Goal: Task Accomplishment & Management: Manage account settings

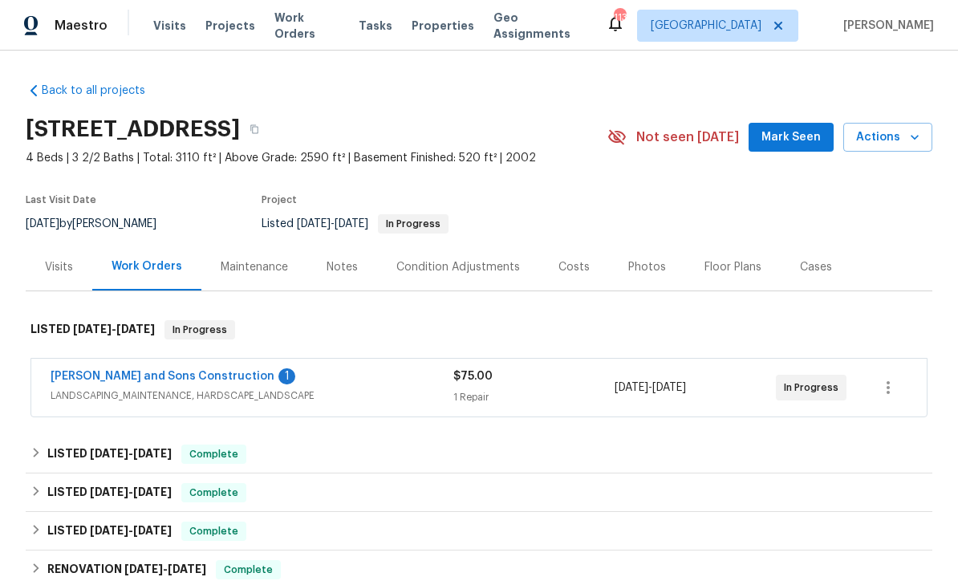
click at [135, 374] on link "[PERSON_NAME] and Sons Construction" at bounding box center [163, 376] width 224 height 11
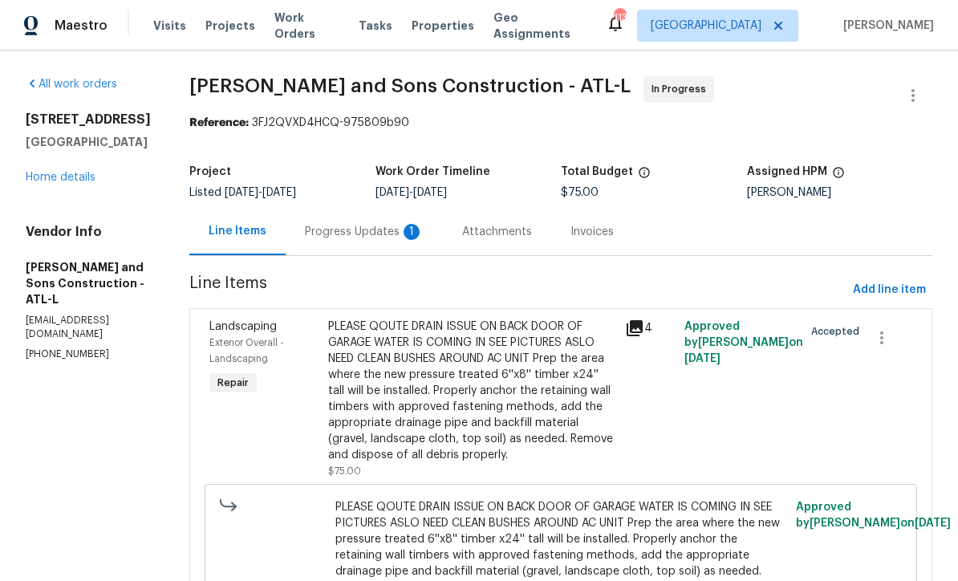
click at [312, 222] on div "Progress Updates 1" at bounding box center [364, 231] width 157 height 47
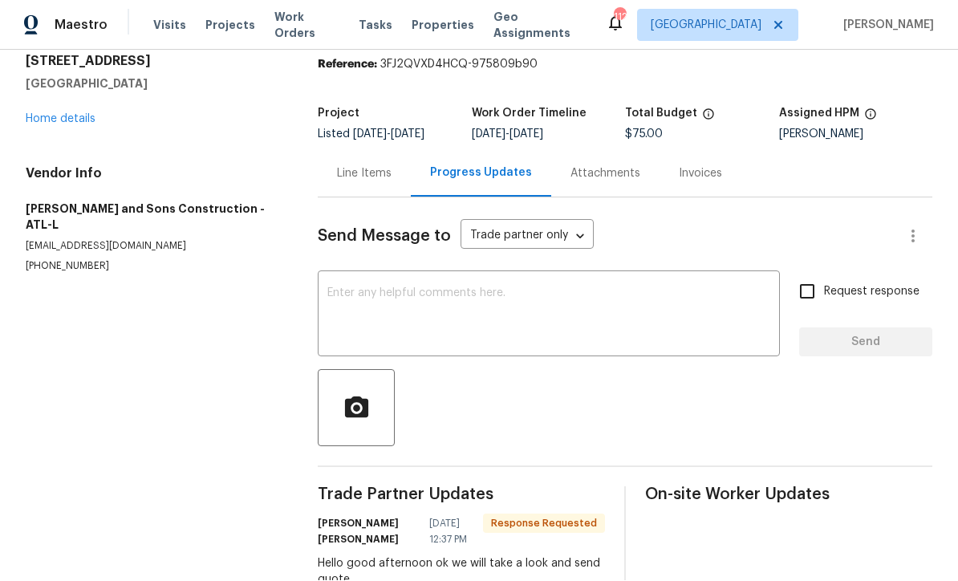
click at [336, 288] on textarea at bounding box center [548, 316] width 443 height 56
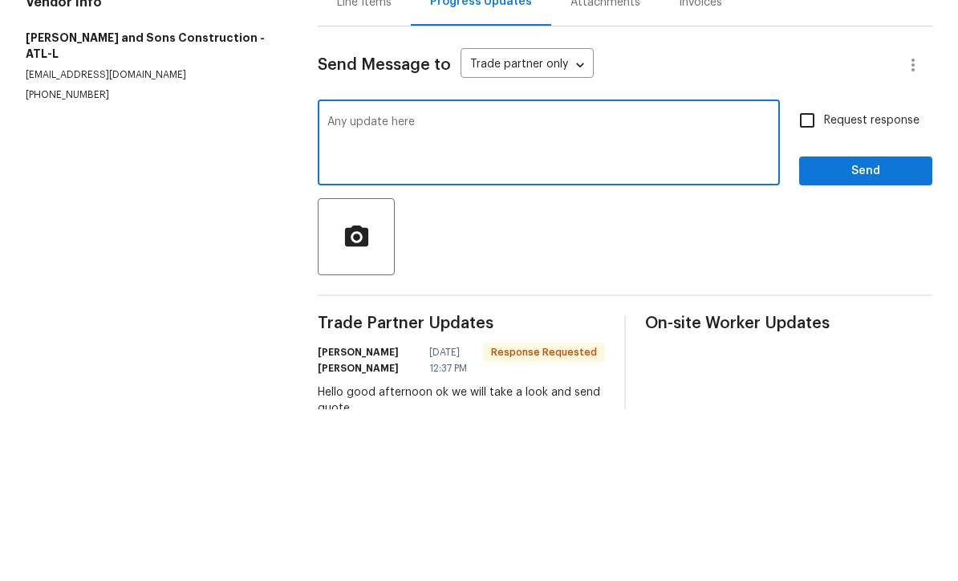
type textarea "Any update here"
click at [804, 275] on input "Request response" at bounding box center [807, 292] width 34 height 34
checkbox input "true"
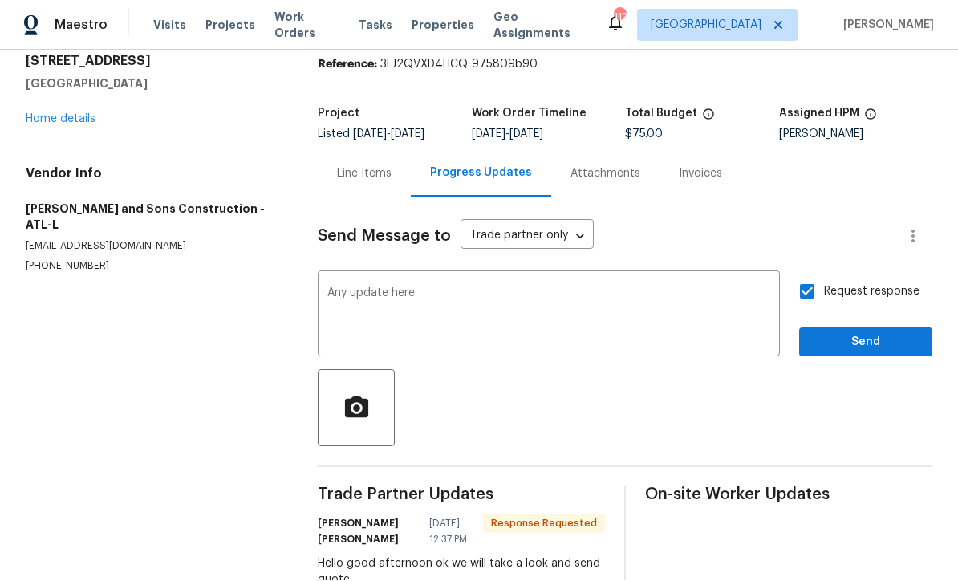
click at [842, 324] on div "Request response Send" at bounding box center [865, 316] width 133 height 82
click at [832, 338] on span "Send" at bounding box center [865, 343] width 107 height 20
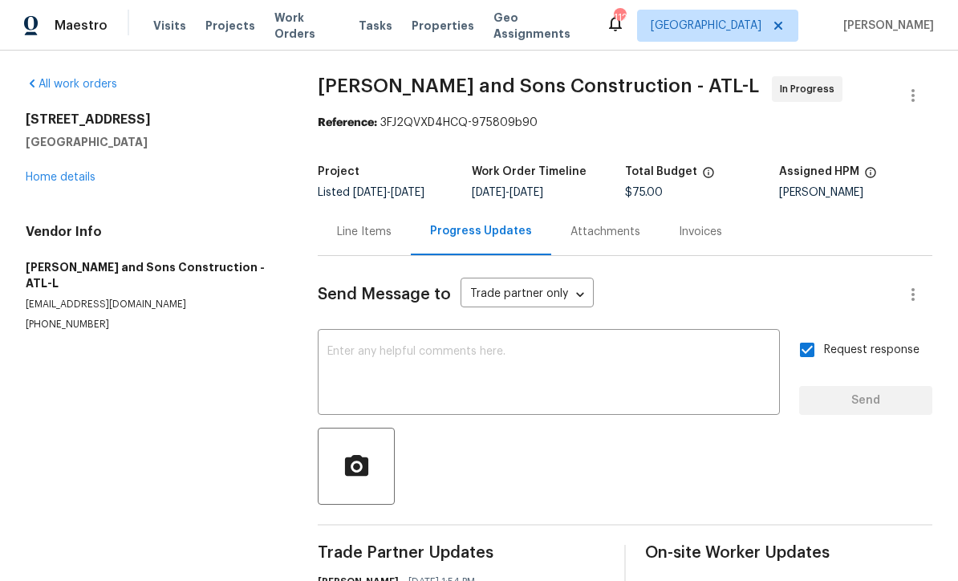
click at [55, 172] on link "Home details" at bounding box center [61, 177] width 70 height 11
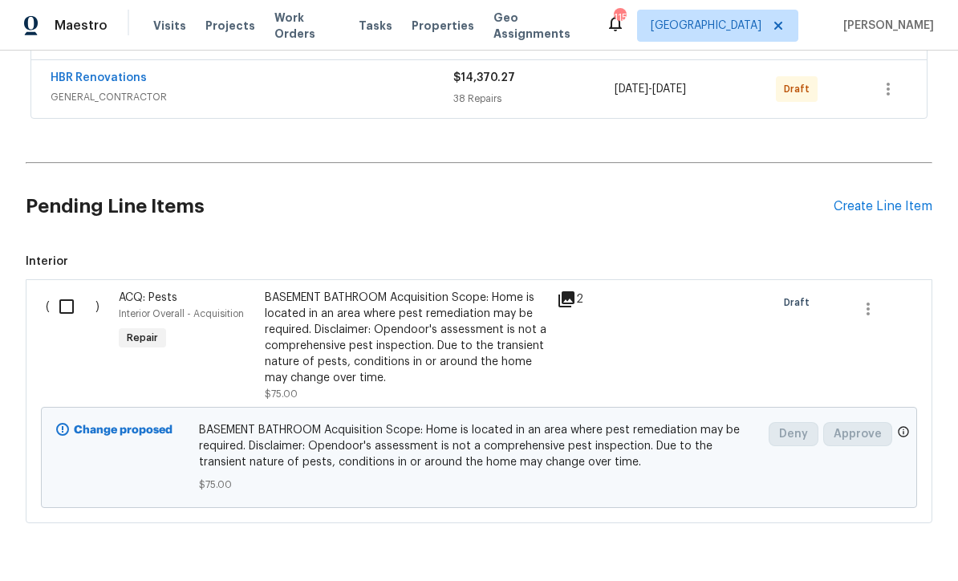
scroll to position [589, 0]
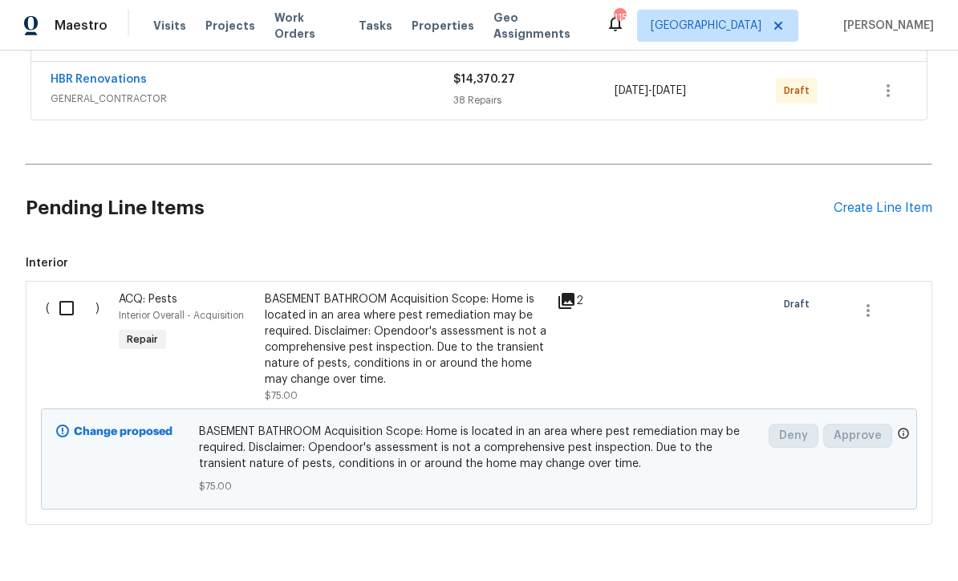
click at [61, 301] on input "checkbox" at bounding box center [73, 308] width 46 height 34
checkbox input "true"
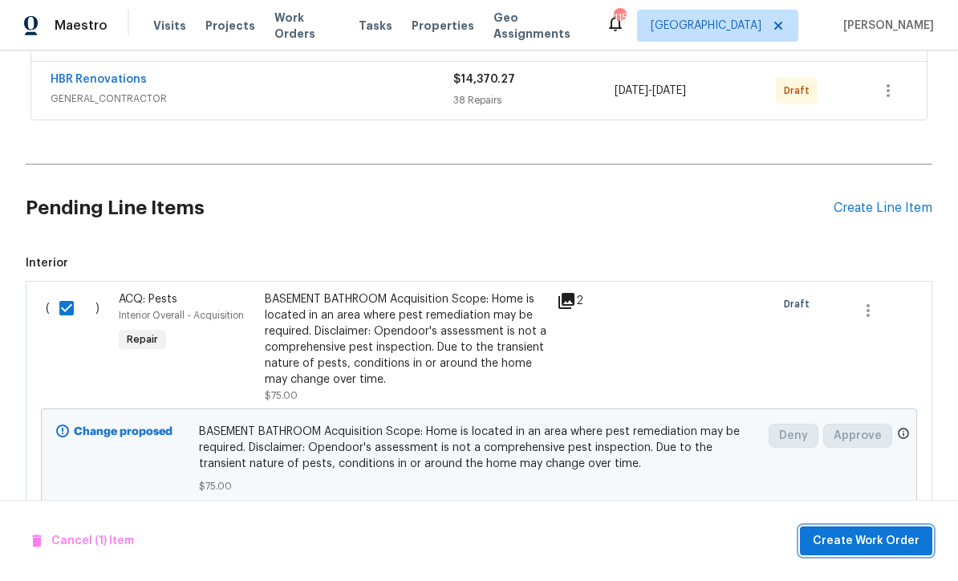
click at [848, 533] on span "Create Work Order" at bounding box center [865, 541] width 107 height 20
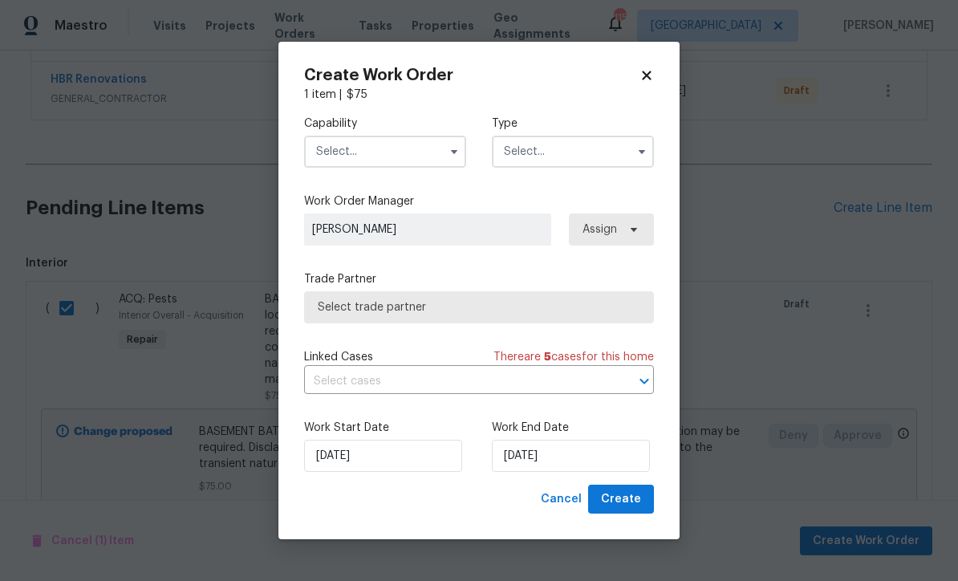
click at [342, 148] on input "text" at bounding box center [385, 152] width 162 height 32
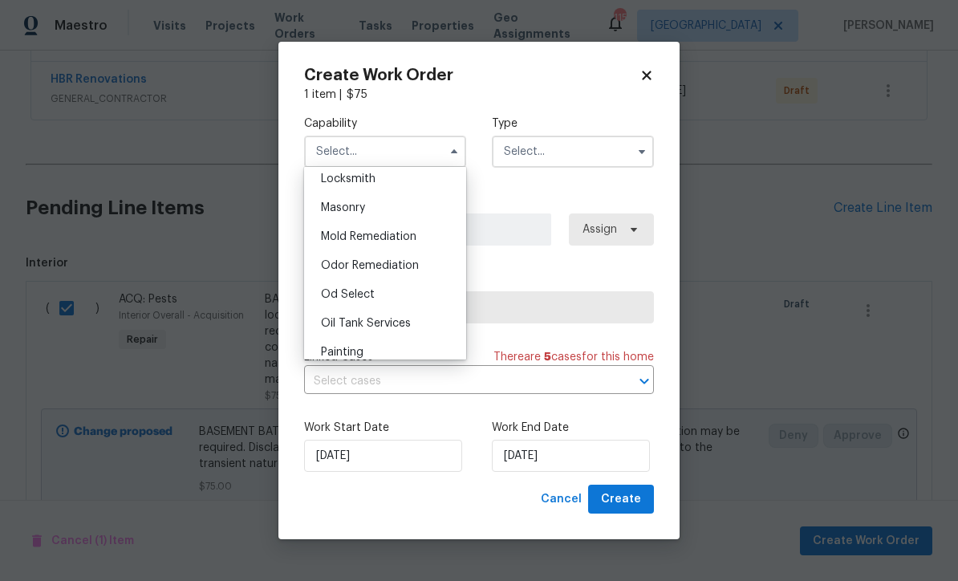
scroll to position [1189, 0]
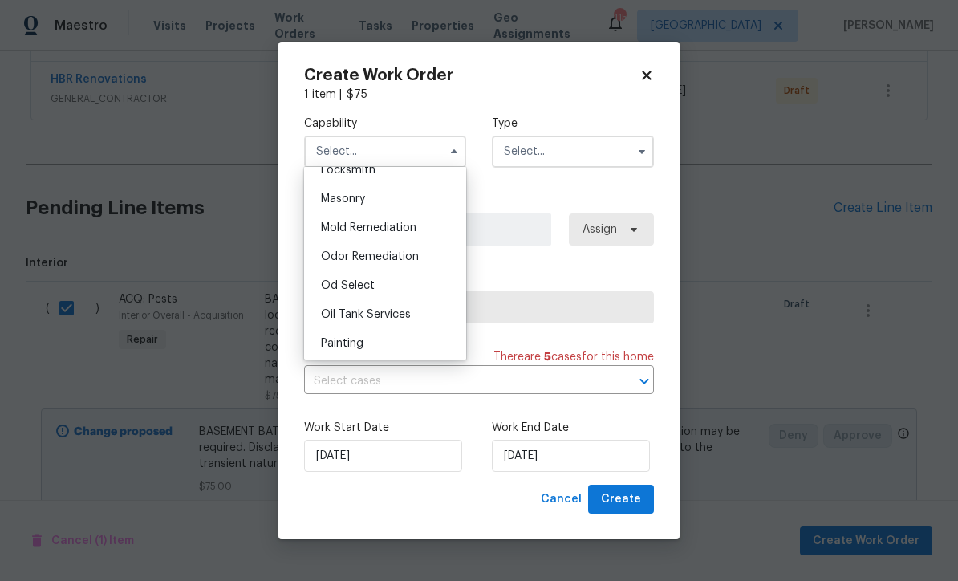
click at [372, 224] on span "Mold Remediation" at bounding box center [368, 227] width 95 height 11
type input "Mold Remediation"
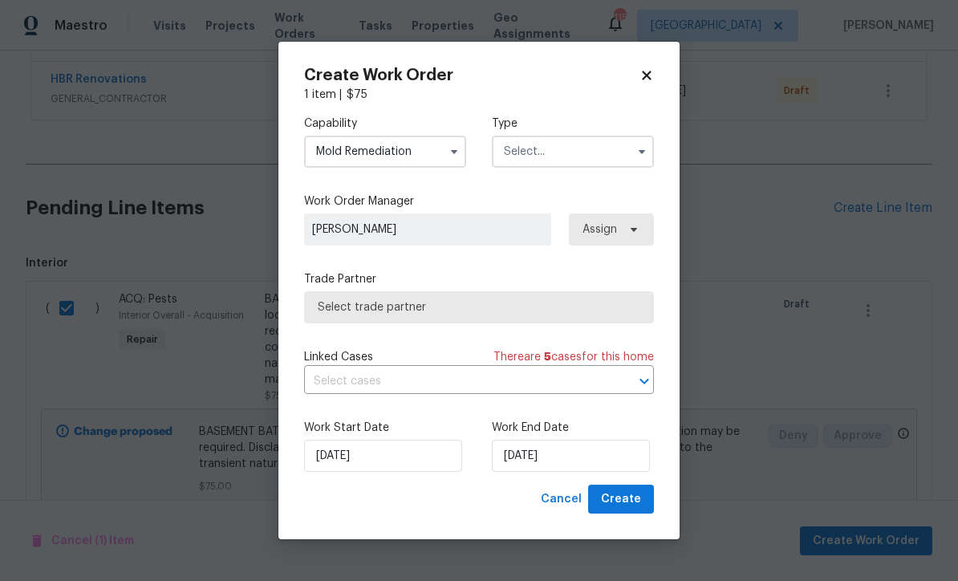
click at [532, 144] on input "text" at bounding box center [573, 152] width 162 height 32
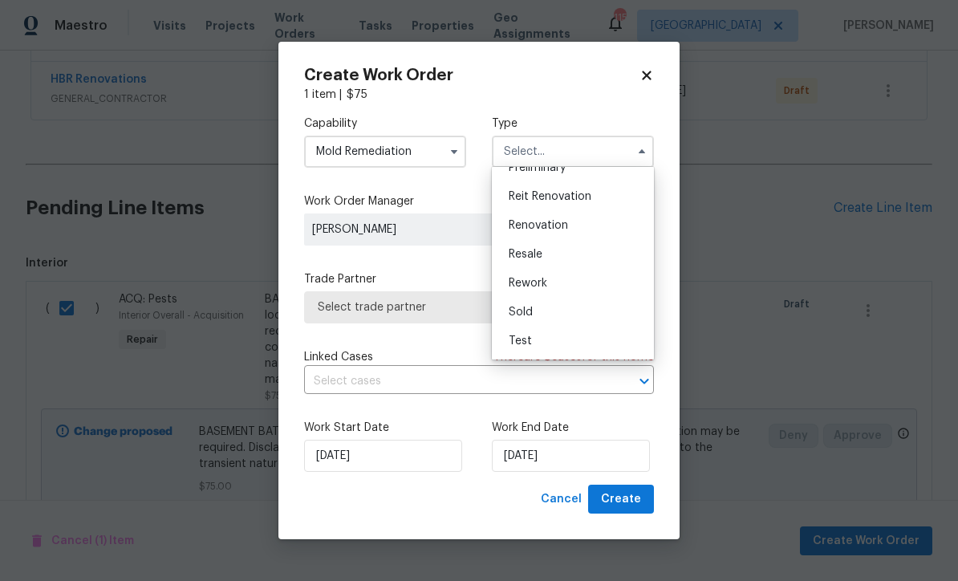
scroll to position [364, 0]
click at [525, 224] on span "Renovation" at bounding box center [537, 225] width 59 height 11
type input "Renovation"
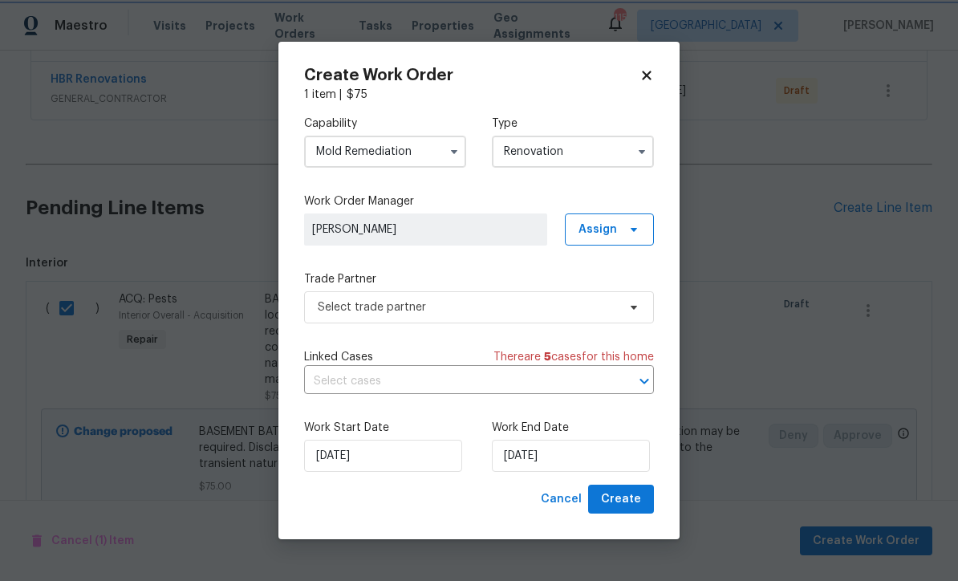
scroll to position [0, 0]
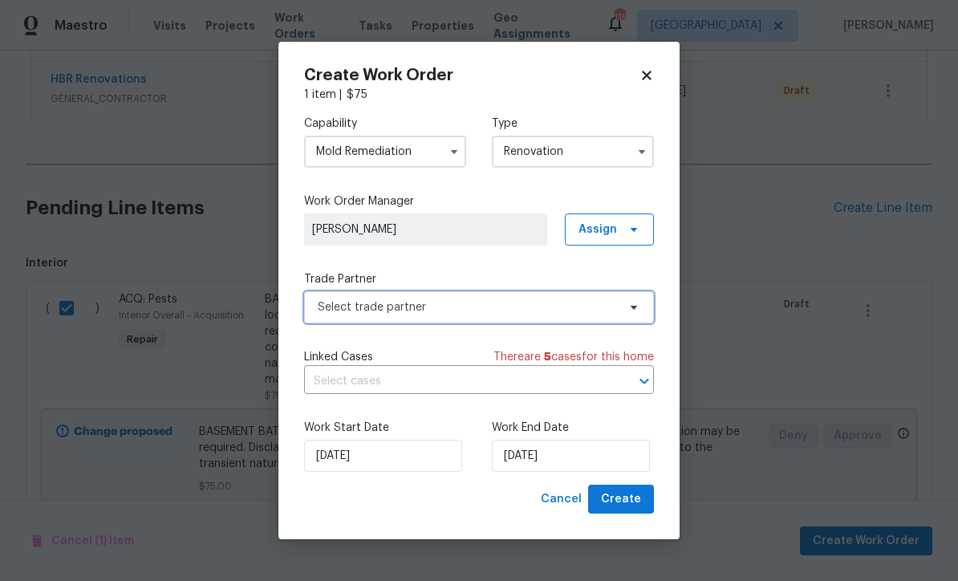
click at [326, 300] on span "Select trade partner" at bounding box center [467, 307] width 299 height 16
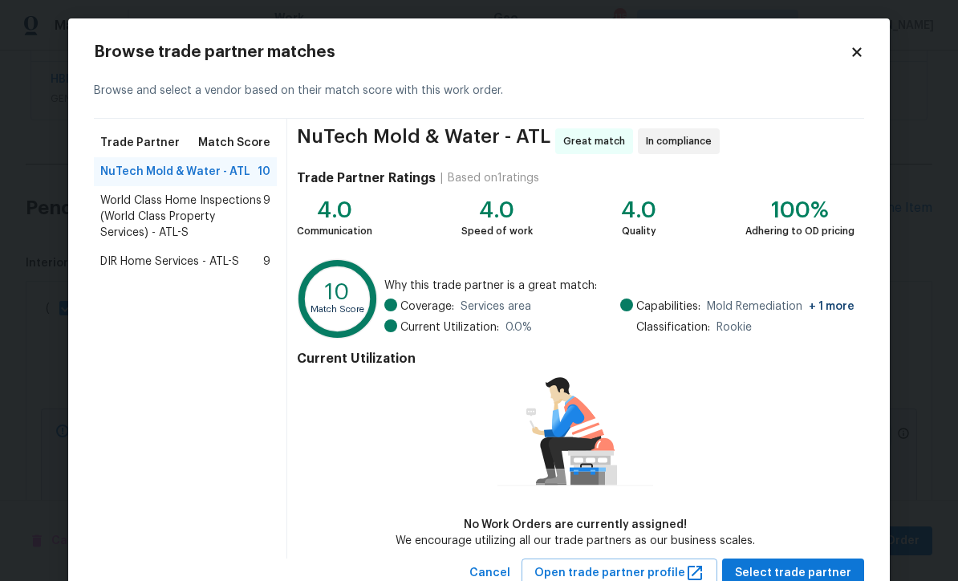
scroll to position [1, 0]
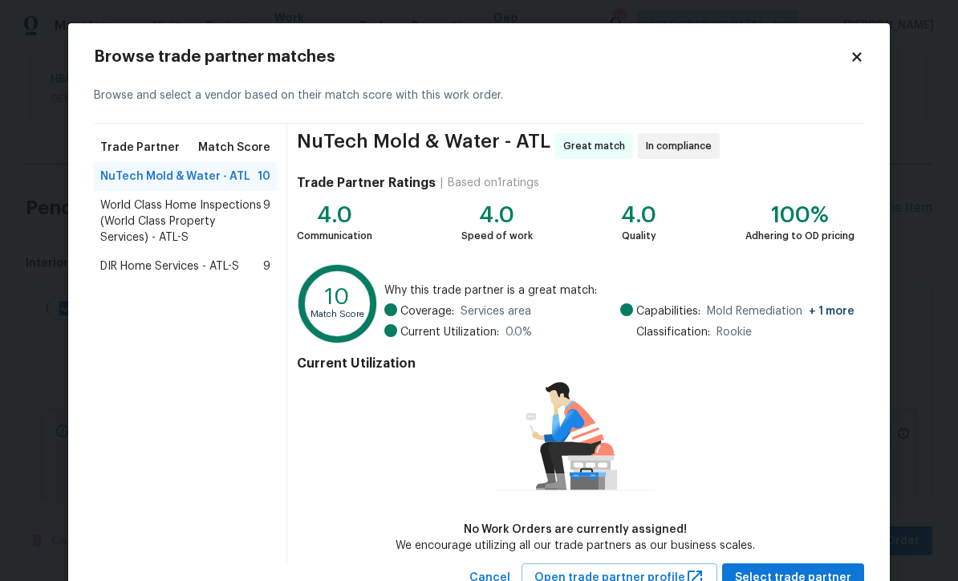
click at [144, 217] on span "World Class Home Inspections (World Class Property Services) - ATL-S" at bounding box center [181, 221] width 163 height 48
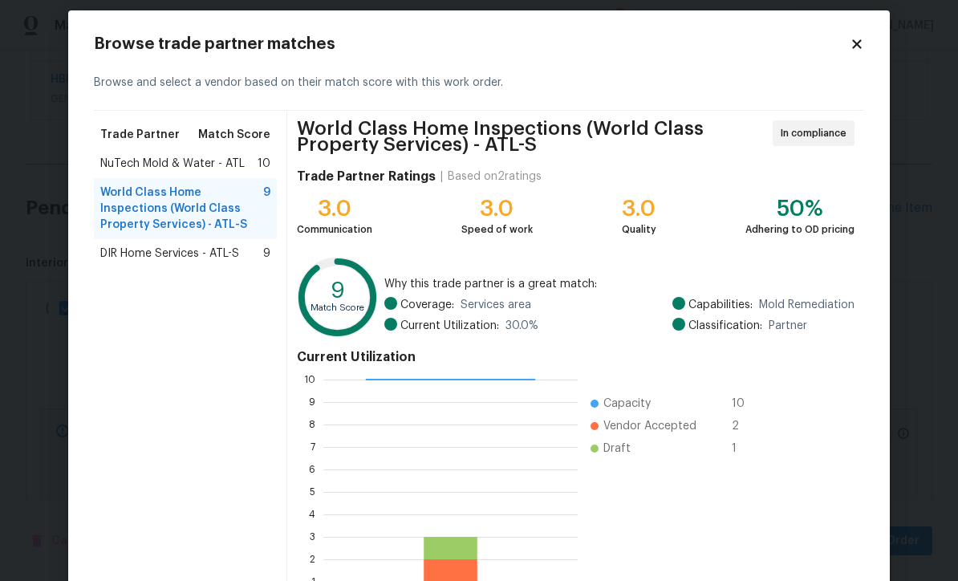
scroll to position [13, 0]
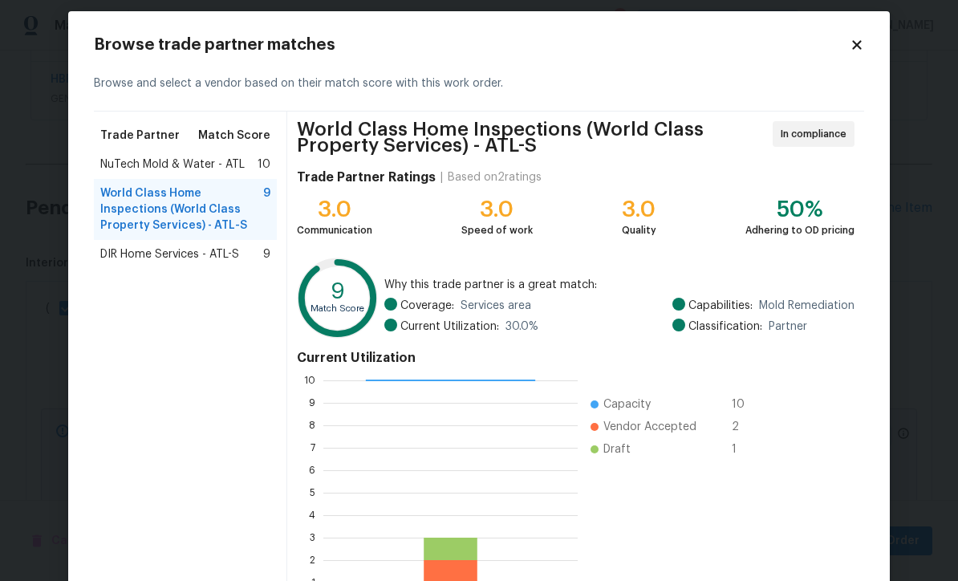
click at [196, 253] on span "DIR Home Services - ATL-S" at bounding box center [169, 254] width 139 height 16
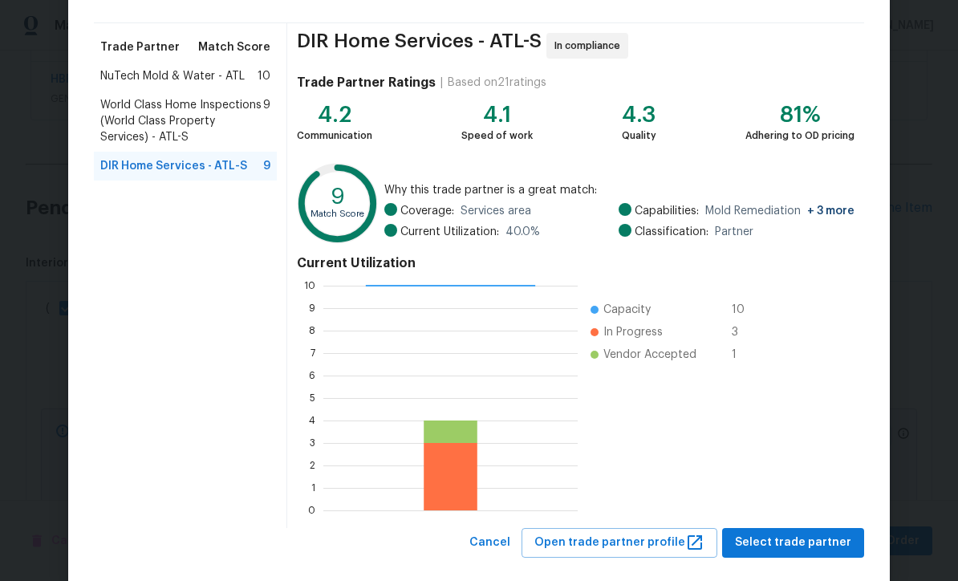
scroll to position [102, 0]
click at [176, 68] on span "NuTech Mold & Water - ATL" at bounding box center [172, 75] width 144 height 16
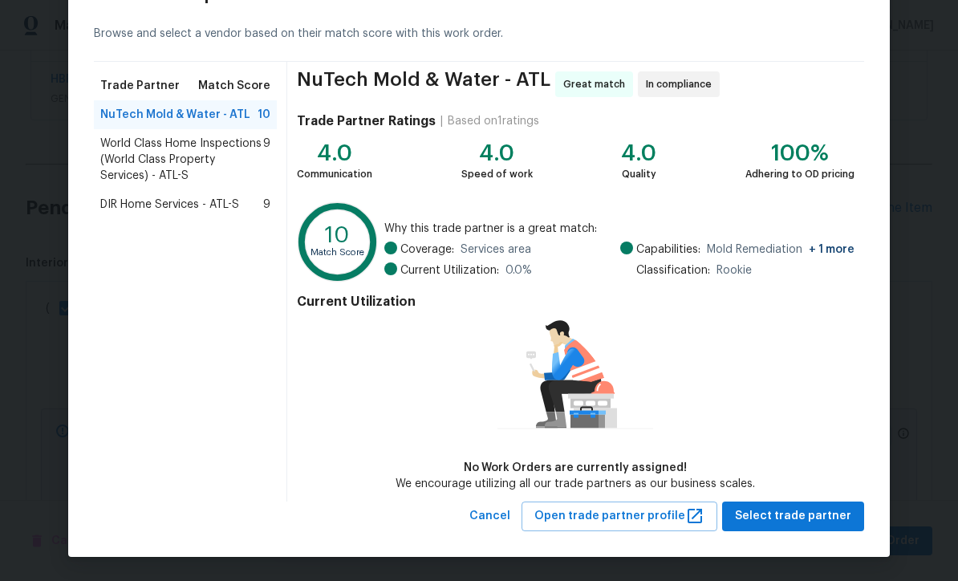
scroll to position [62, 0]
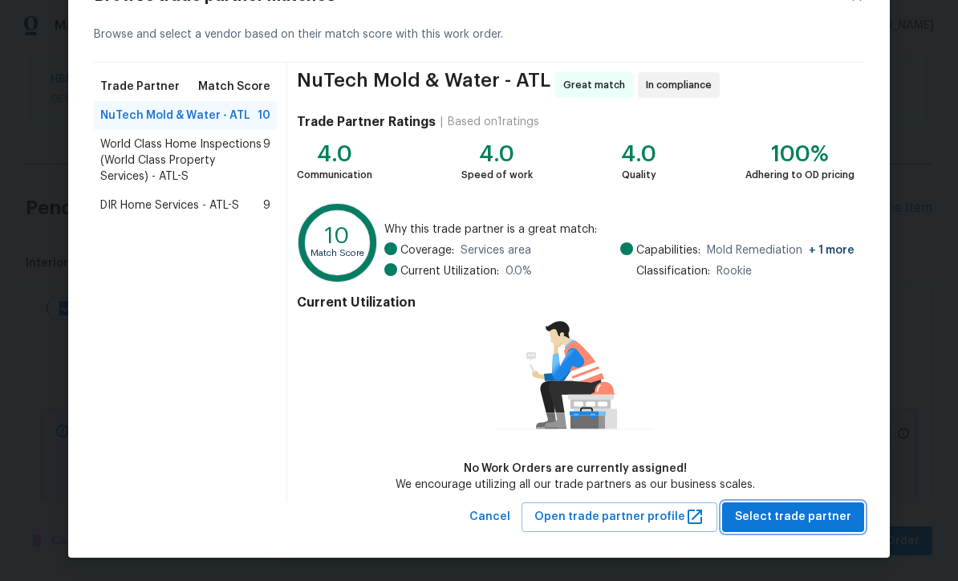
click at [800, 505] on button "Select trade partner" at bounding box center [793, 517] width 142 height 30
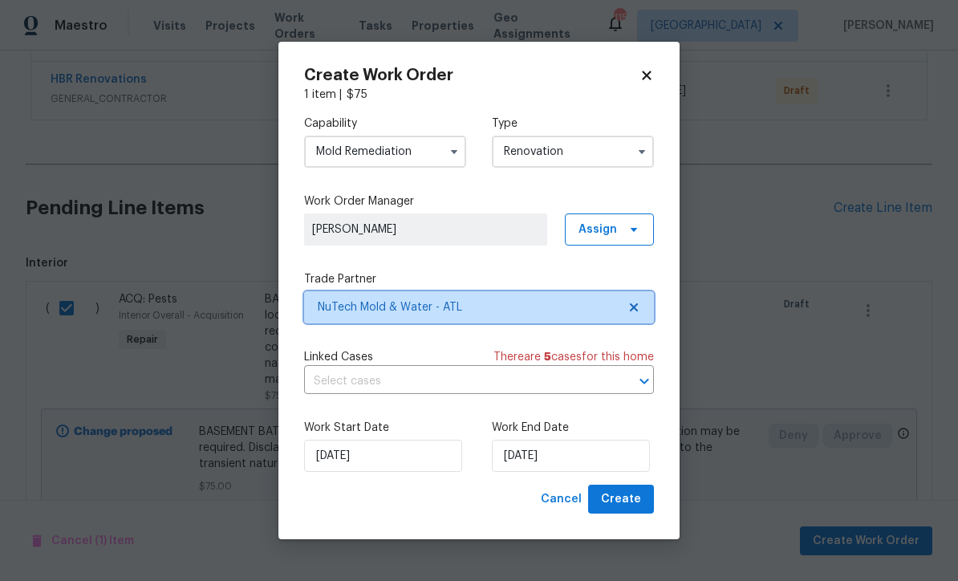
scroll to position [0, 0]
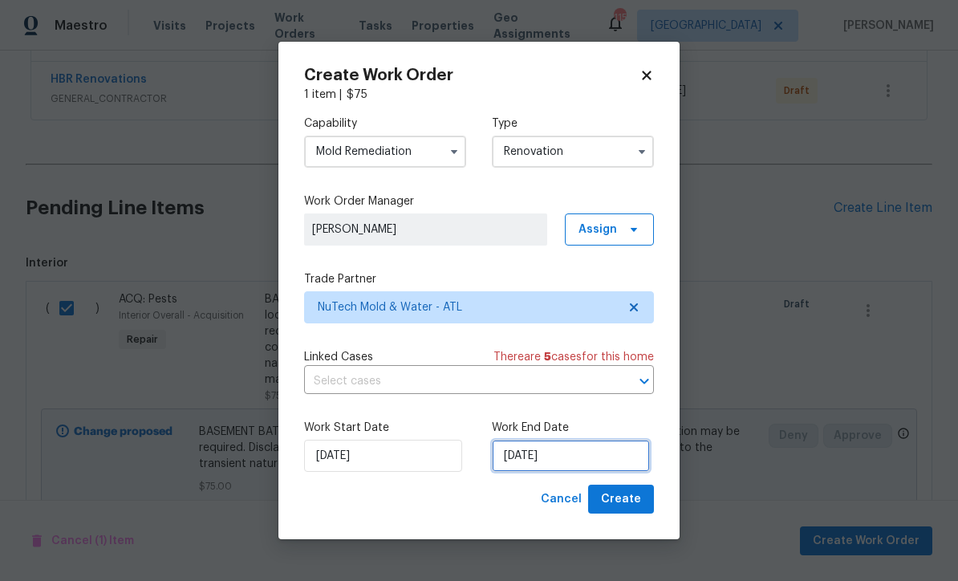
click at [506, 452] on input "8/15/2025" at bounding box center [571, 455] width 158 height 32
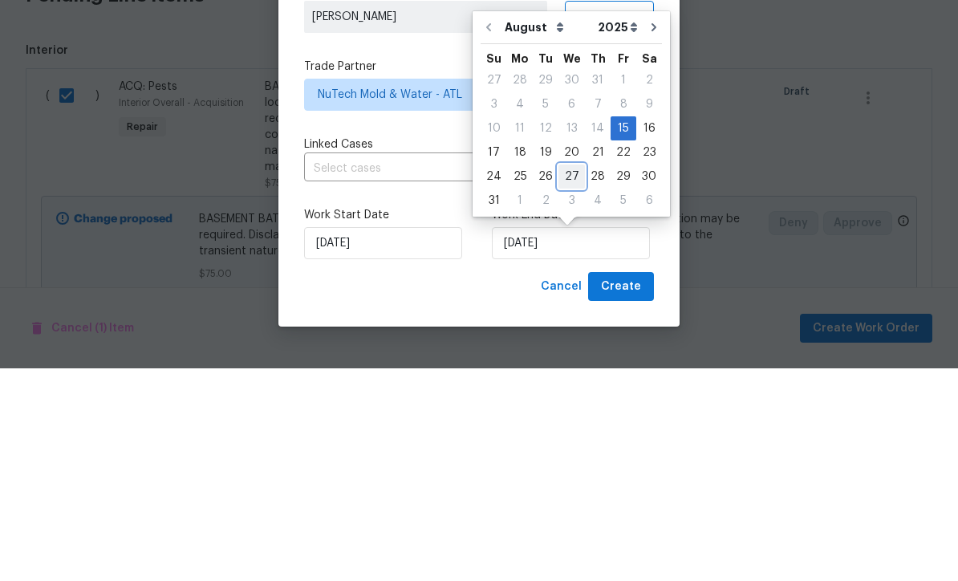
click at [564, 378] on div "27" at bounding box center [571, 389] width 26 height 22
type input "8/27/2025"
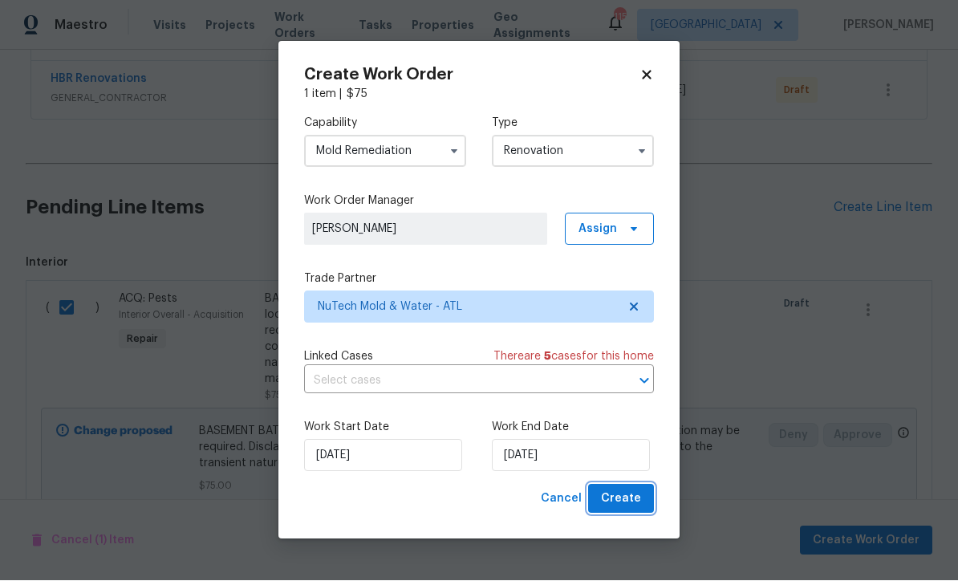
click at [626, 492] on span "Create" at bounding box center [621, 499] width 40 height 20
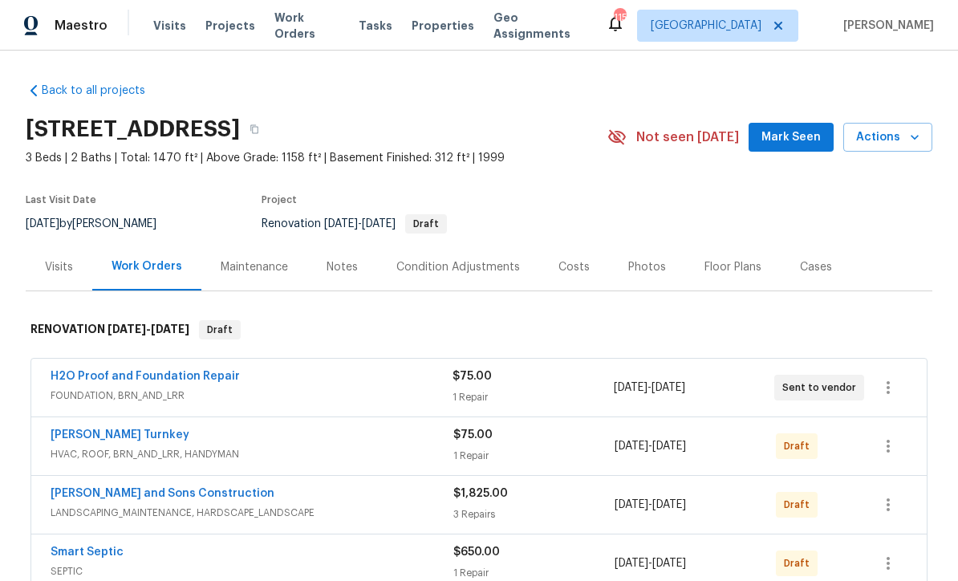
scroll to position [0, 0]
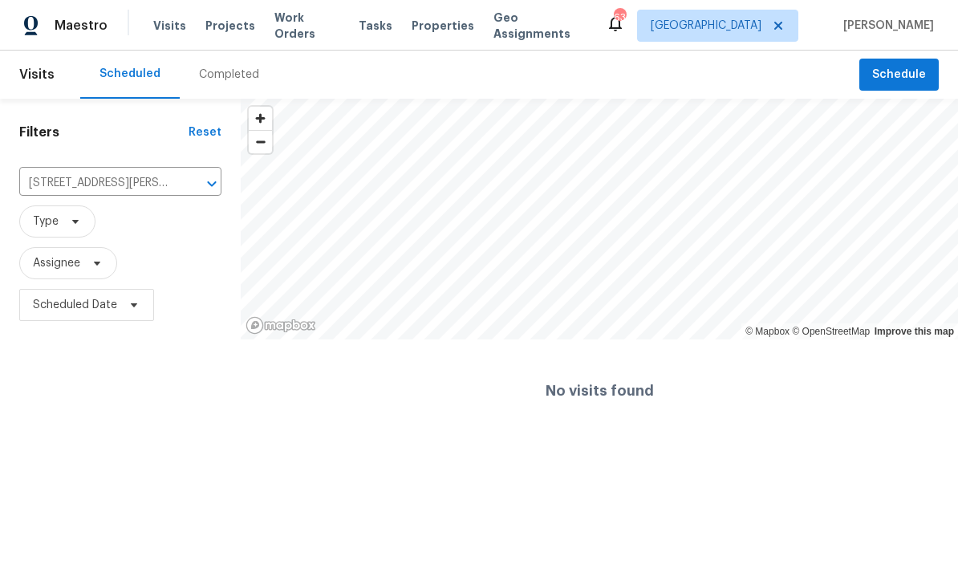
click at [196, 186] on icon "Clear" at bounding box center [191, 184] width 16 height 16
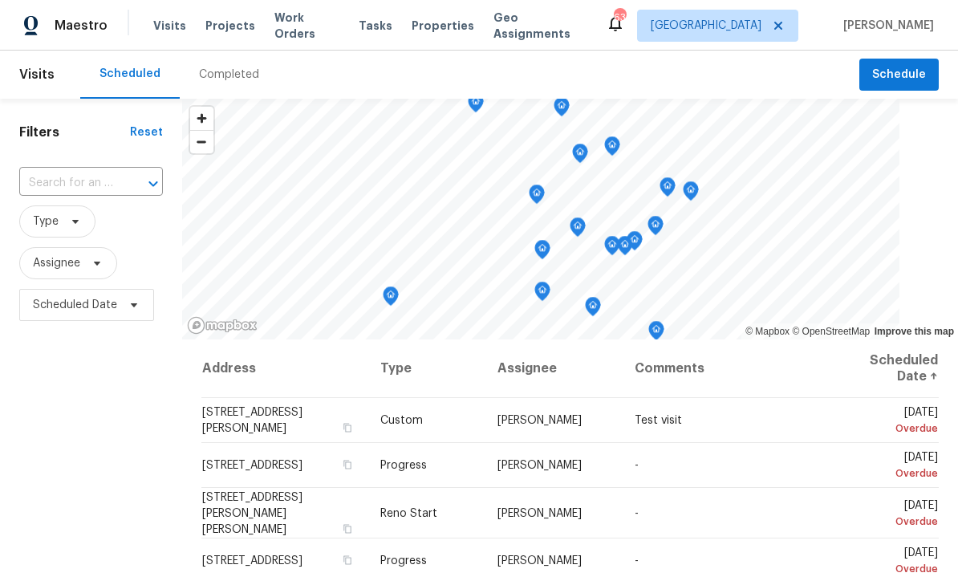
click at [76, 181] on input "text" at bounding box center [68, 183] width 99 height 25
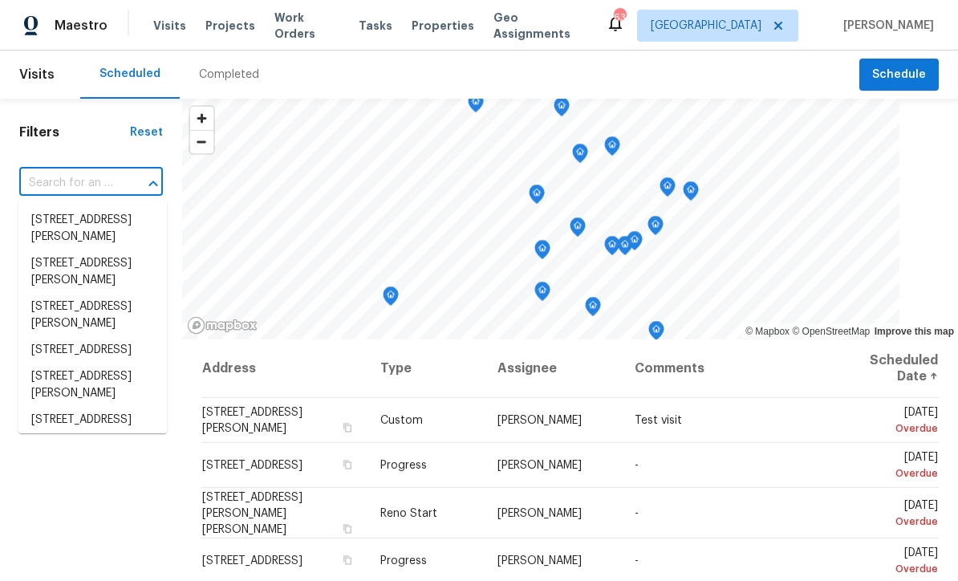
click at [57, 178] on input "text" at bounding box center [68, 183] width 99 height 25
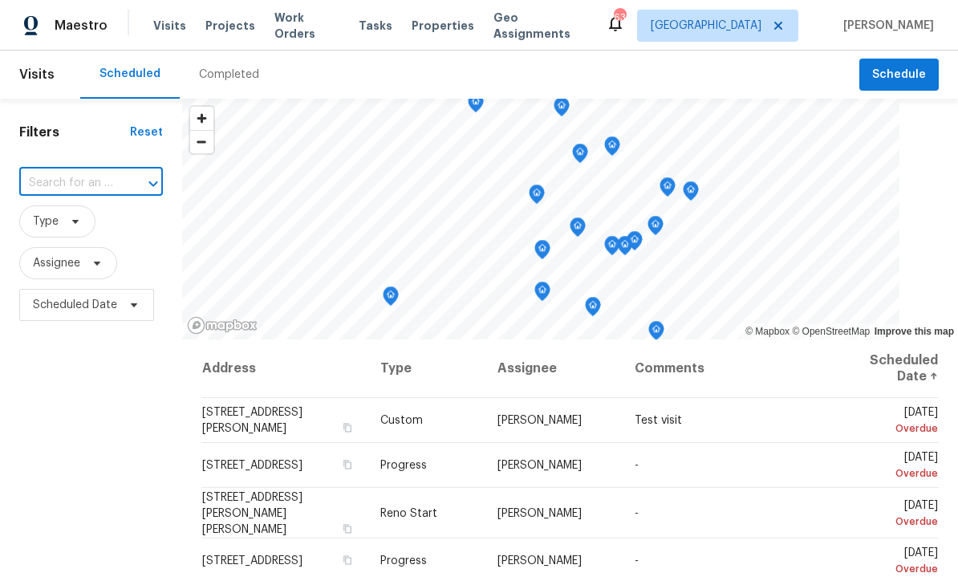
paste input "76 Regent Ct, Douglasville, GA 30134"
type input "76 Regent Ct, Douglasville, GA 30134"
click at [61, 225] on li "76 Regent Ct, Douglasville, GA 30134" at bounding box center [92, 220] width 148 height 26
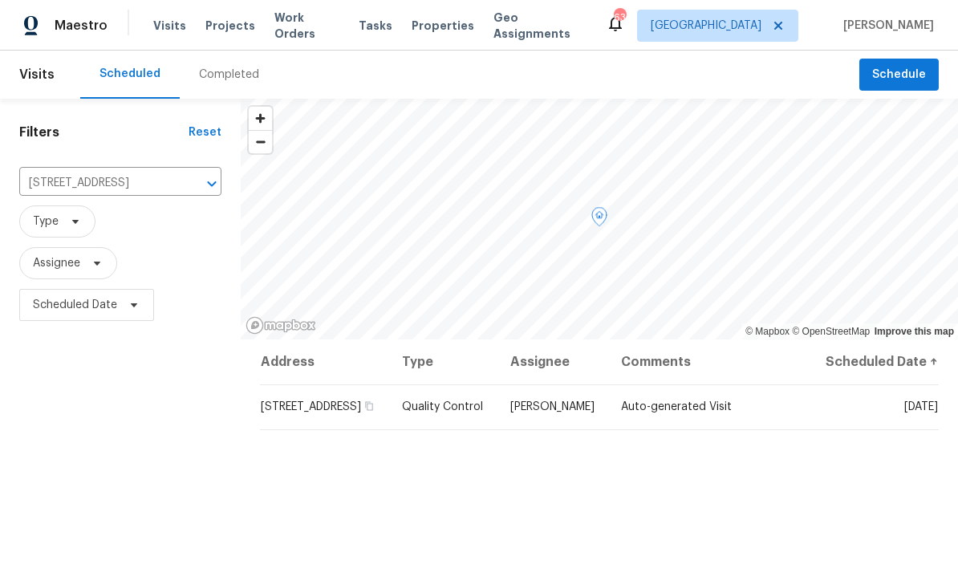
click at [0, 0] on icon at bounding box center [0, 0] width 0 height 0
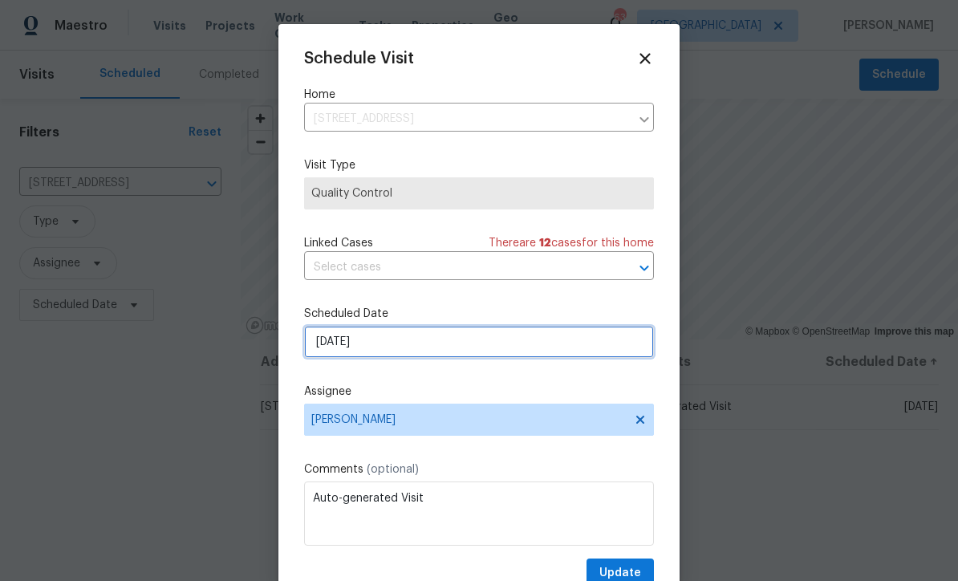
click at [334, 346] on input "8/11/2025" at bounding box center [479, 342] width 350 height 32
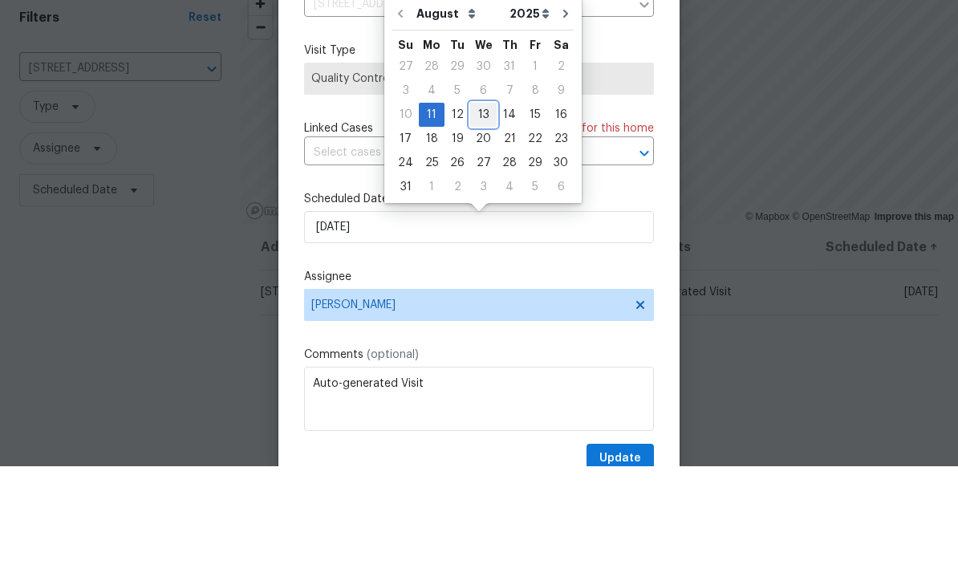
click at [472, 218] on div "13" at bounding box center [483, 229] width 26 height 22
type input "8/13/2025"
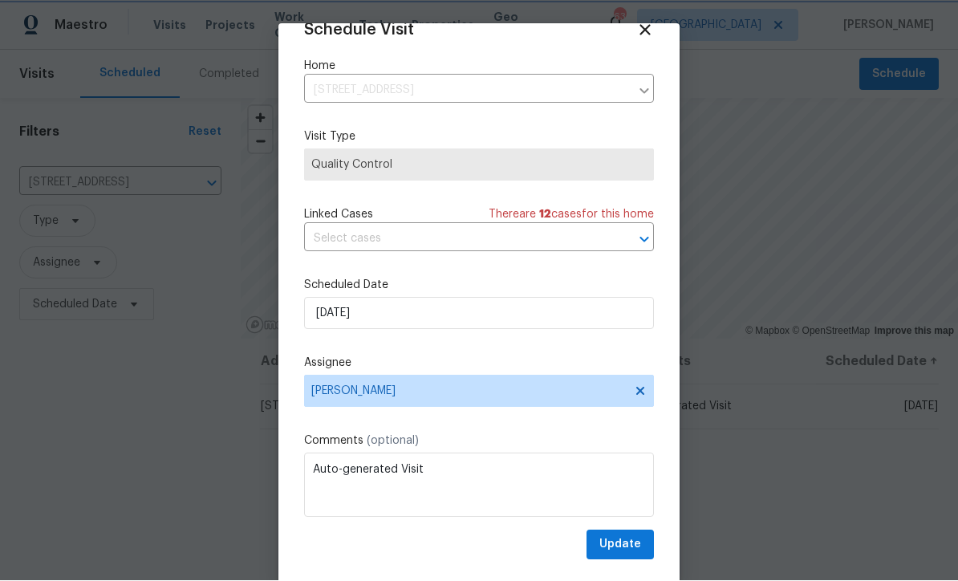
scroll to position [31, 0]
click at [623, 549] on span "Update" at bounding box center [620, 545] width 42 height 20
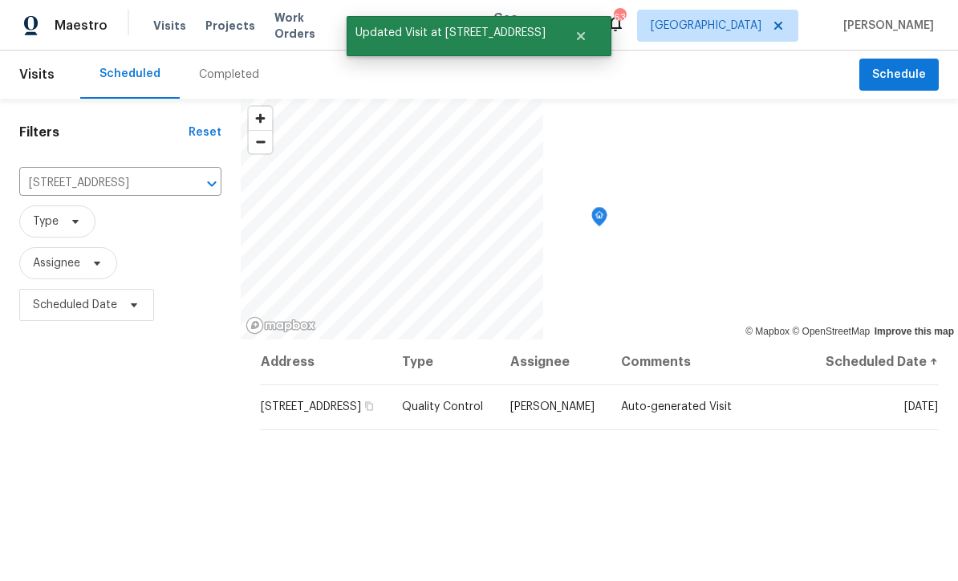
scroll to position [0, 0]
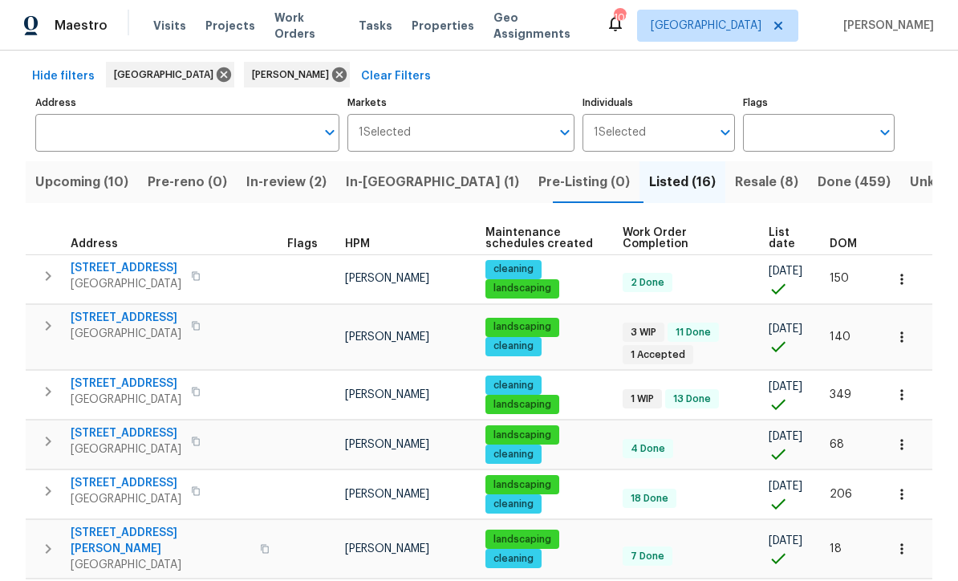
scroll to position [69, 0]
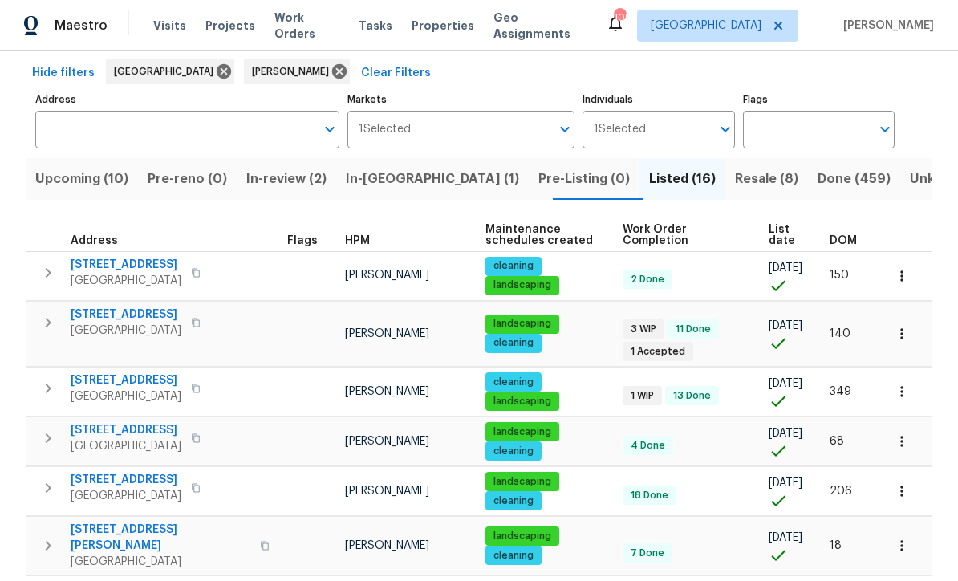
click at [78, 176] on span "Upcoming (10)" at bounding box center [81, 179] width 93 height 22
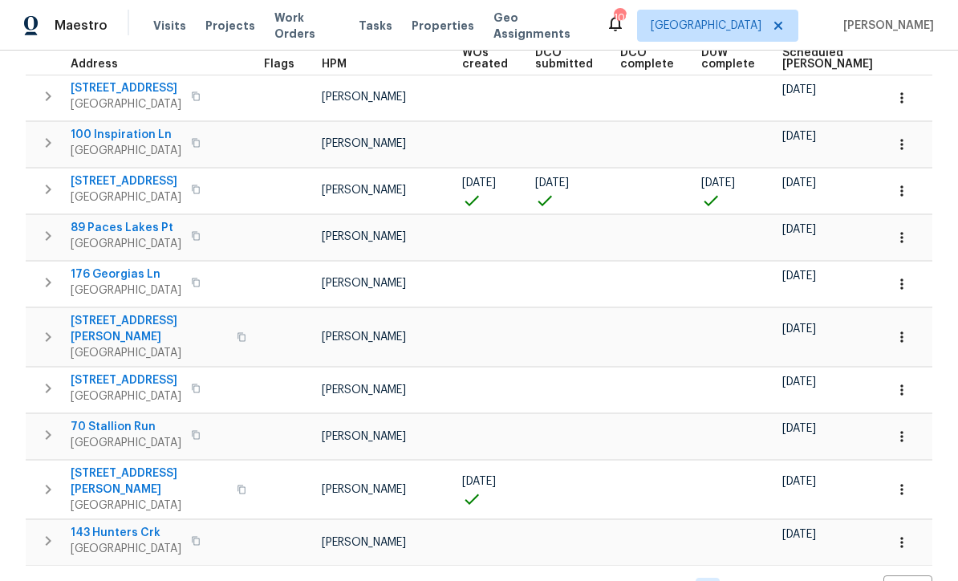
scroll to position [229, 0]
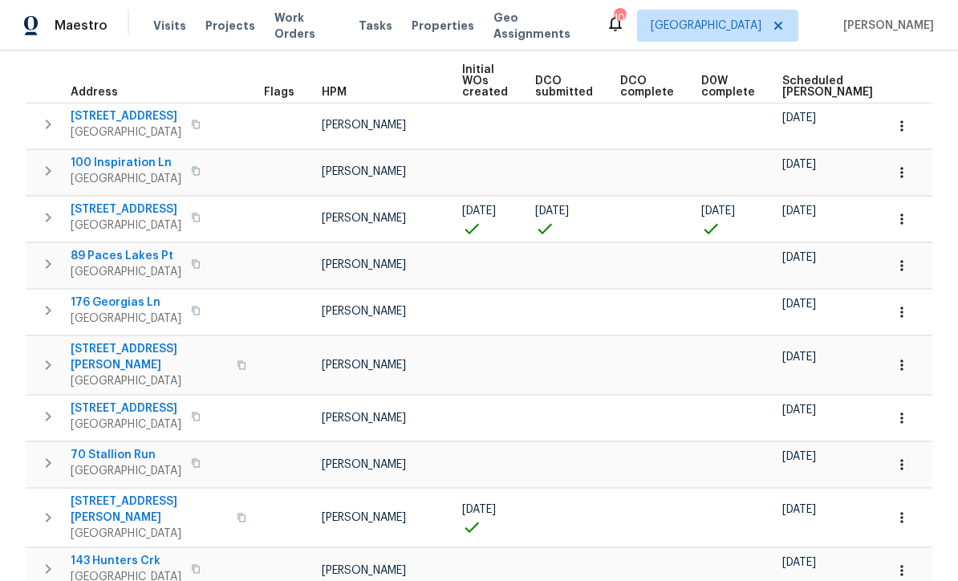
click at [111, 207] on span "188 Lost Lake Trl" at bounding box center [126, 209] width 111 height 16
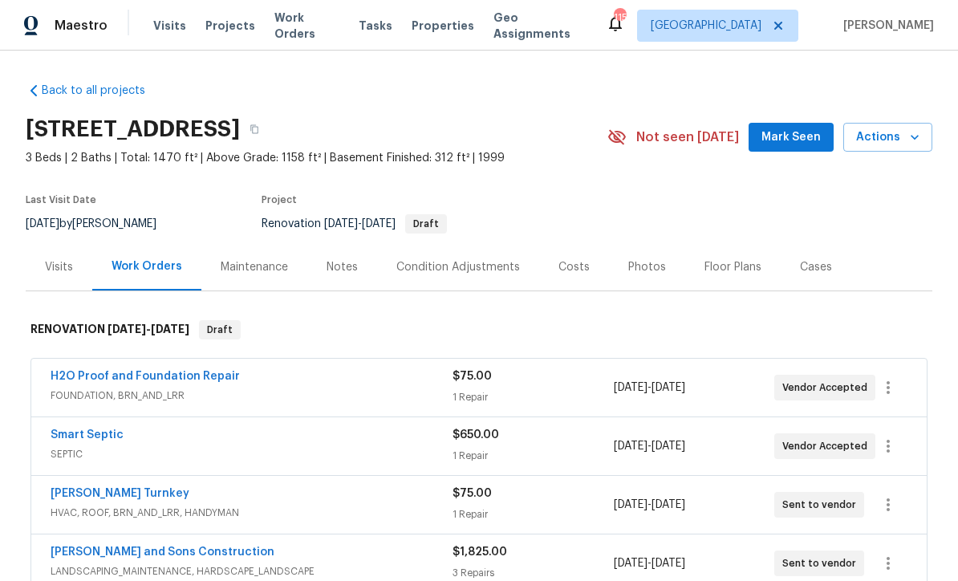
click at [558, 264] on div "Costs" at bounding box center [573, 267] width 31 height 16
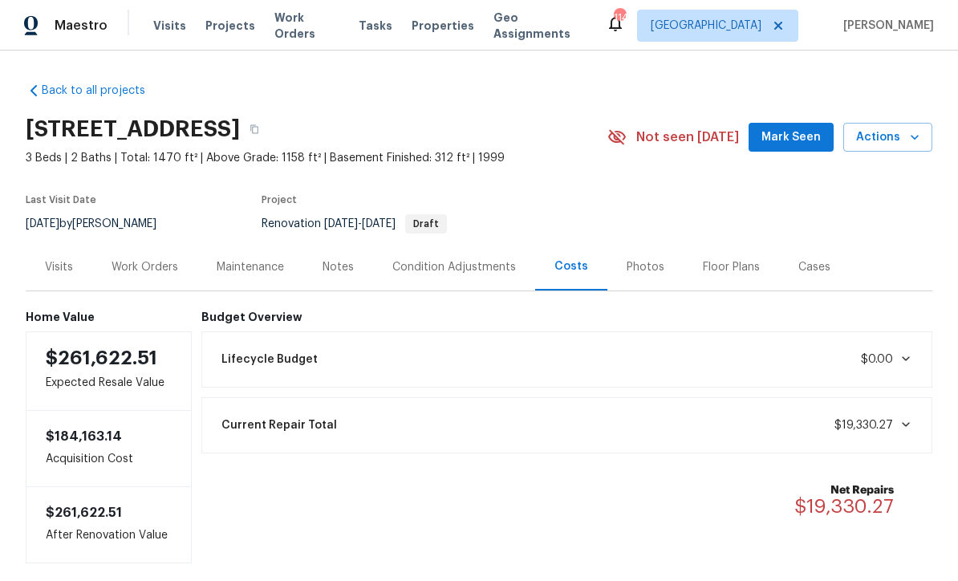
click at [142, 234] on div "Last Visit Date 8/11/2025 by Mirsad Srna Project Renovation 8/15/2025 - 9/15/20…" at bounding box center [298, 214] width 544 height 58
click at [140, 238] on div "Last Visit Date 8/11/2025 by Mirsad Srna Project Renovation 8/15/2025 - 9/15/20…" at bounding box center [298, 214] width 544 height 58
click at [148, 239] on div "Last Visit Date 8/11/2025 by Mirsad Srna Project Renovation 8/15/2025 - 9/15/20…" at bounding box center [298, 214] width 544 height 58
click at [147, 238] on div "Last Visit Date 8/11/2025 by Mirsad Srna Project Renovation 8/15/2025 - 9/15/20…" at bounding box center [298, 214] width 544 height 58
click at [869, 184] on section "188 Lost Lake Trl, Villa Rica, GA 30180 3 Beds | 2 Baths | Total: 1470 ft² | Ab…" at bounding box center [479, 175] width 906 height 135
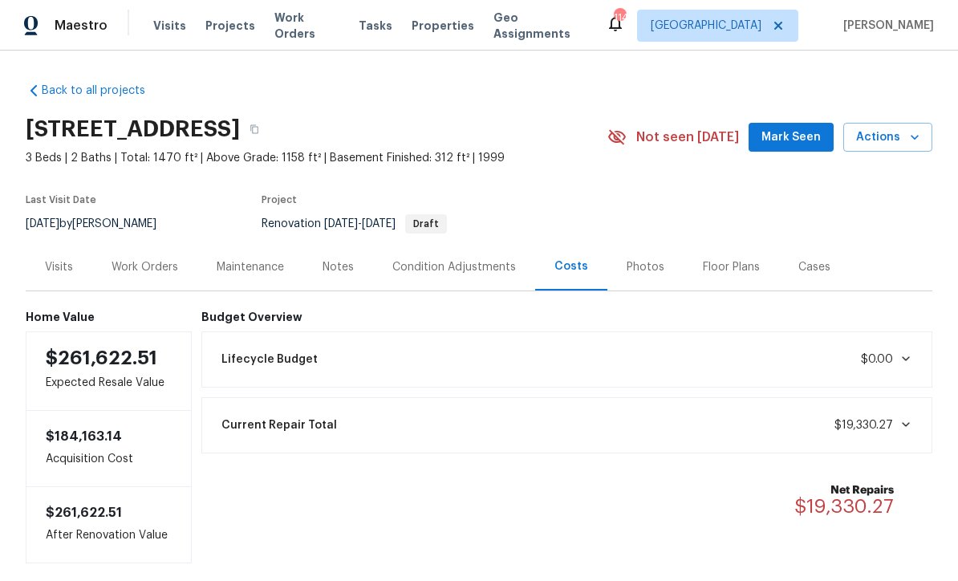
click at [136, 261] on div "Work Orders" at bounding box center [144, 267] width 67 height 16
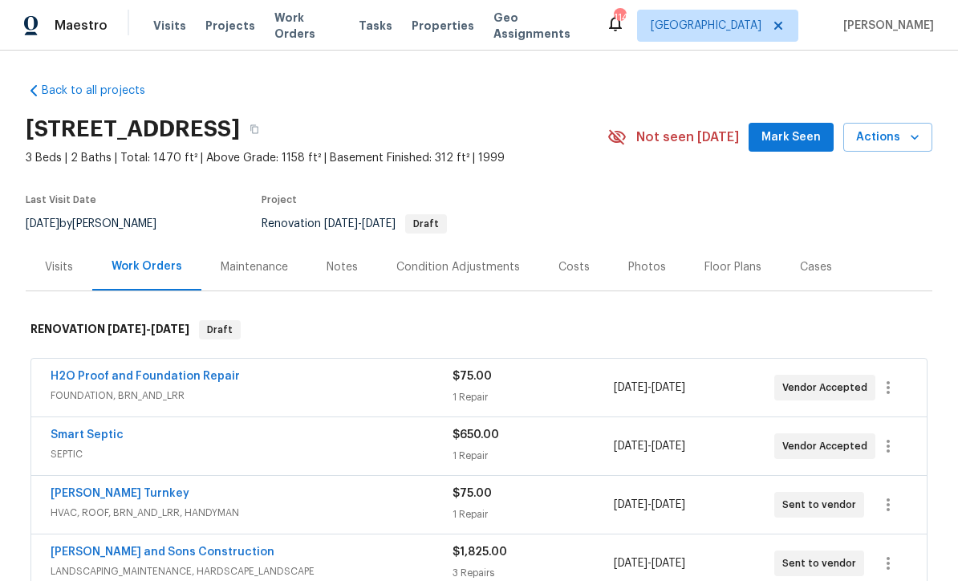
scroll to position [-1, 0]
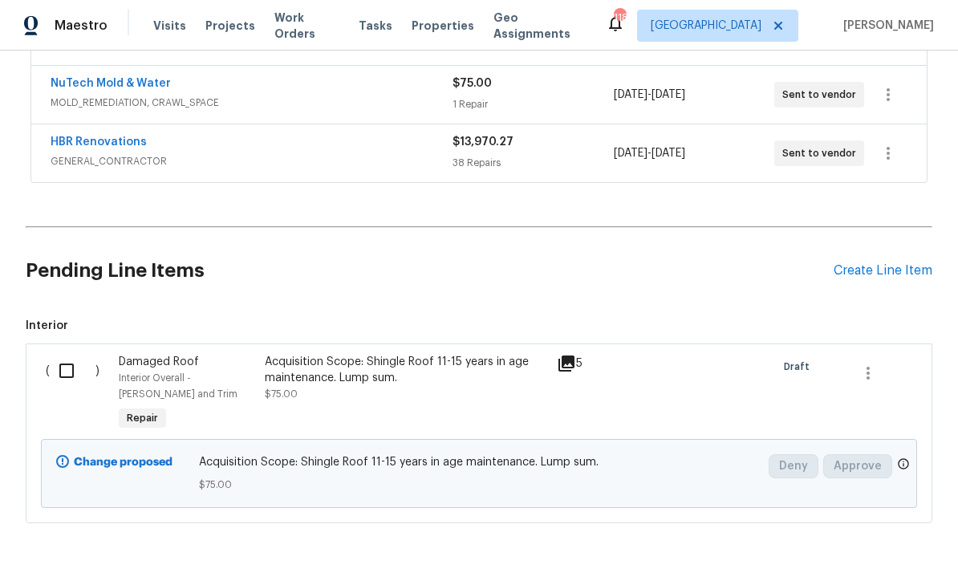
scroll to position [585, 0]
click at [67, 373] on input "checkbox" at bounding box center [73, 371] width 46 height 34
checkbox input "true"
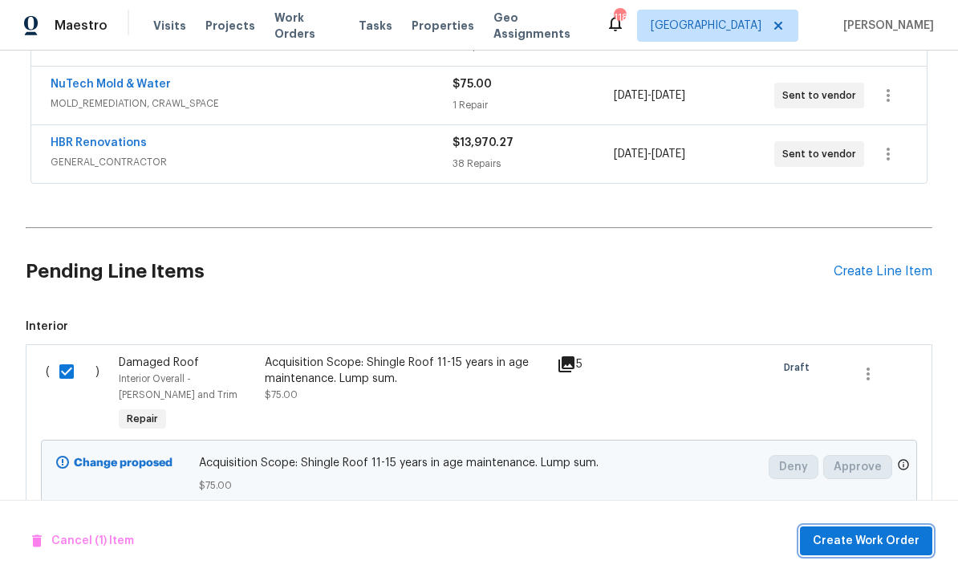
click at [877, 538] on span "Create Work Order" at bounding box center [865, 541] width 107 height 20
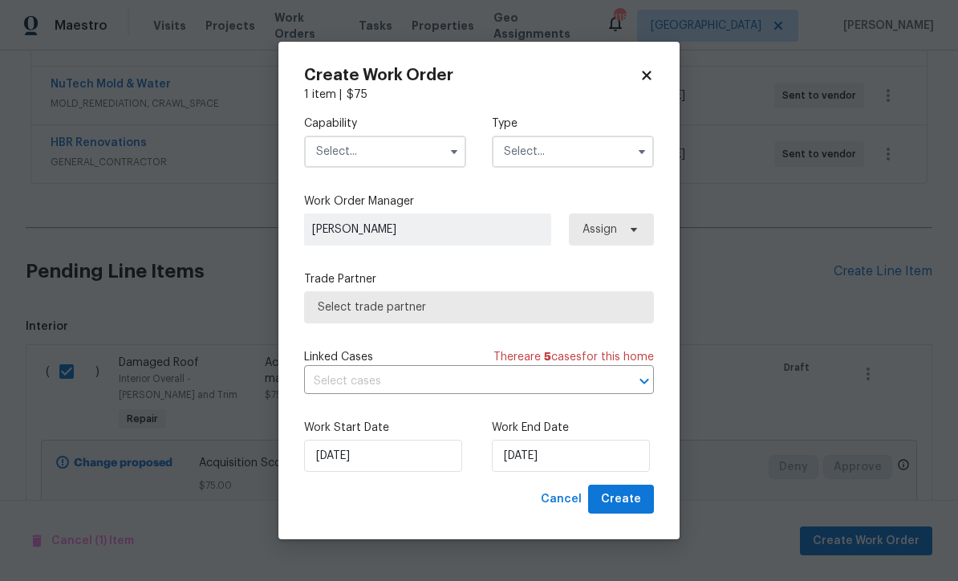
click at [334, 156] on input "text" at bounding box center [385, 152] width 162 height 32
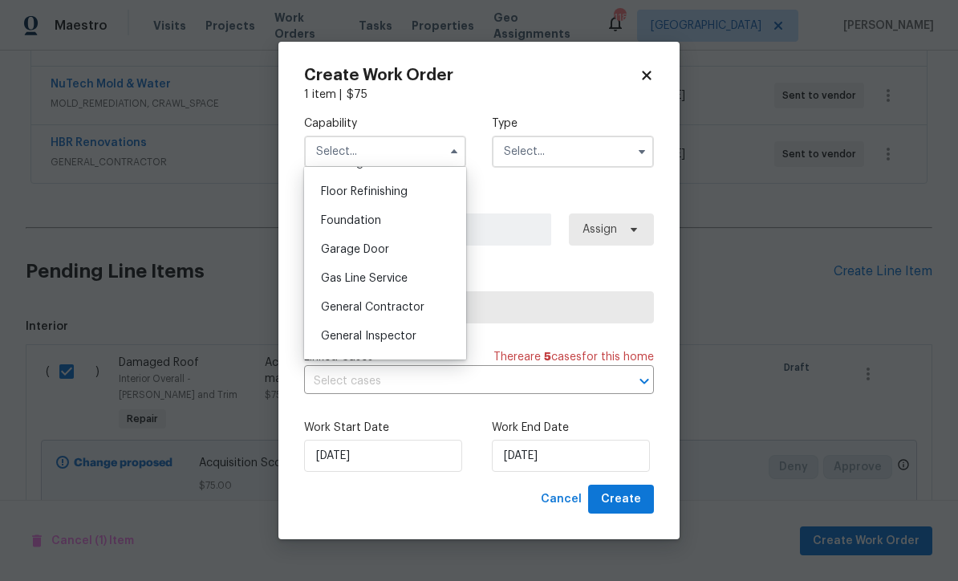
scroll to position [651, 0]
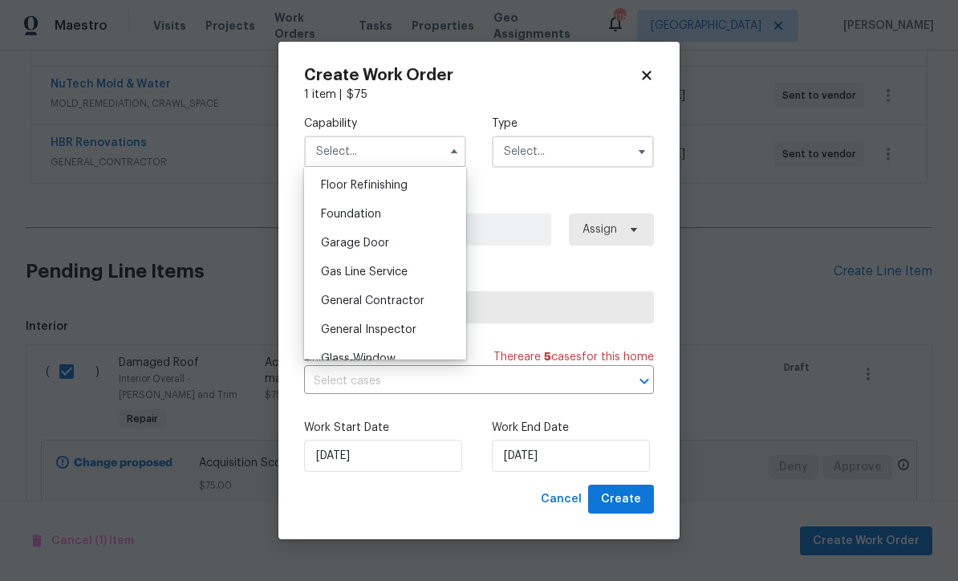
click at [360, 300] on span "General Contractor" at bounding box center [372, 300] width 103 height 11
type input "General Contractor"
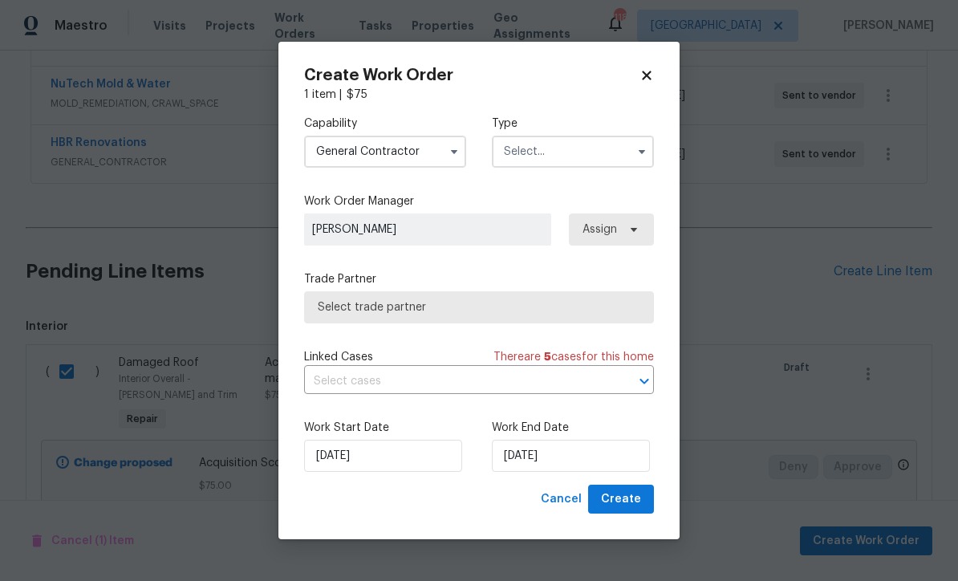
click at [525, 152] on input "text" at bounding box center [573, 152] width 162 height 32
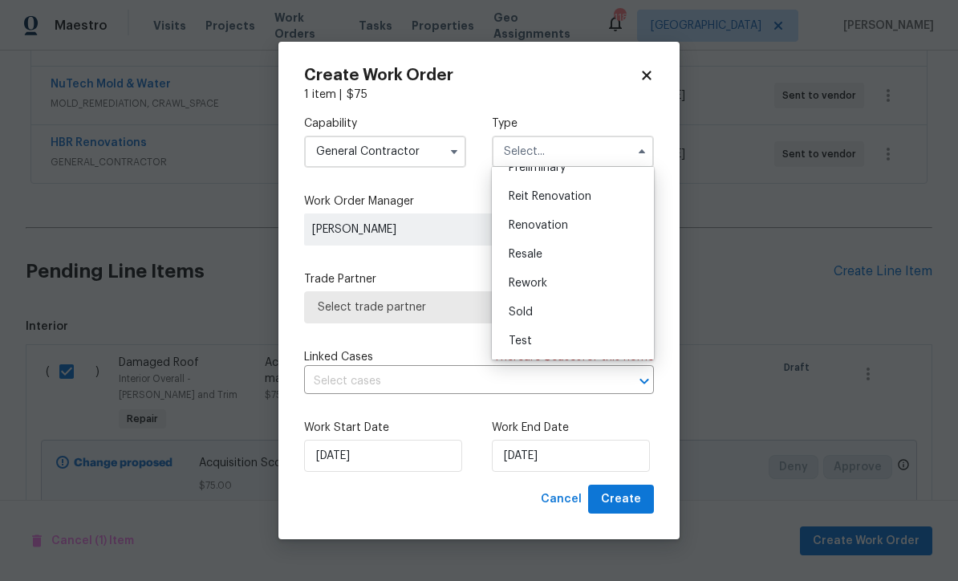
scroll to position [364, 0]
click at [533, 223] on span "Renovation" at bounding box center [537, 225] width 59 height 11
type input "Renovation"
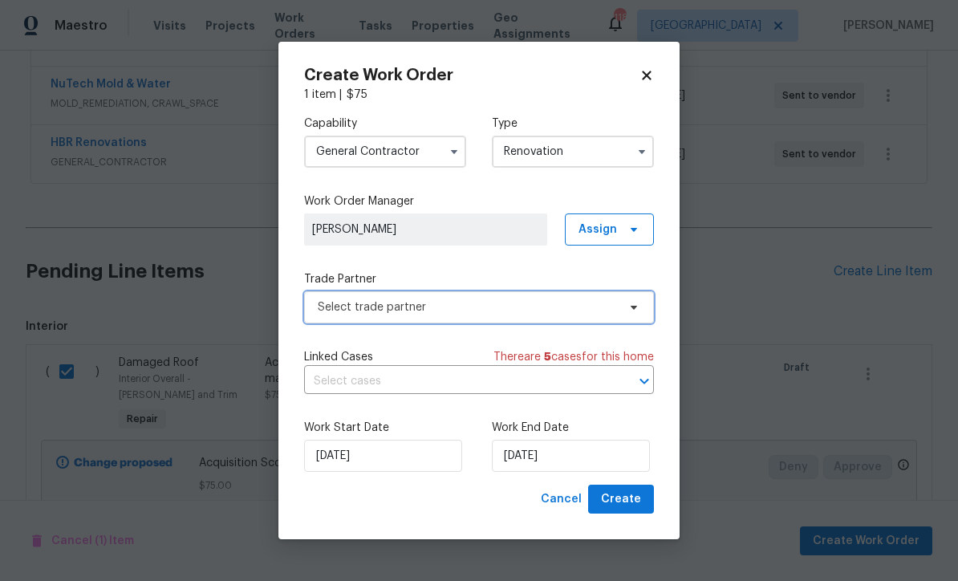
click at [334, 302] on span "Select trade partner" at bounding box center [467, 307] width 299 height 16
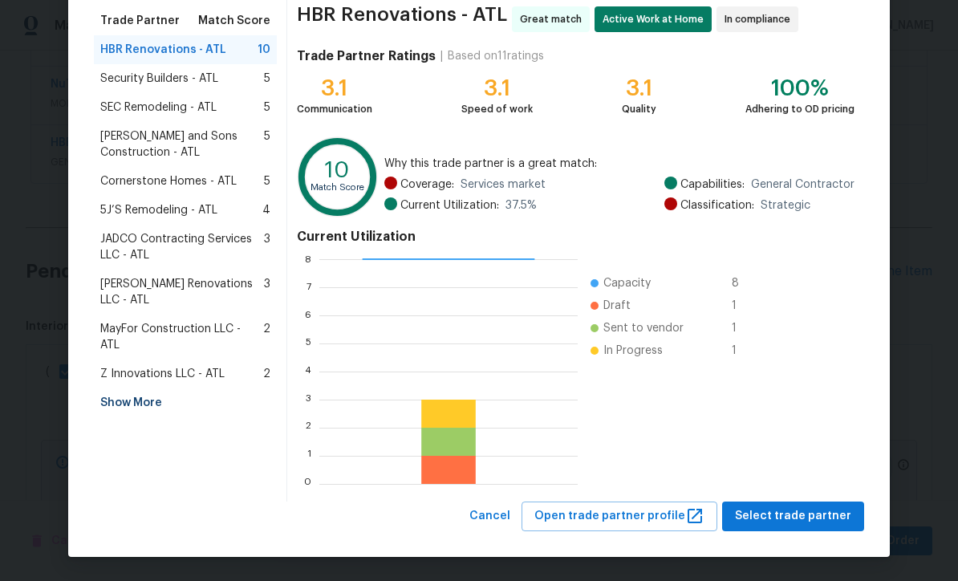
scroll to position [127, 0]
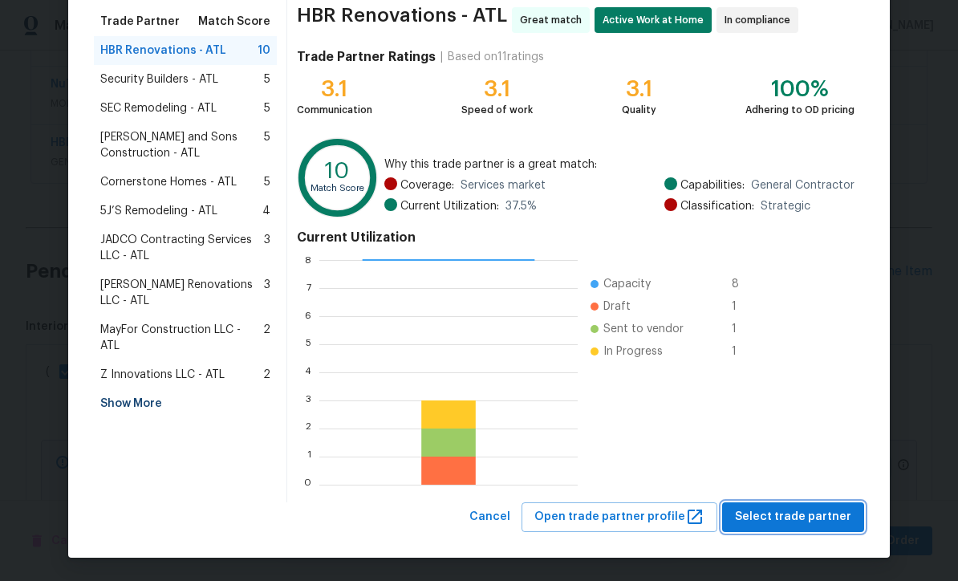
click at [782, 513] on span "Select trade partner" at bounding box center [793, 517] width 116 height 20
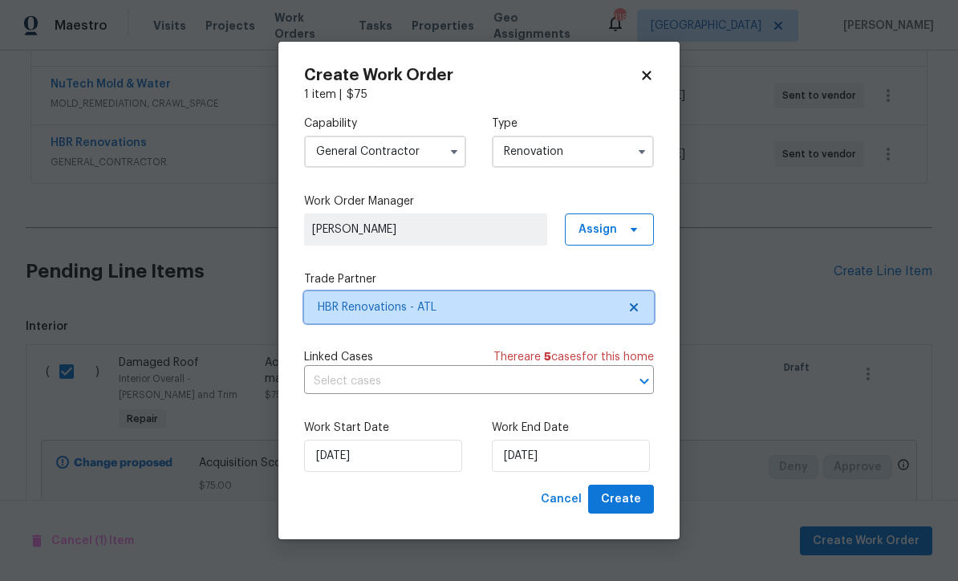
scroll to position [0, 0]
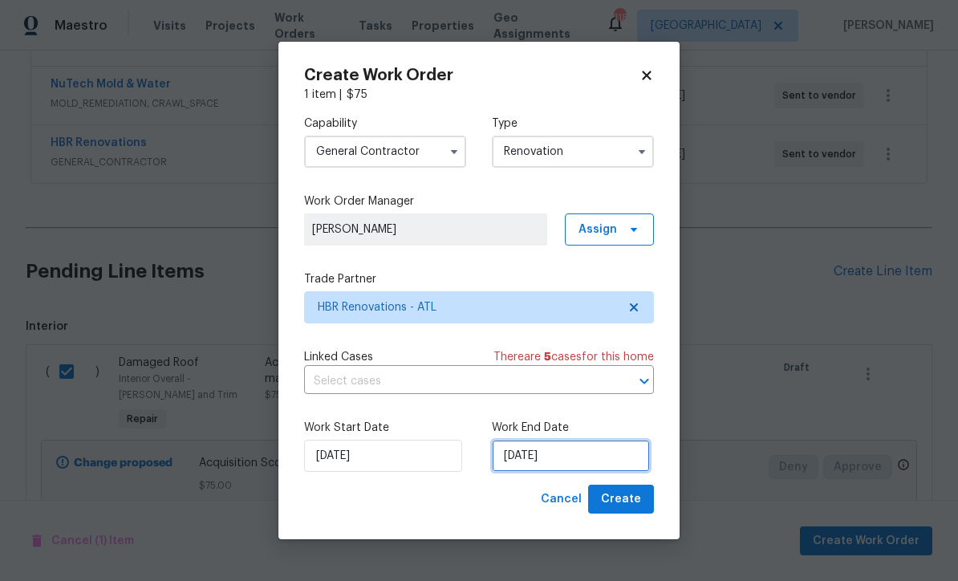
click at [512, 454] on input "[DATE]" at bounding box center [571, 455] width 158 height 32
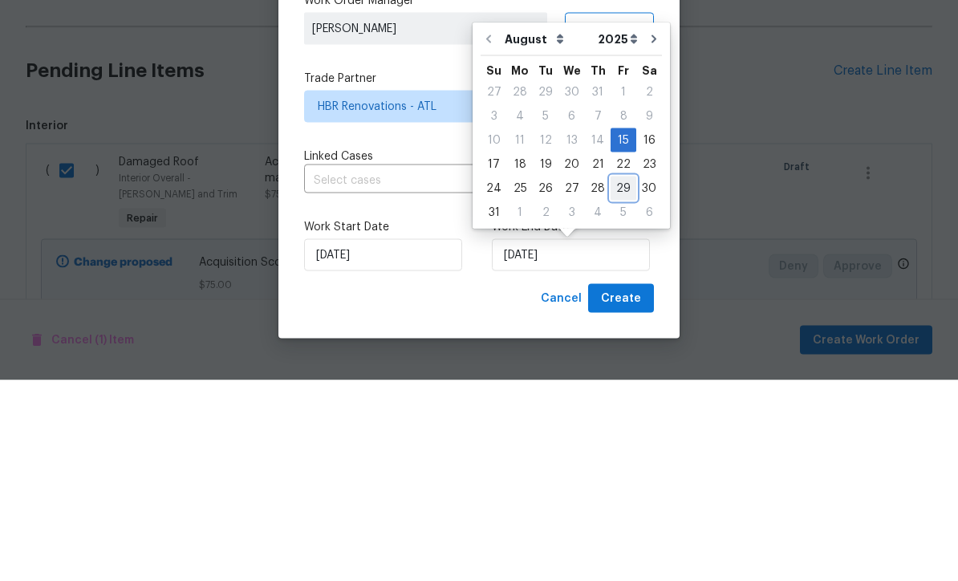
click at [614, 378] on div "29" at bounding box center [623, 389] width 26 height 22
type input "8/29/2025"
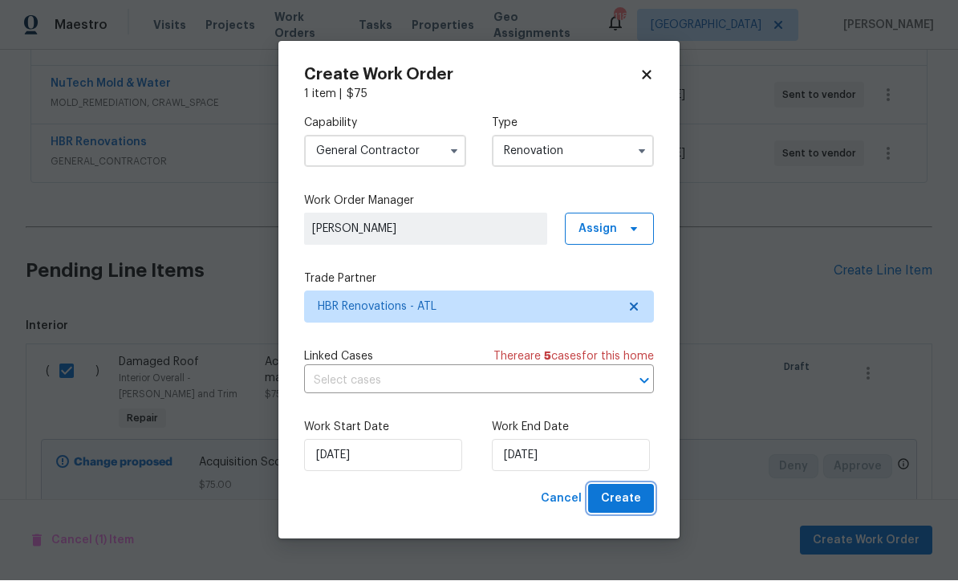
click at [618, 499] on span "Create" at bounding box center [621, 499] width 40 height 20
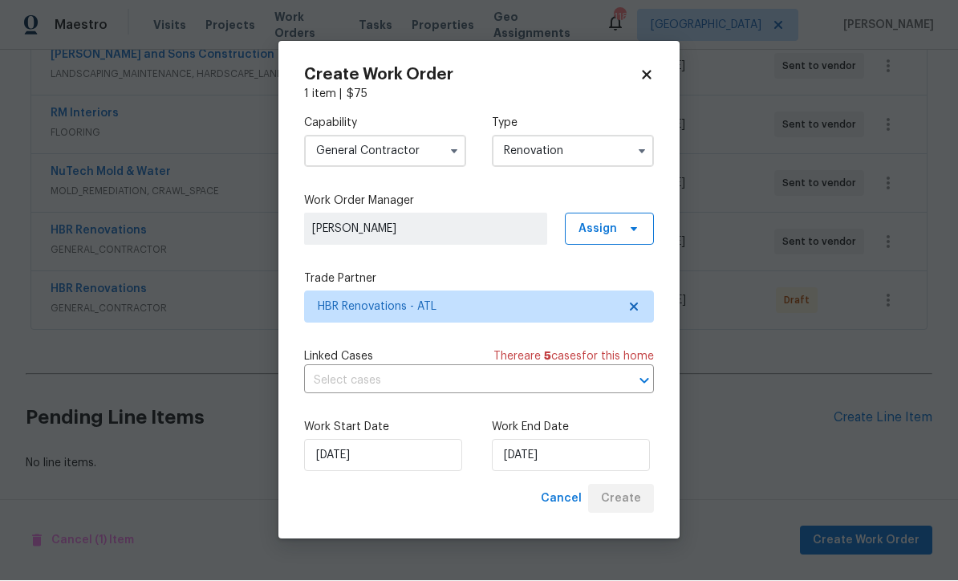
scroll to position [443, 0]
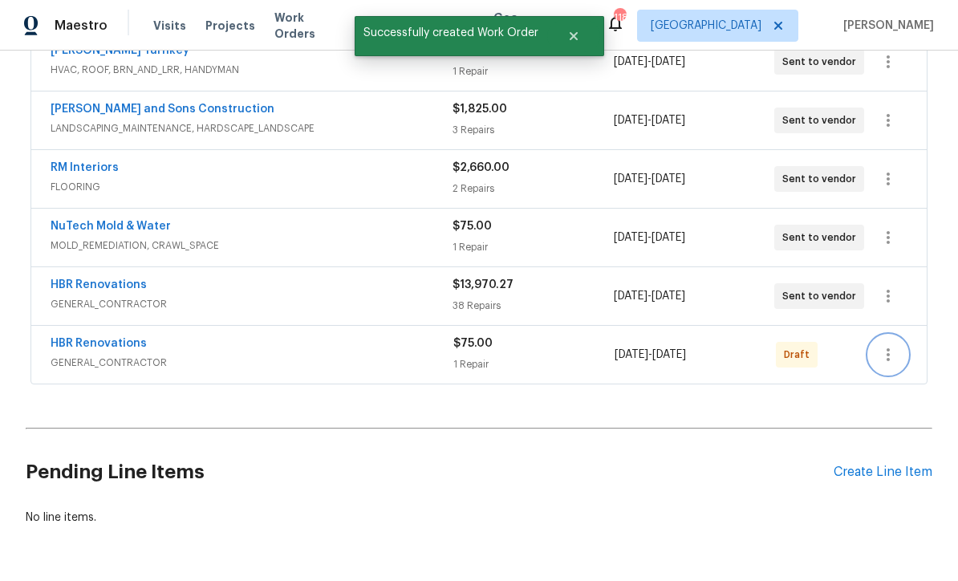
click at [889, 345] on icon "button" at bounding box center [887, 354] width 19 height 19
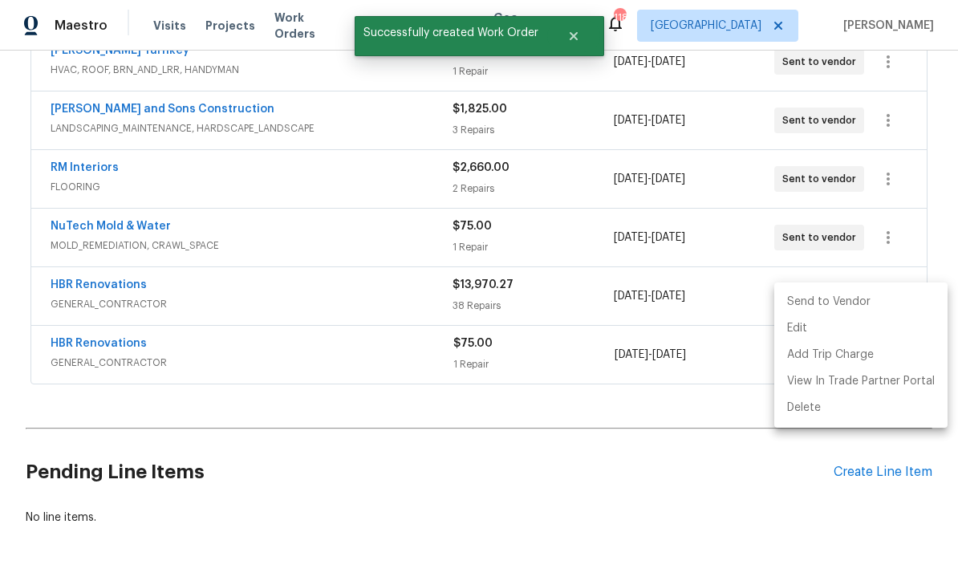
click at [213, 485] on div at bounding box center [479, 290] width 958 height 581
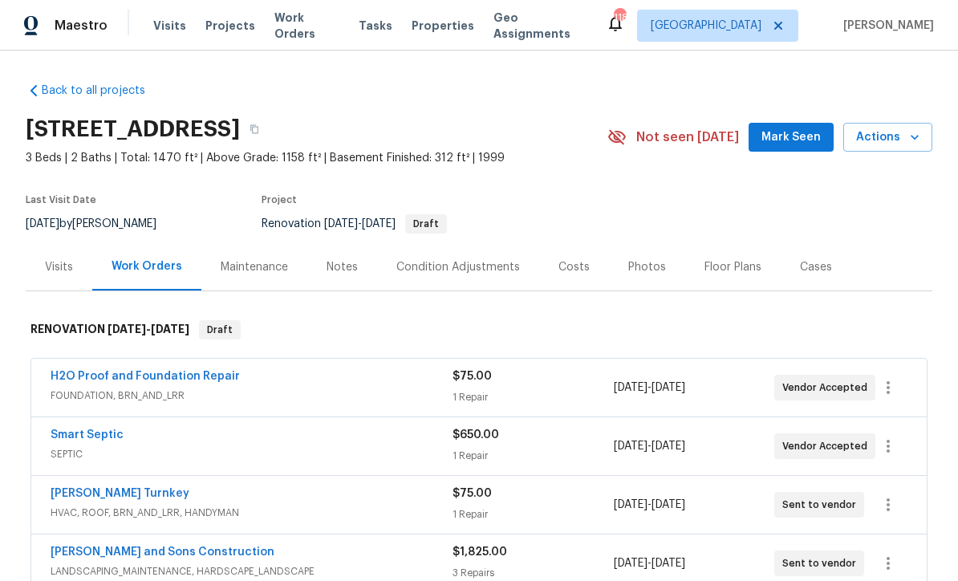
scroll to position [0, 0]
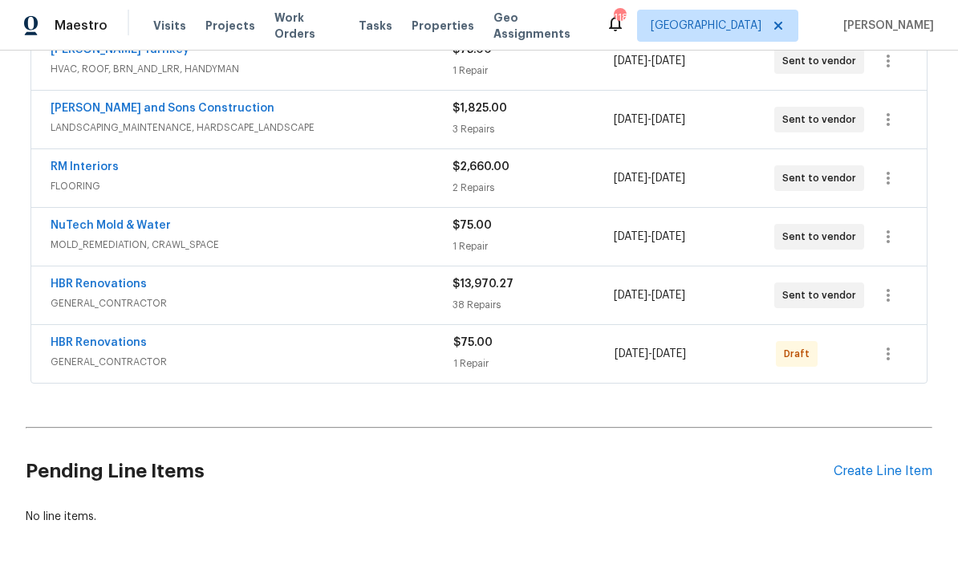
scroll to position [443, 0]
click at [887, 353] on icon "button" at bounding box center [887, 354] width 3 height 13
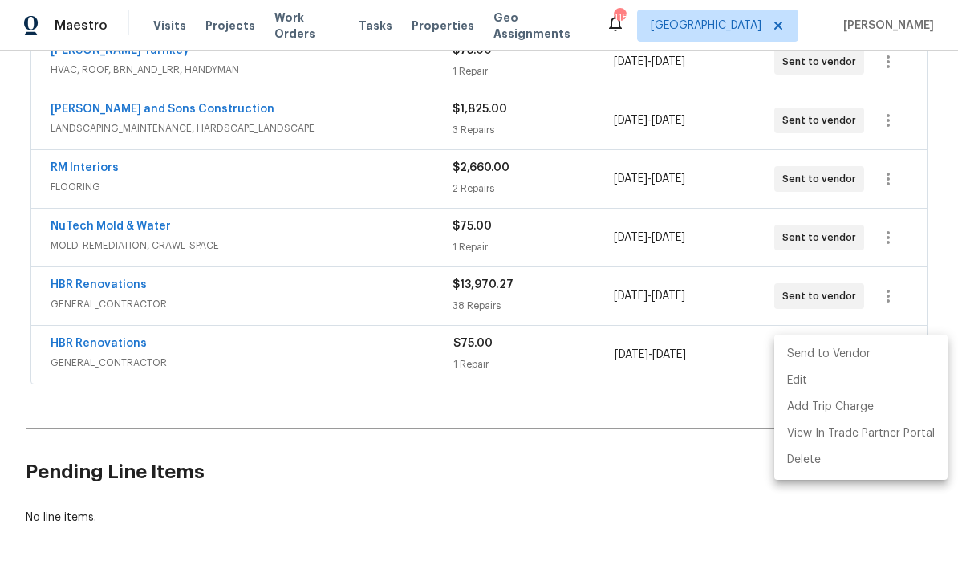
click at [298, 470] on div at bounding box center [479, 290] width 958 height 581
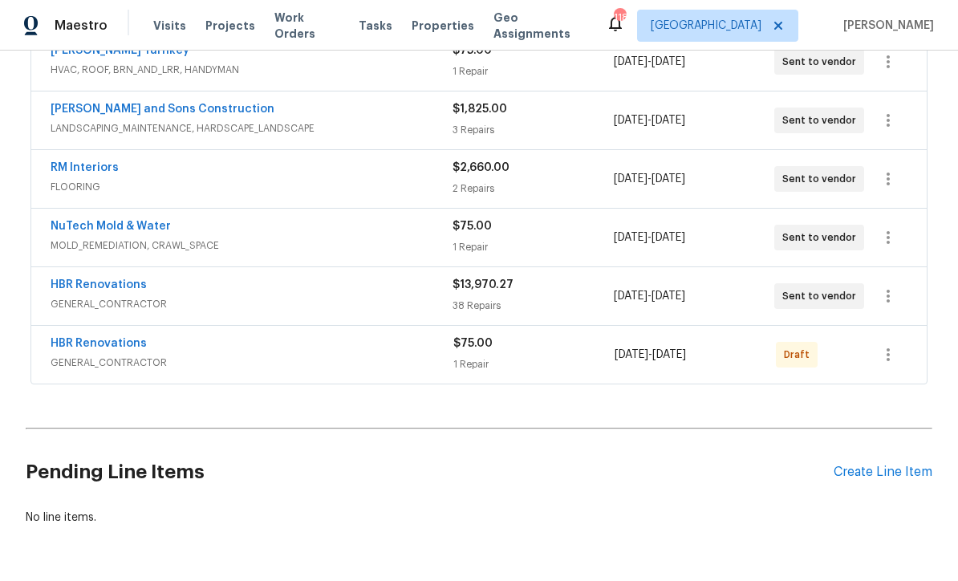
click at [75, 338] on link "HBR Renovations" at bounding box center [99, 343] width 96 height 11
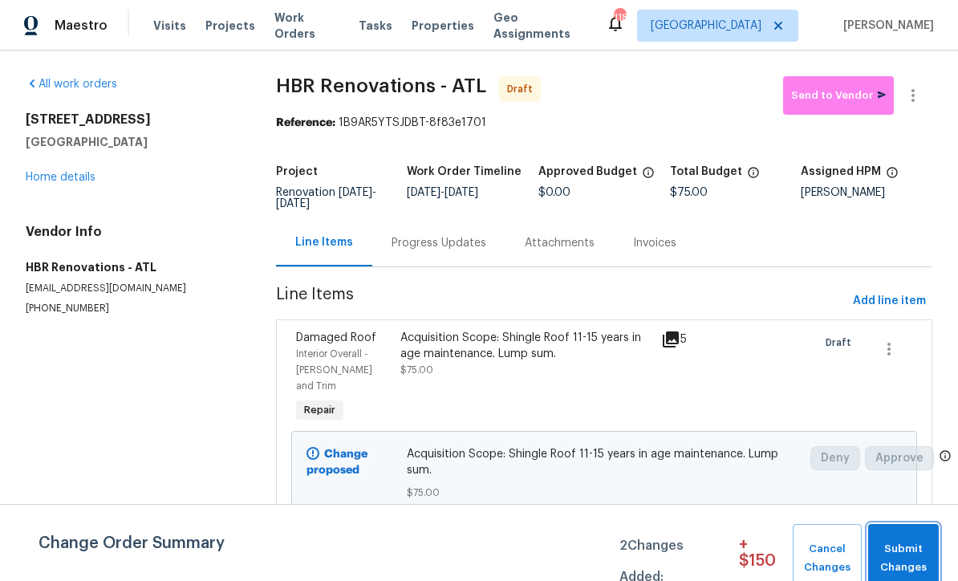
click at [915, 533] on button "Submit Changes" at bounding box center [903, 558] width 71 height 69
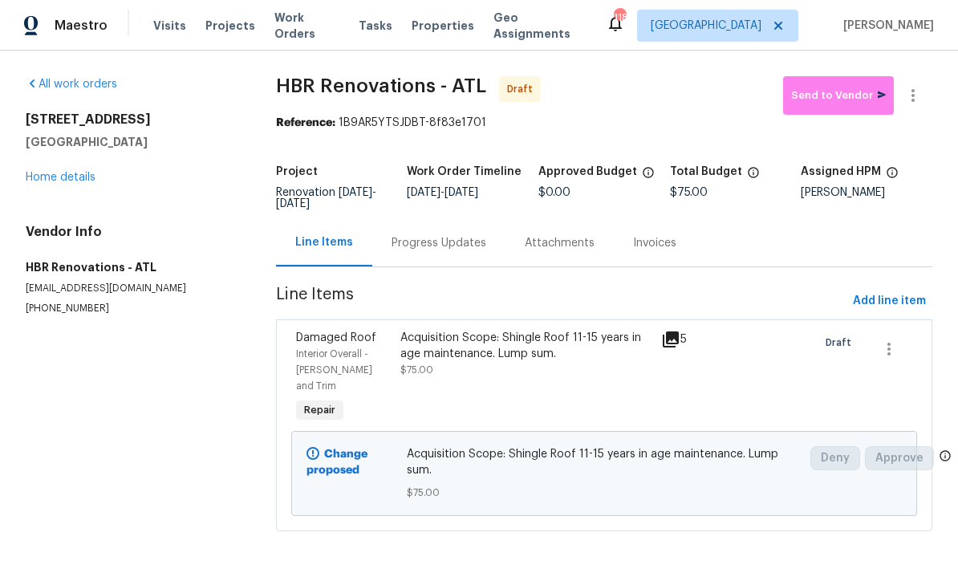
click at [47, 175] on link "Home details" at bounding box center [61, 177] width 70 height 11
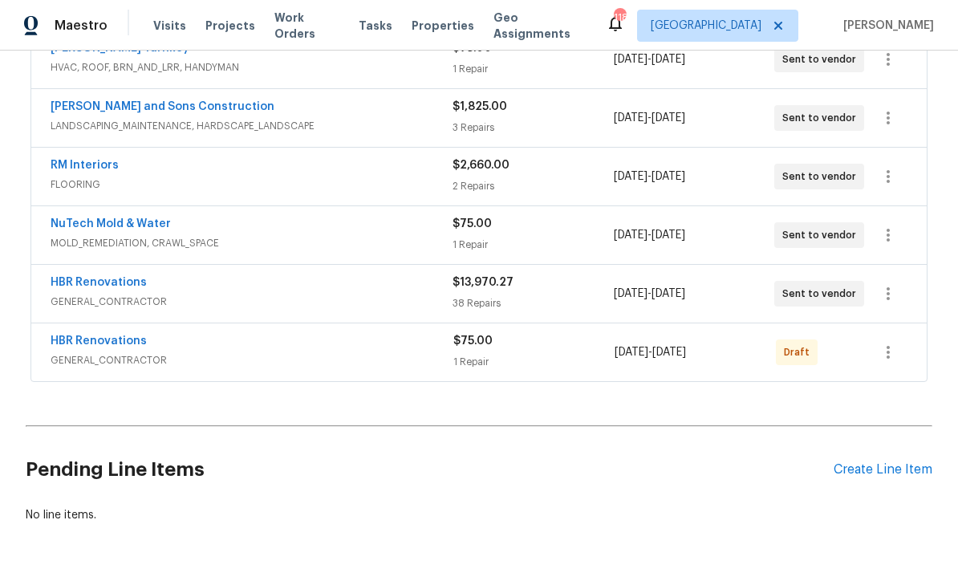
scroll to position [443, 0]
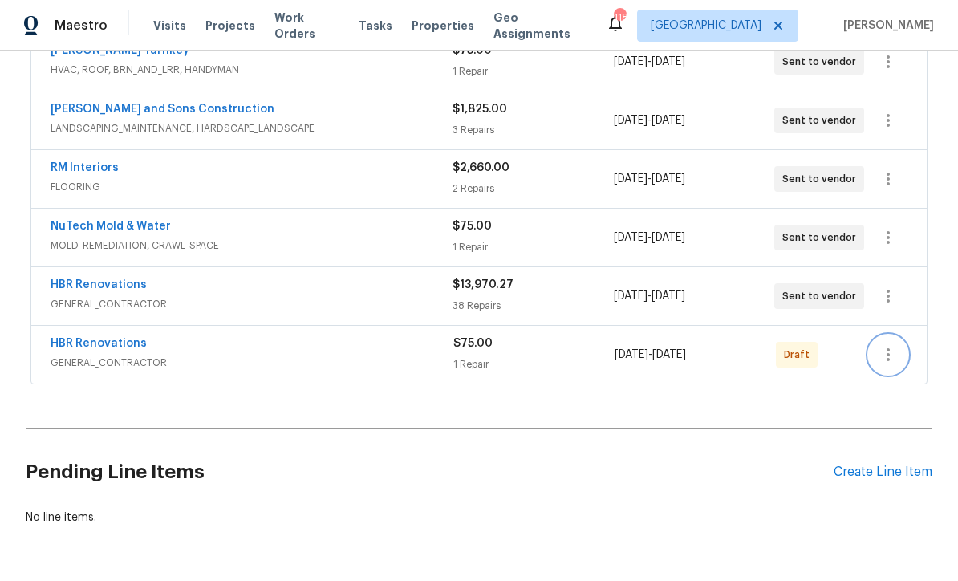
click at [885, 358] on icon "button" at bounding box center [887, 354] width 19 height 19
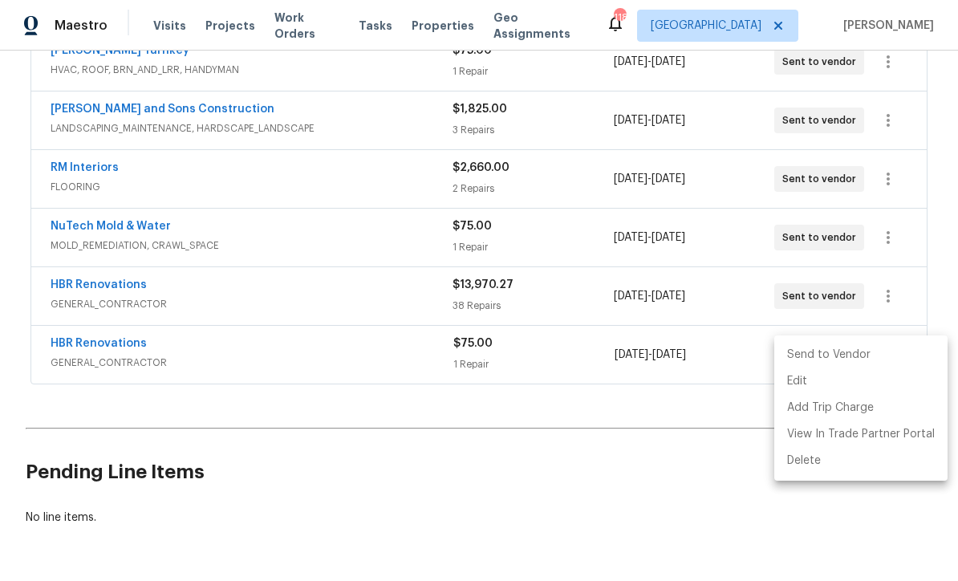
click at [365, 485] on div at bounding box center [479, 290] width 958 height 581
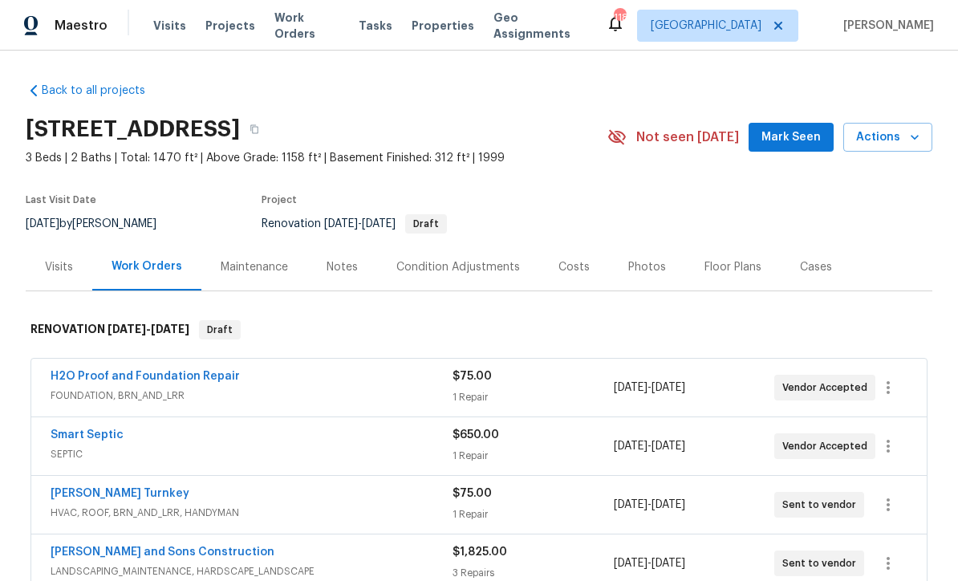
click at [336, 271] on div "Notes" at bounding box center [341, 267] width 31 height 16
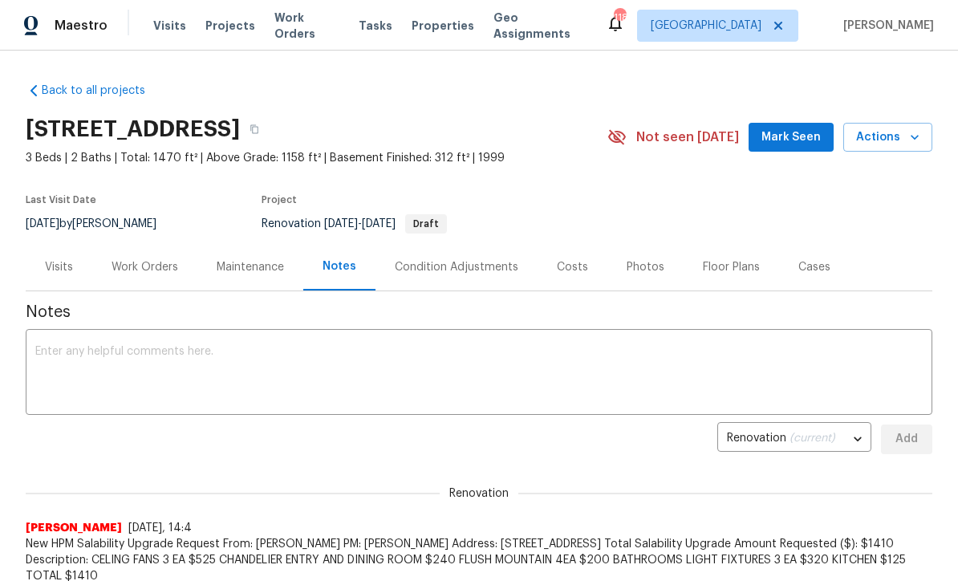
click at [51, 346] on textarea at bounding box center [478, 374] width 887 height 56
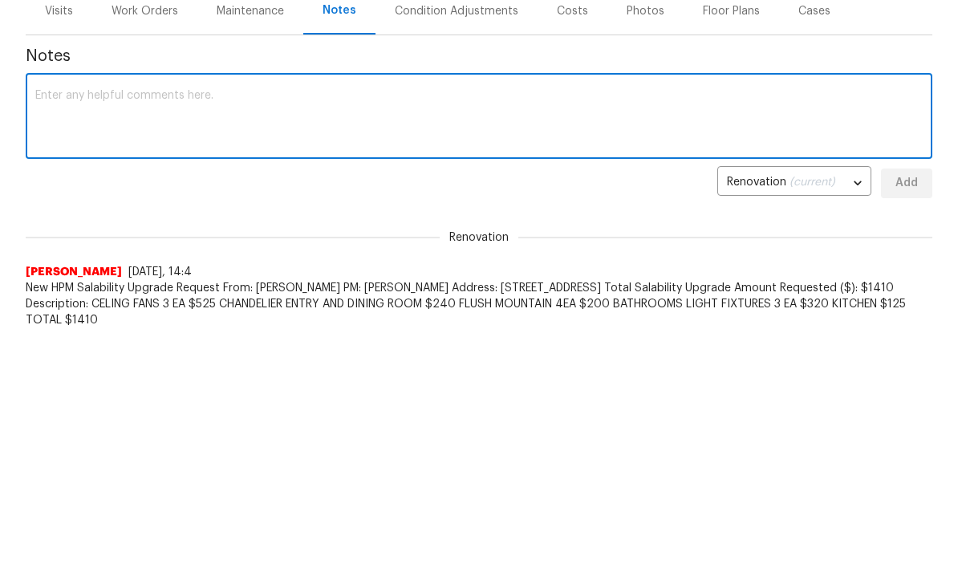
click at [59, 346] on textarea at bounding box center [478, 374] width 887 height 56
paste textarea "🚨 Salability Request Response! HPM: [PERSON_NAME] Responding PM: [PERSON_NAME] …"
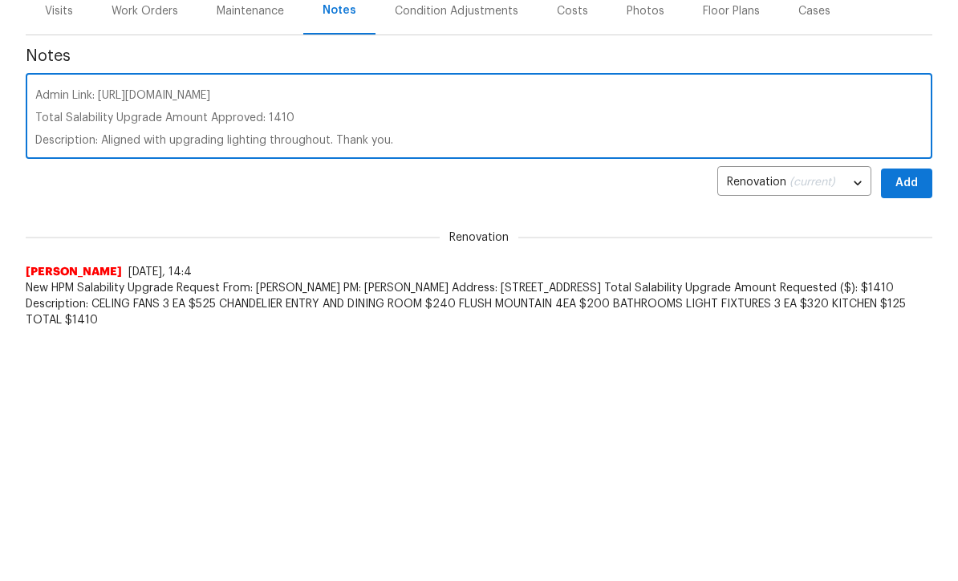
type textarea "🚨 Salability Request Response! HPM: [PERSON_NAME] Responding PM: [PERSON_NAME] …"
click at [916, 429] on span "Add" at bounding box center [906, 439] width 26 height 20
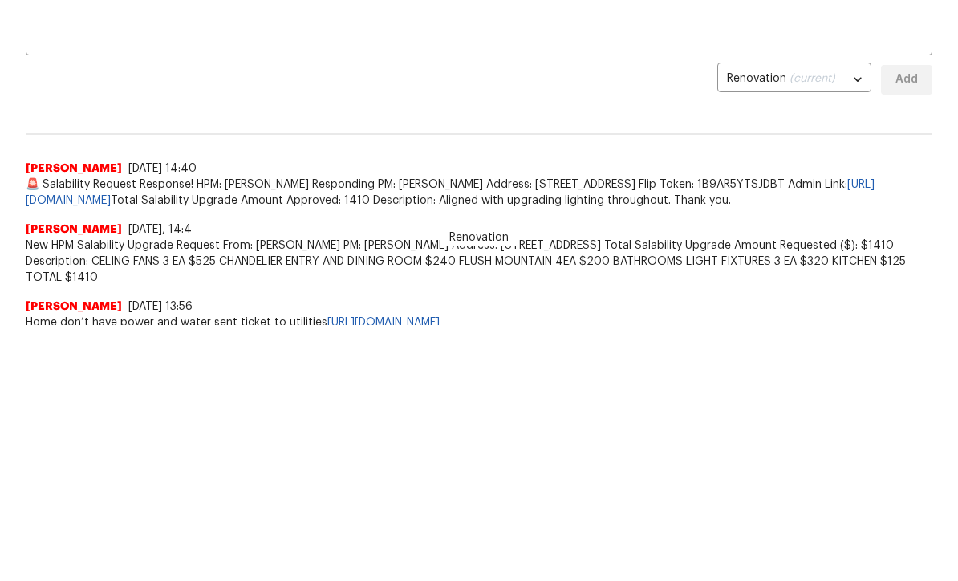
scroll to position [0, 0]
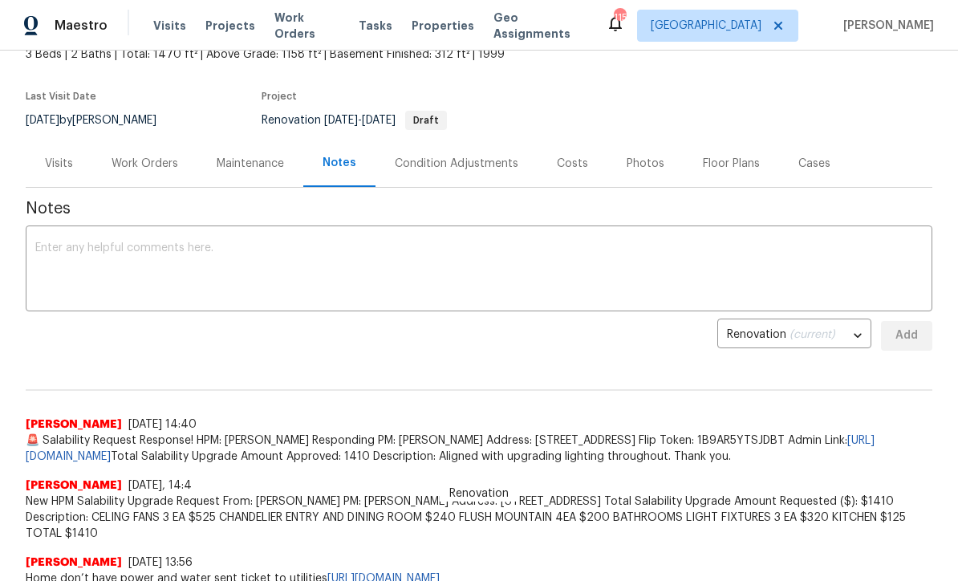
click at [146, 164] on div "Work Orders" at bounding box center [144, 164] width 67 height 16
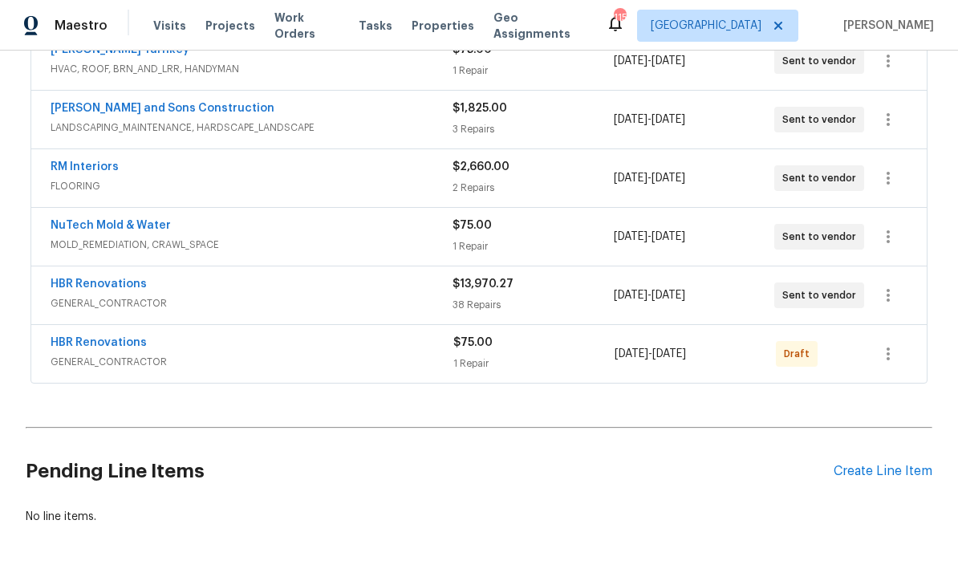
scroll to position [443, 0]
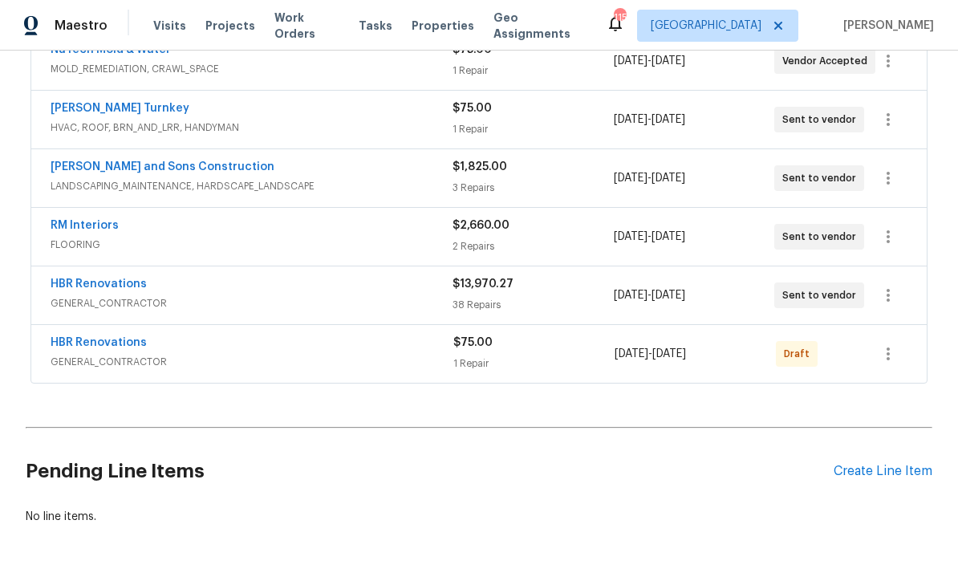
scroll to position [443, 0]
click at [892, 358] on icon "button" at bounding box center [887, 354] width 19 height 19
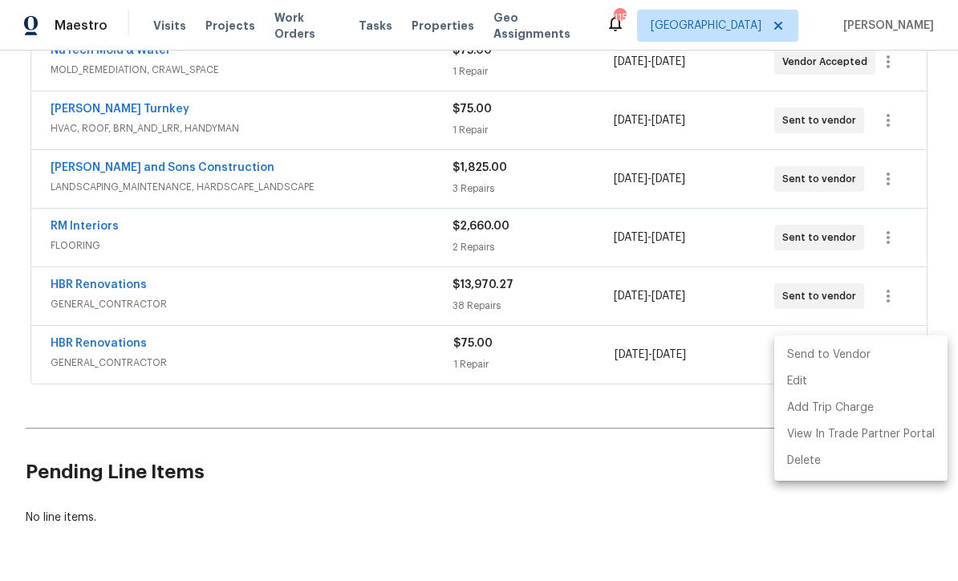
click at [856, 351] on li "Send to Vendor" at bounding box center [860, 355] width 173 height 26
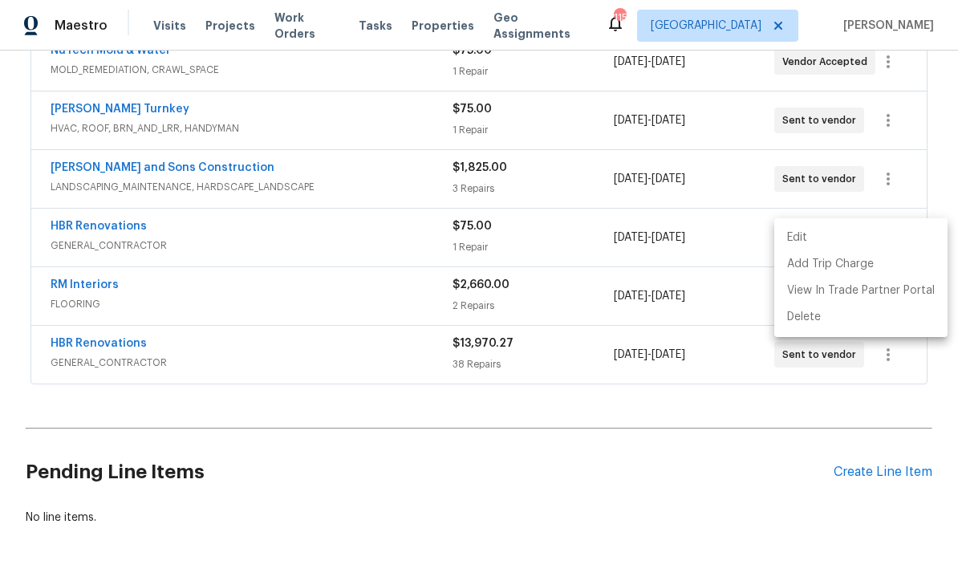
click at [385, 473] on div at bounding box center [479, 290] width 958 height 581
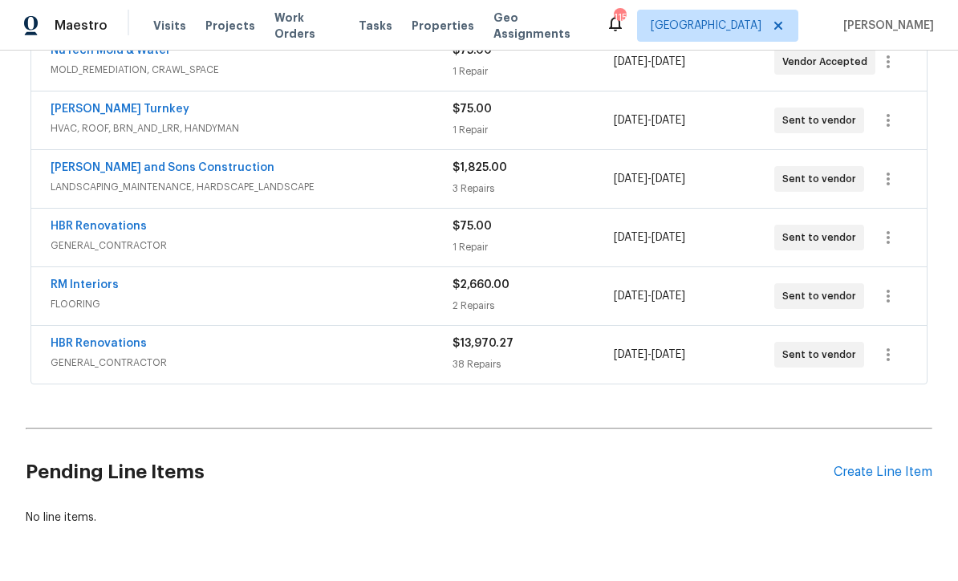
click at [96, 347] on link "HBR Renovations" at bounding box center [99, 343] width 96 height 11
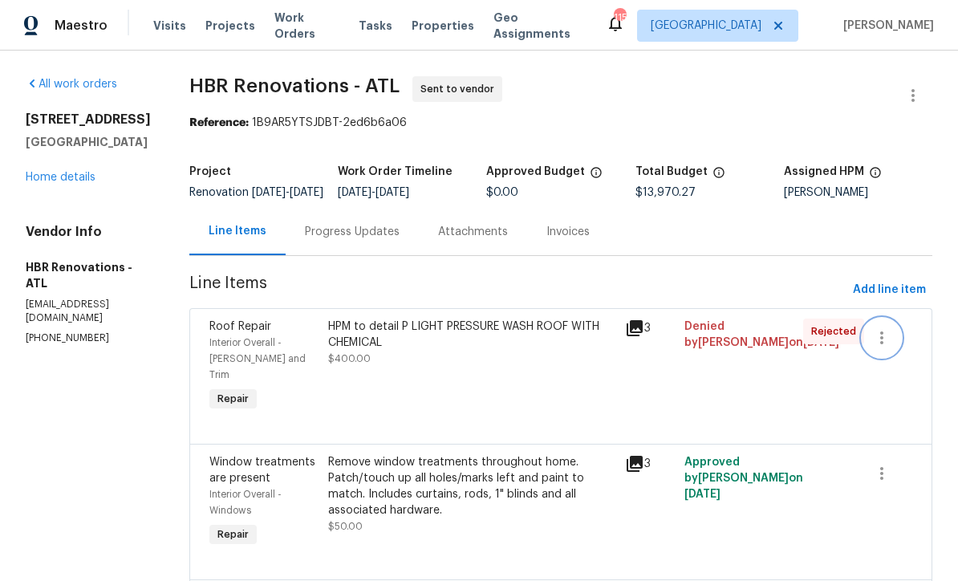
click at [885, 346] on icon "button" at bounding box center [881, 337] width 19 height 19
click at [891, 349] on li "Cancel" at bounding box center [892, 349] width 62 height 26
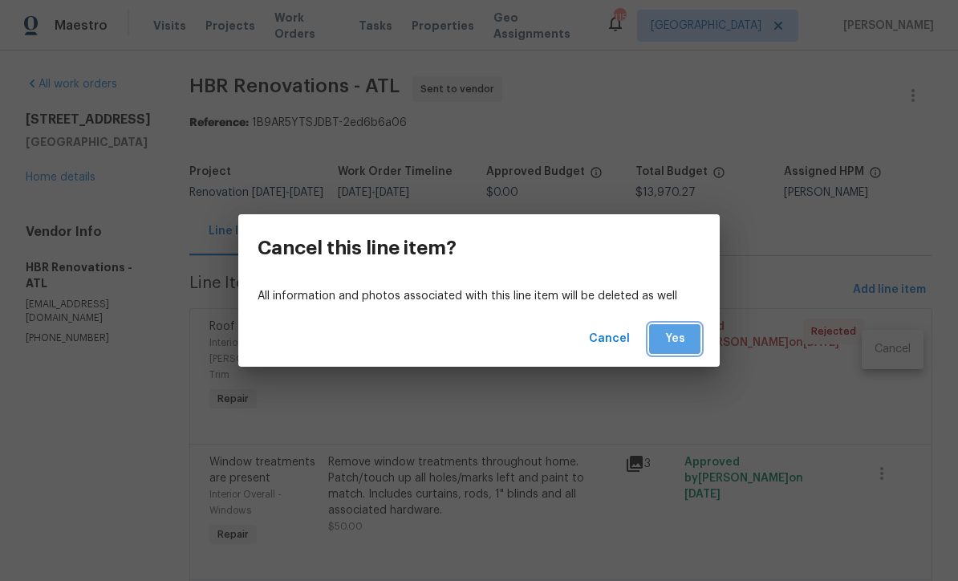
click at [675, 336] on span "Yes" at bounding box center [675, 339] width 26 height 20
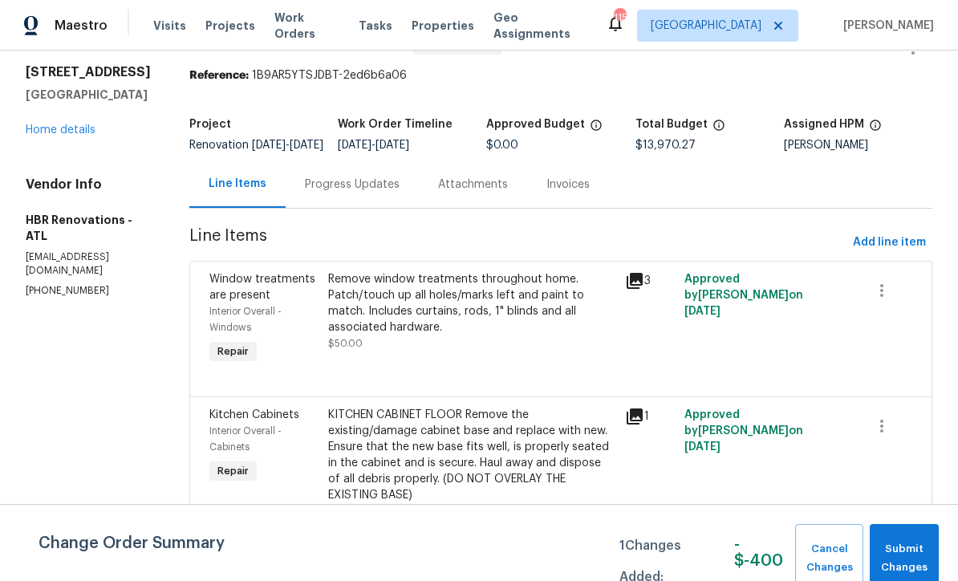
scroll to position [47, 0]
click at [886, 253] on span "Add line item" at bounding box center [889, 243] width 73 height 20
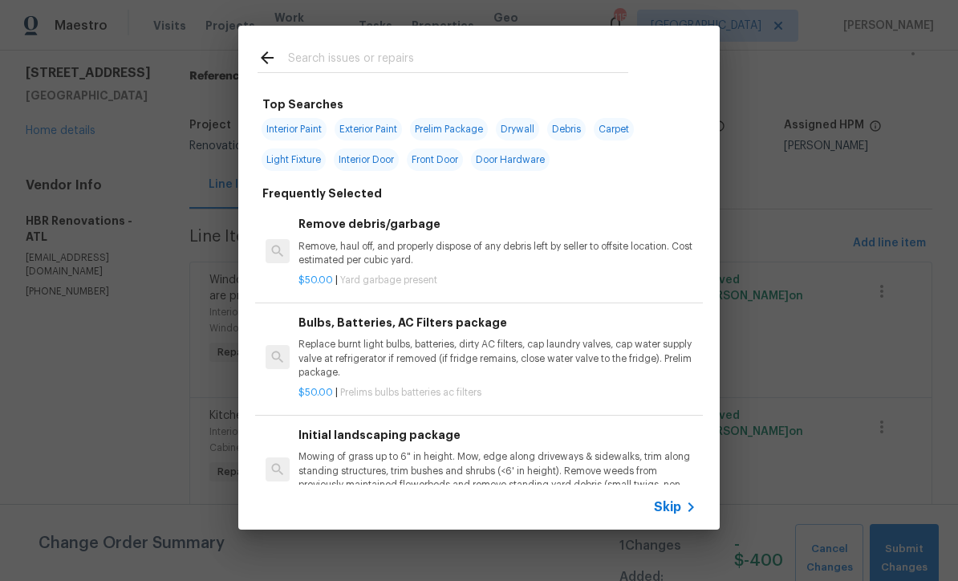
click at [682, 508] on icon at bounding box center [690, 506] width 19 height 19
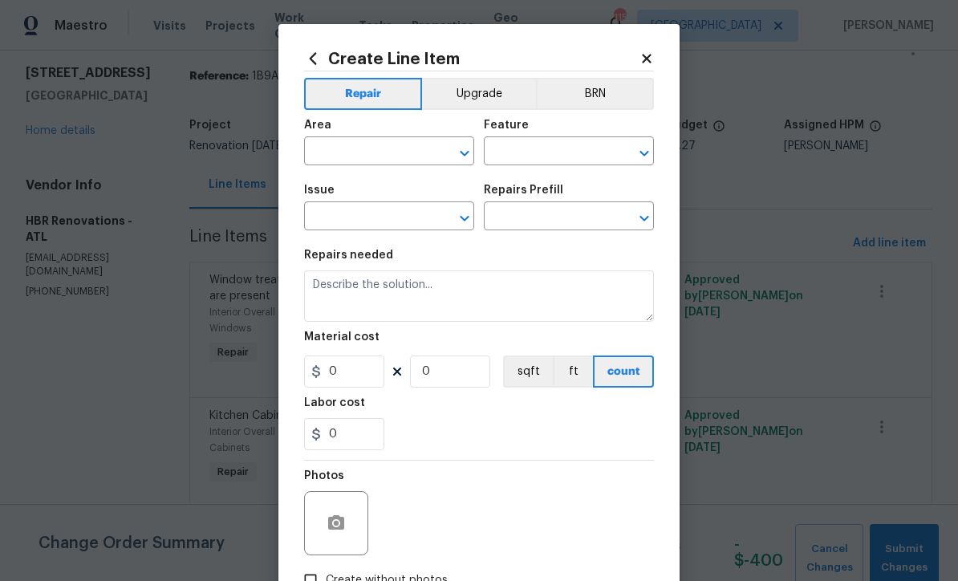
click at [320, 147] on input "text" at bounding box center [366, 152] width 125 height 25
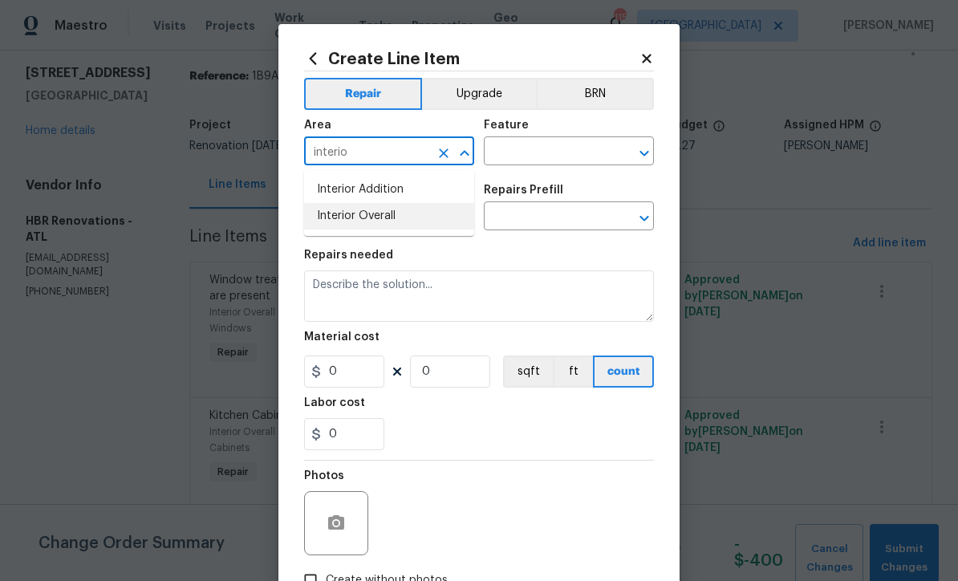
click at [358, 213] on li "Interior Overall" at bounding box center [389, 216] width 170 height 26
type input "Interior Overall"
click at [505, 153] on input "text" at bounding box center [546, 152] width 125 height 25
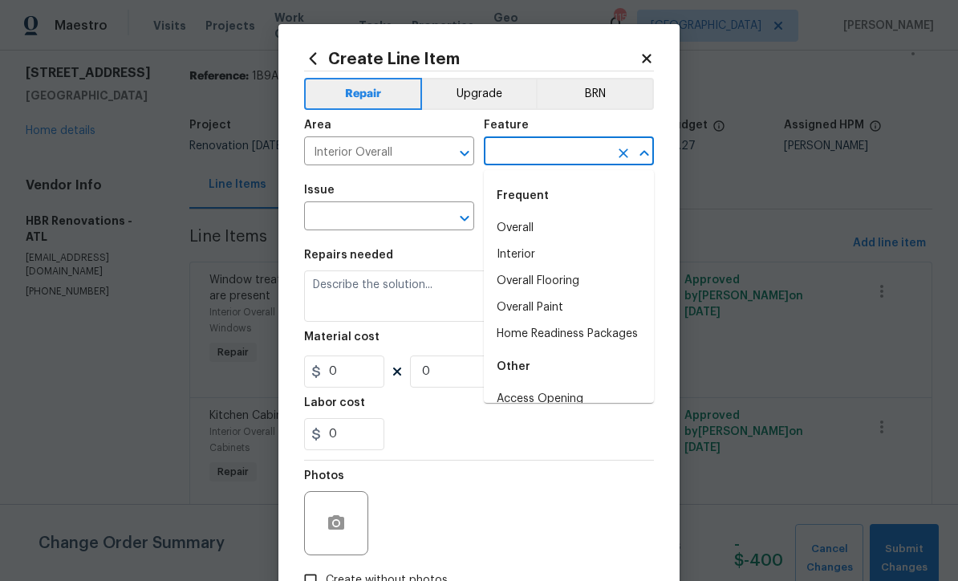
click at [515, 152] on input "text" at bounding box center [546, 152] width 125 height 25
type input "lig"
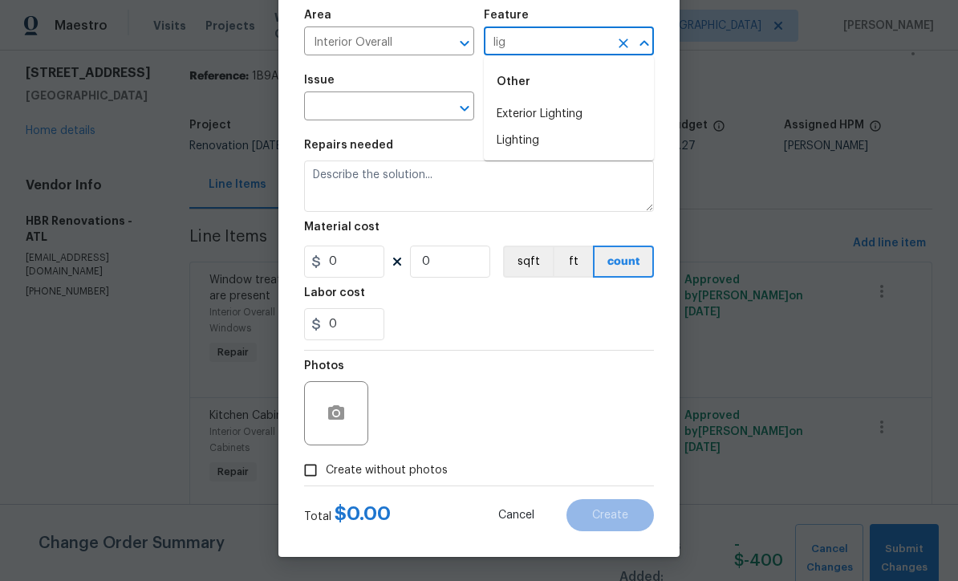
scroll to position [113, 0]
click at [516, 514] on span "Cancel" at bounding box center [516, 515] width 36 height 12
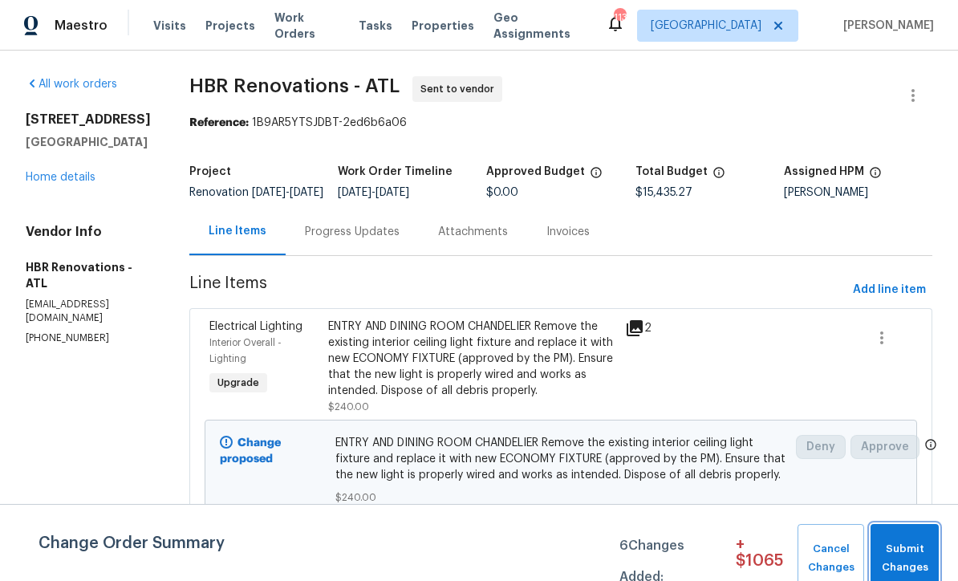
click at [904, 553] on span "Submit Changes" at bounding box center [904, 558] width 52 height 37
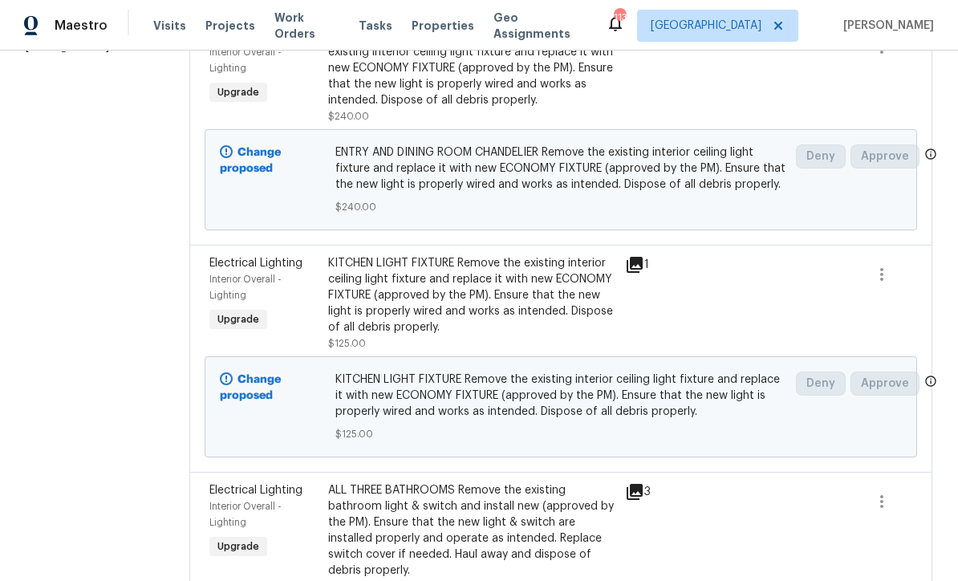
scroll to position [396, 0]
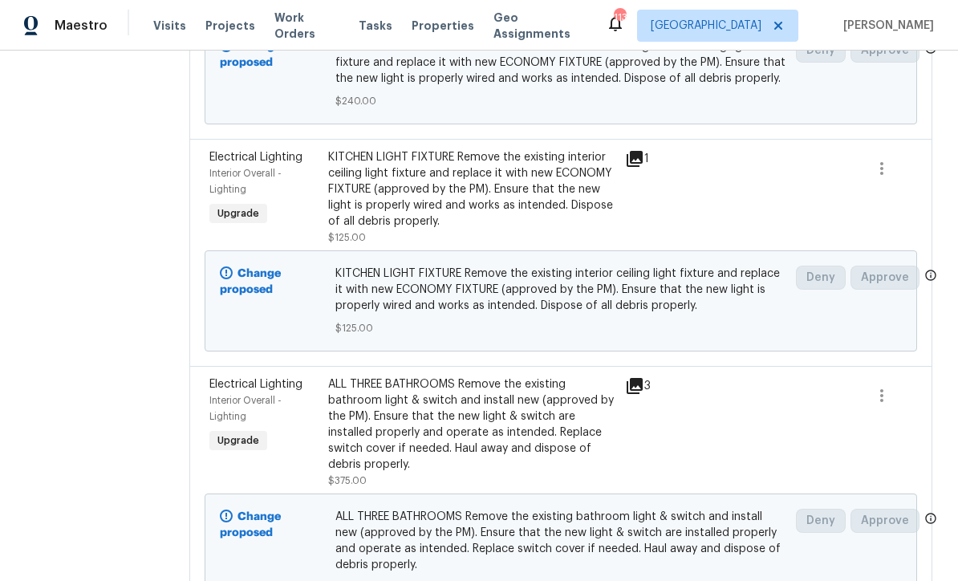
click at [417, 201] on div "KITCHEN LIGHT FIXTURE Remove the existing interior ceiling light fixture and re…" at bounding box center [471, 189] width 287 height 80
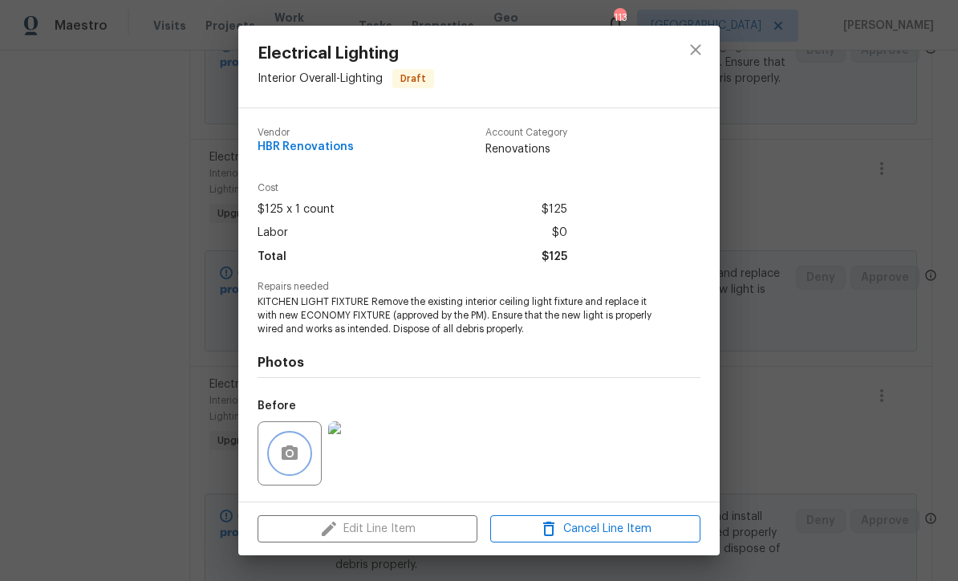
click at [286, 460] on icon "button" at bounding box center [290, 452] width 16 height 14
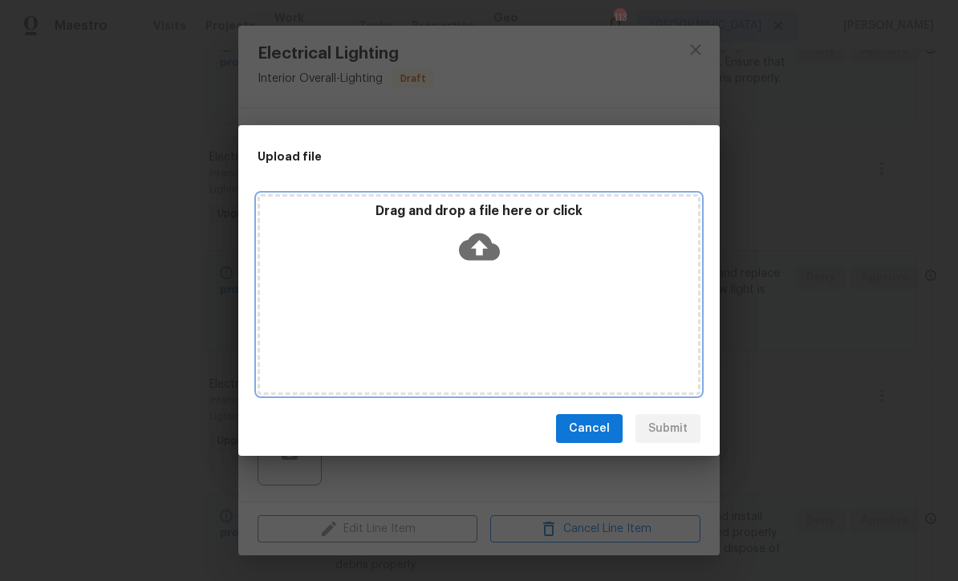
click at [470, 247] on icon at bounding box center [479, 246] width 41 height 27
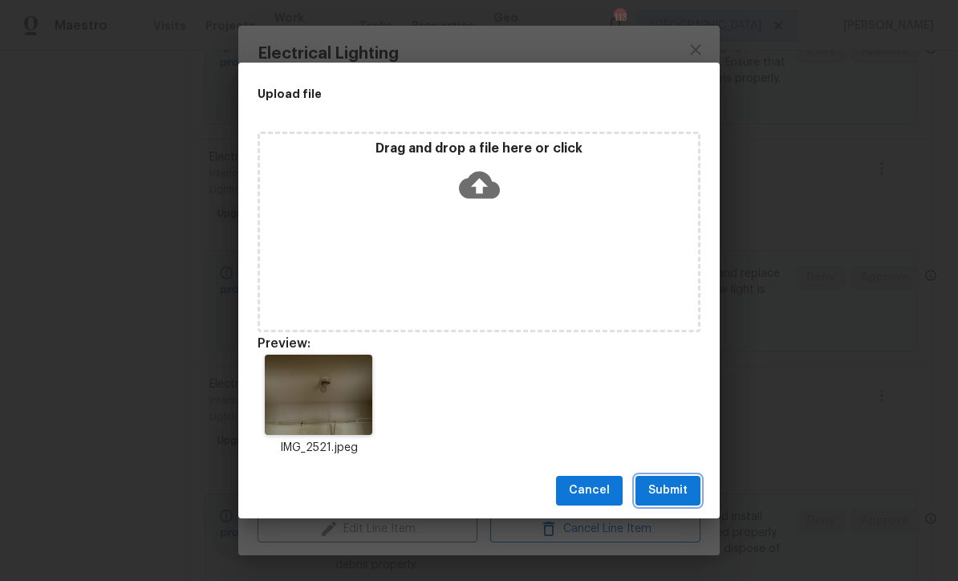
click at [682, 490] on span "Submit" at bounding box center [667, 490] width 39 height 20
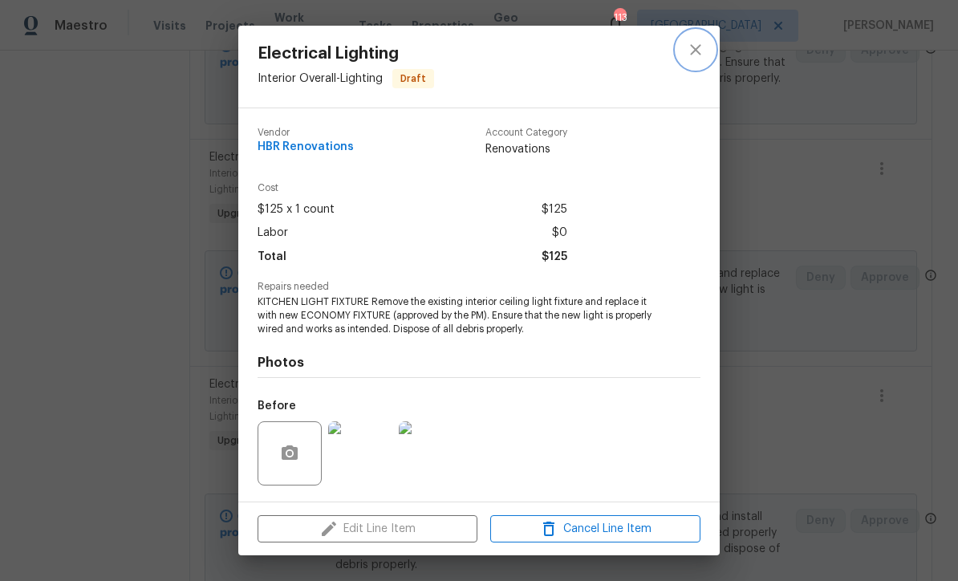
click at [696, 44] on icon "close" at bounding box center [695, 49] width 19 height 19
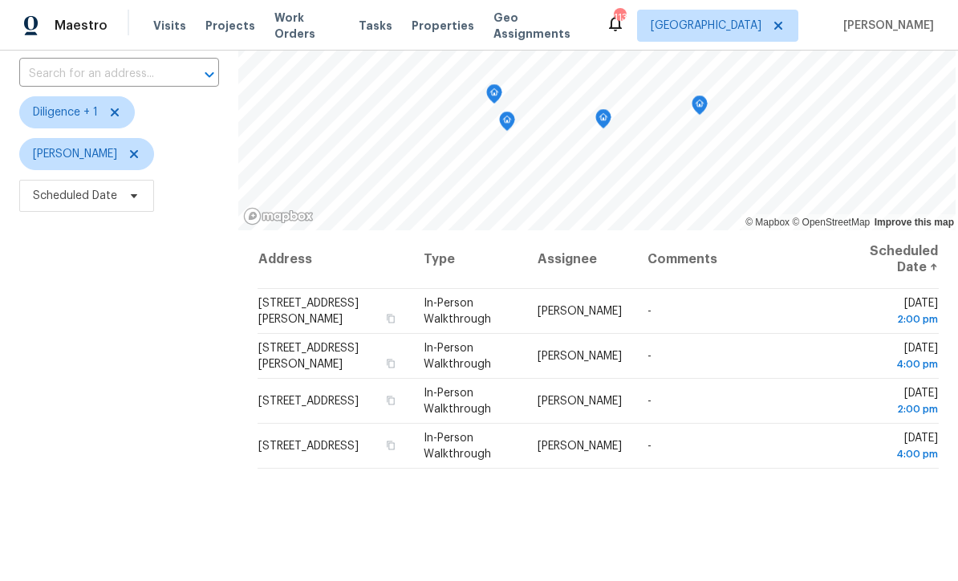
scroll to position [105, 0]
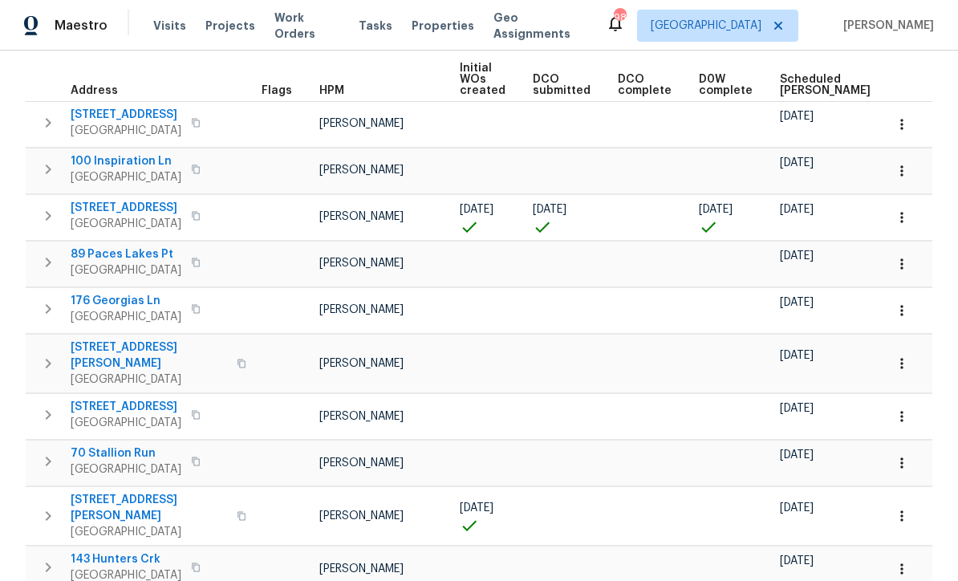
scroll to position [229, 0]
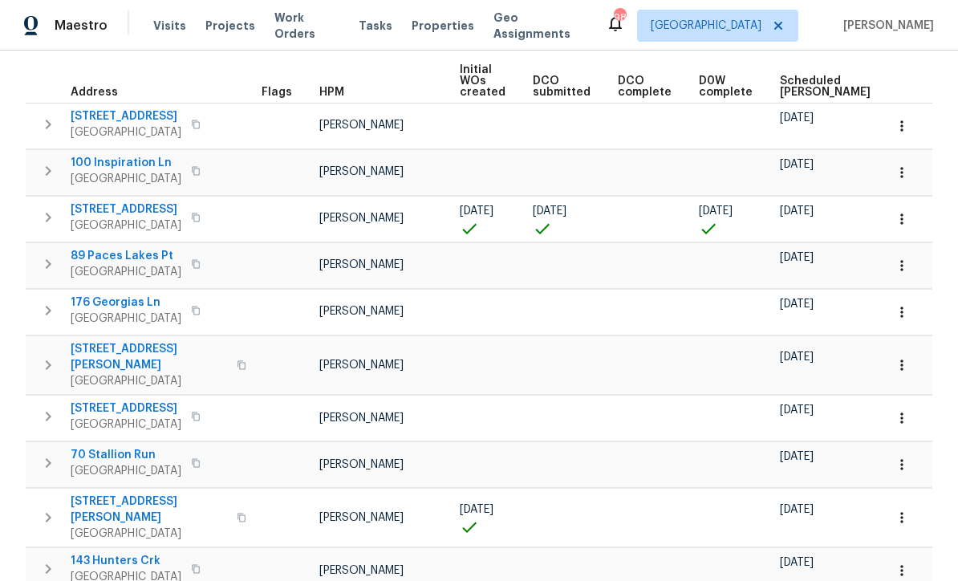
click at [911, 209] on button "button" at bounding box center [901, 218] width 35 height 35
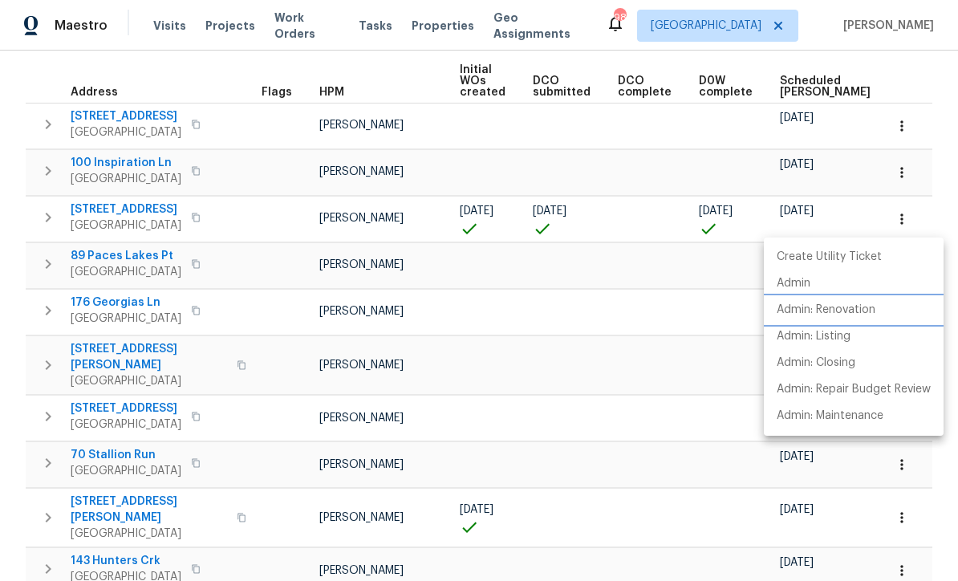
click at [880, 307] on li "Admin: Renovation" at bounding box center [854, 310] width 180 height 26
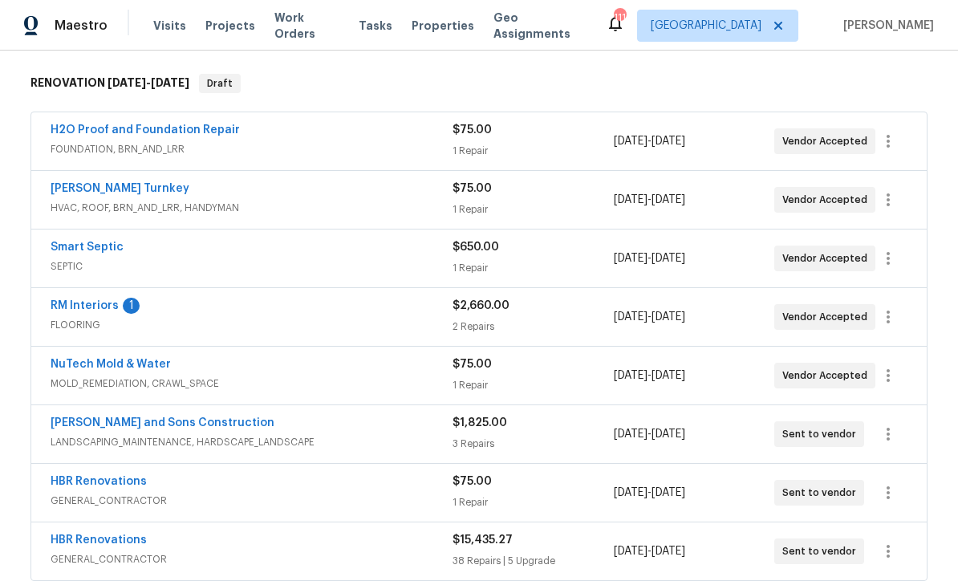
scroll to position [245, 0]
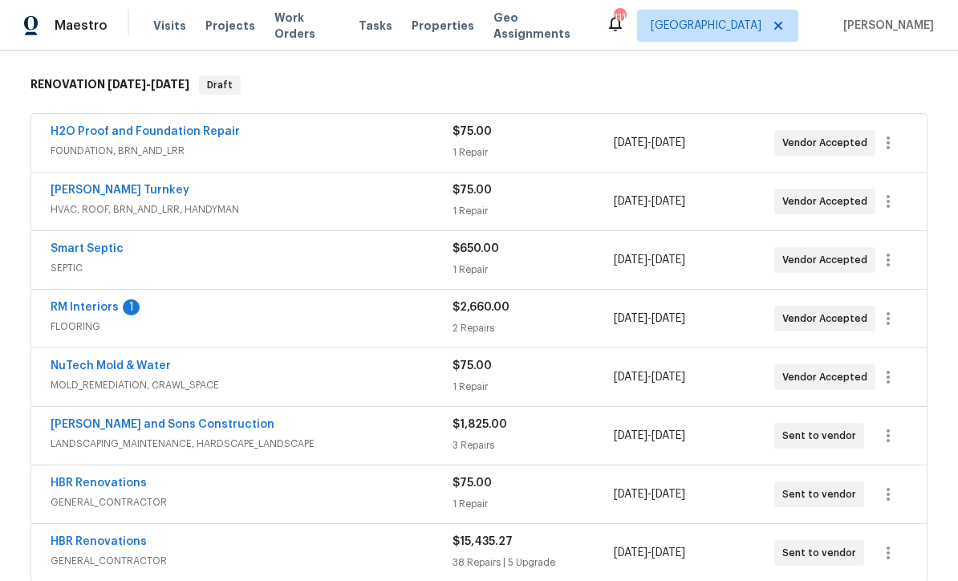
click at [81, 302] on link "RM Interiors" at bounding box center [85, 307] width 68 height 11
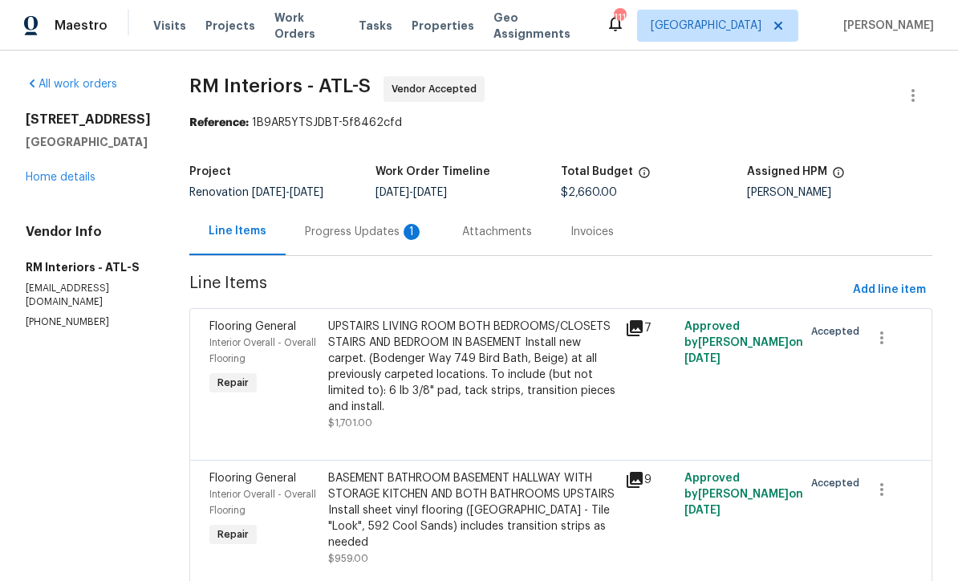
click at [329, 227] on div "Progress Updates 1" at bounding box center [364, 232] width 119 height 16
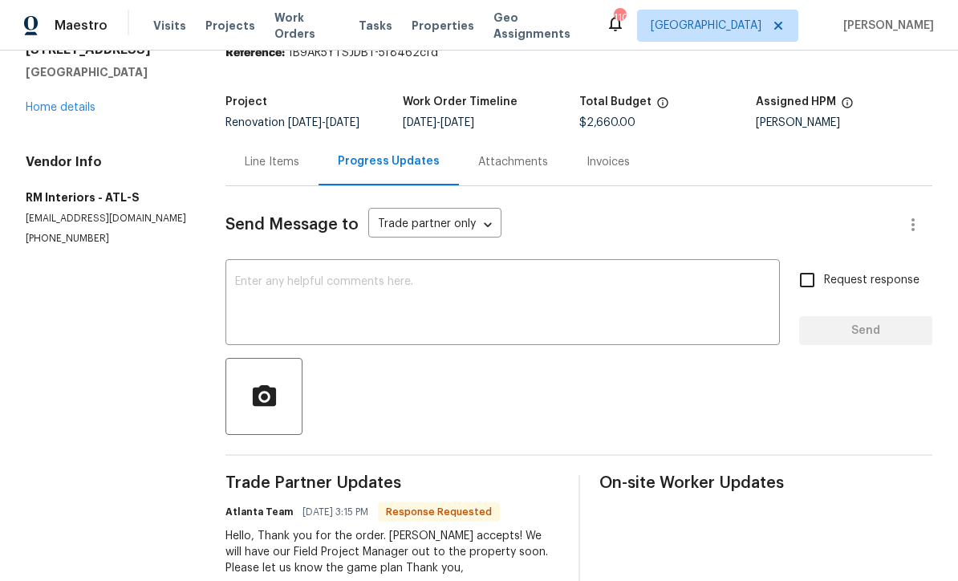
scroll to position [69, 0]
click at [247, 286] on div "x ​" at bounding box center [502, 305] width 554 height 82
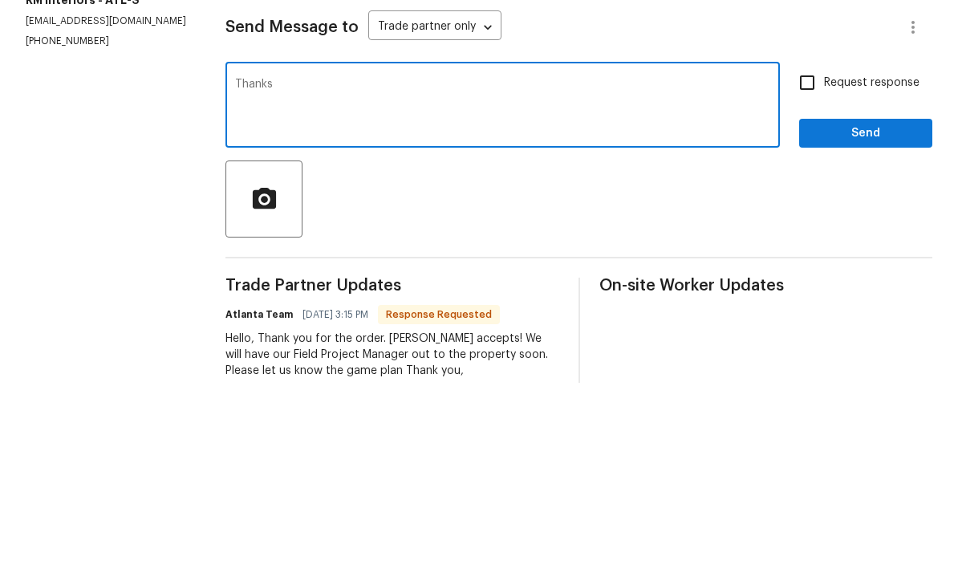
type textarea "Thanks"
click at [854, 317] on button "Send" at bounding box center [865, 332] width 133 height 30
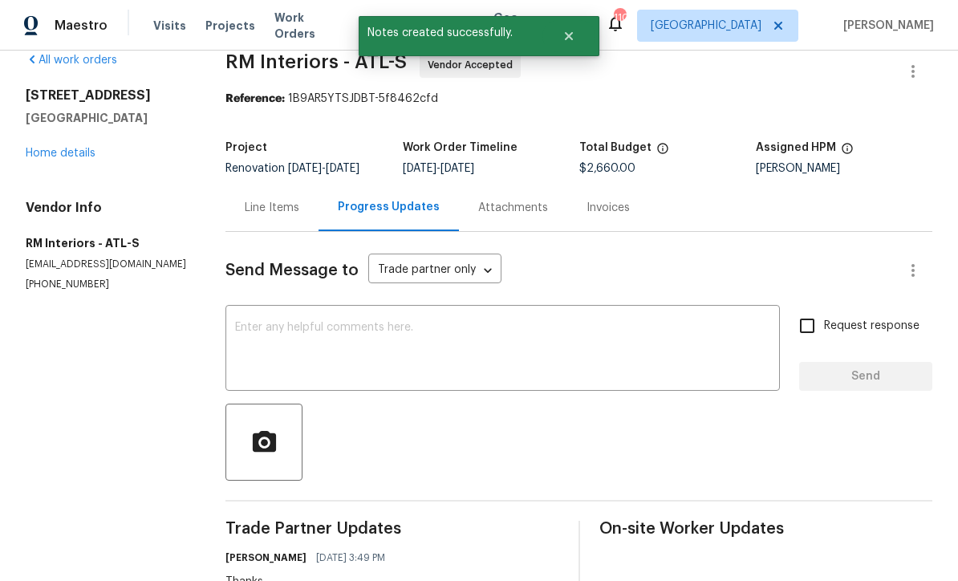
scroll to position [31, 0]
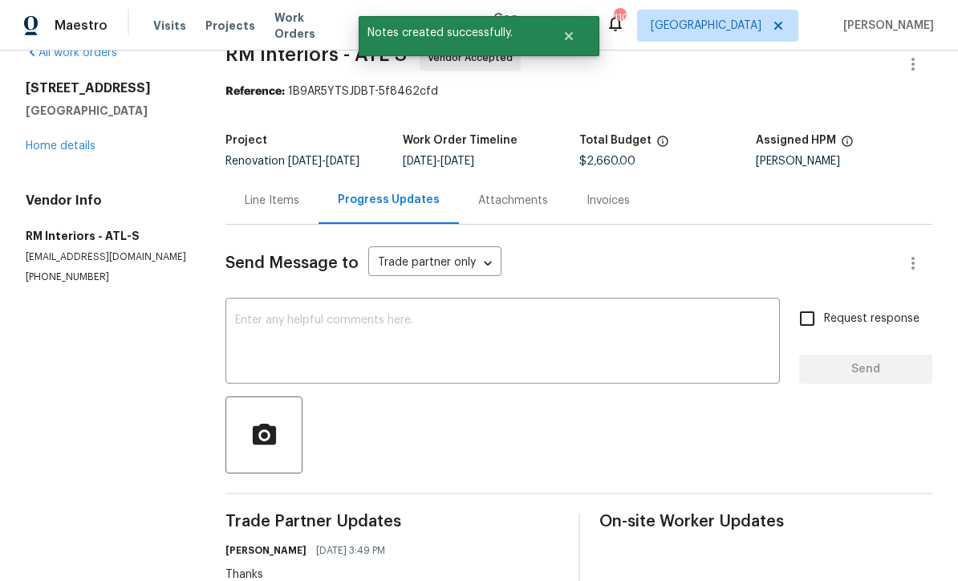
click at [247, 302] on div "x ​" at bounding box center [502, 343] width 554 height 82
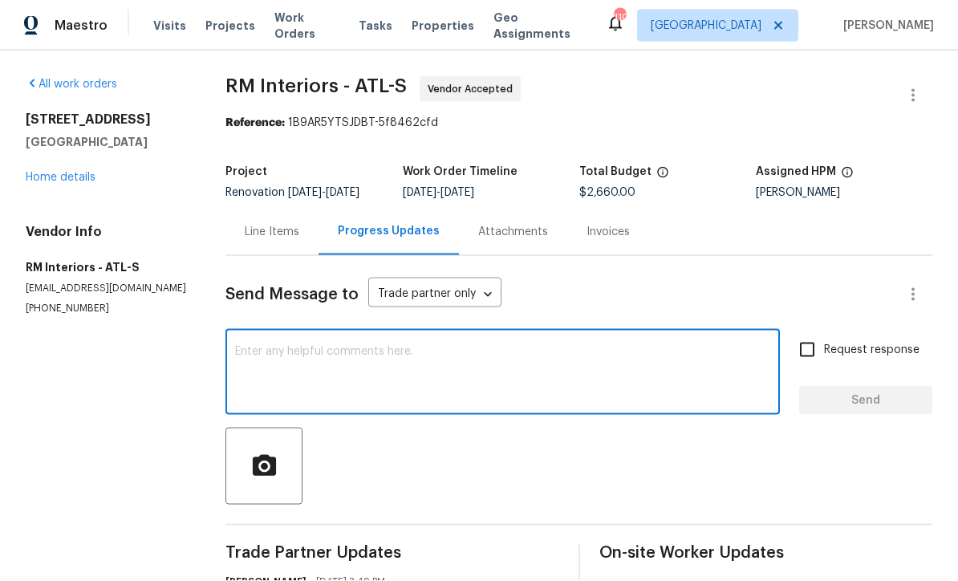
scroll to position [53, 0]
click at [56, 172] on link "Home details" at bounding box center [61, 177] width 70 height 11
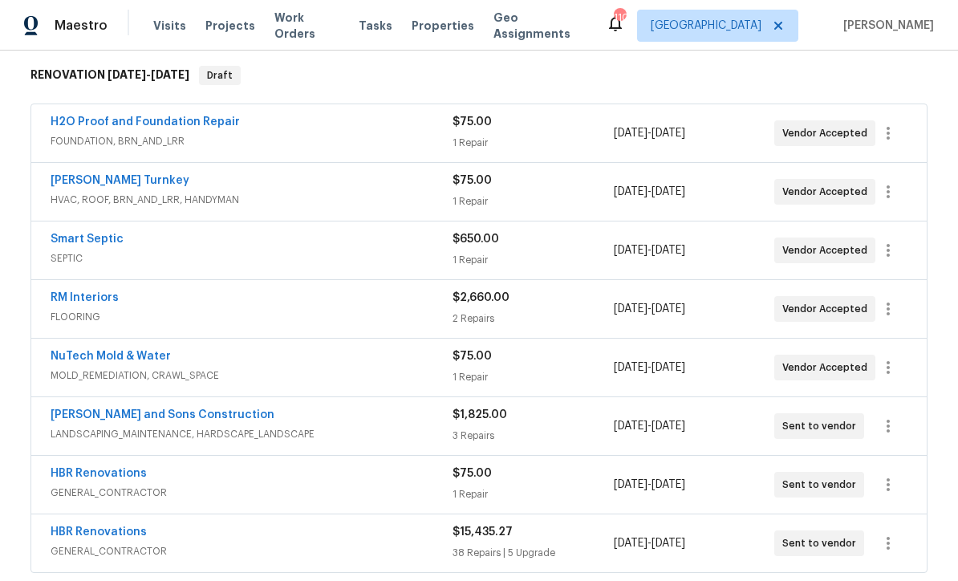
scroll to position [256, 0]
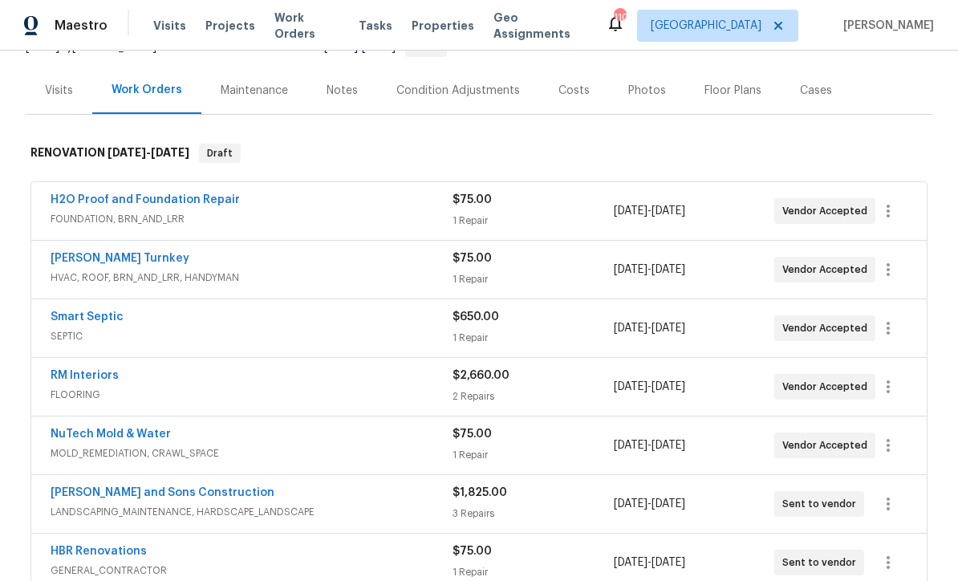
click at [566, 83] on div "Costs" at bounding box center [573, 91] width 31 height 16
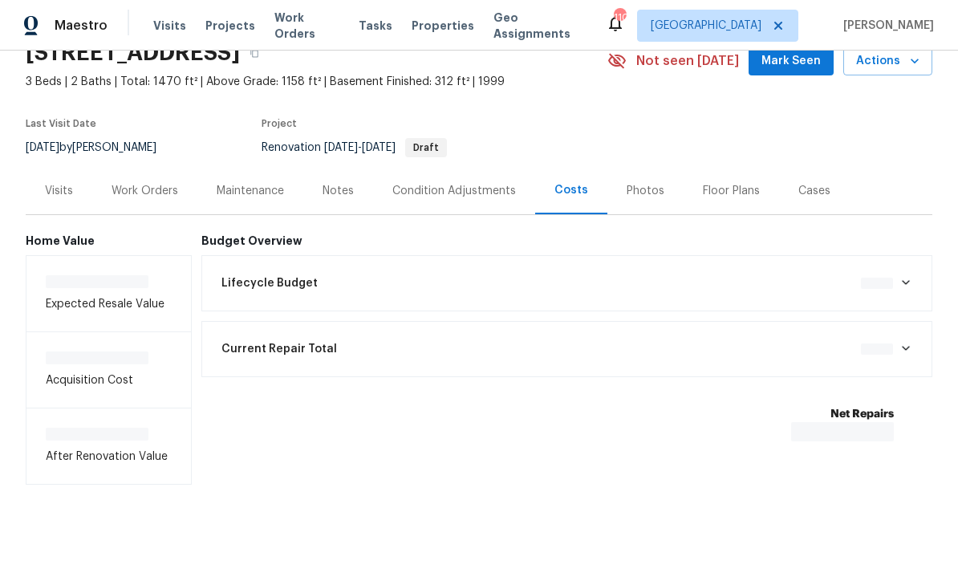
scroll to position [23, 0]
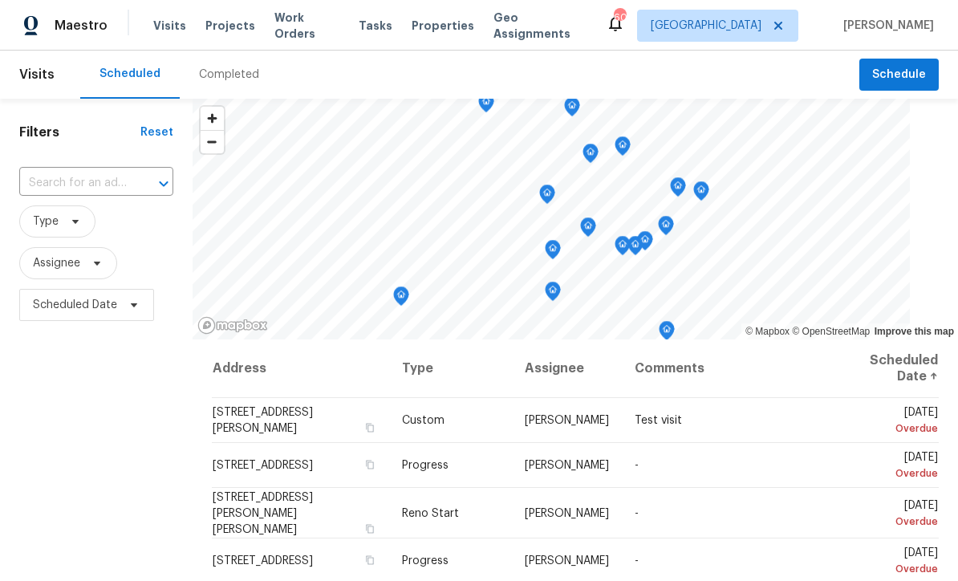
click at [66, 183] on input "text" at bounding box center [73, 183] width 109 height 25
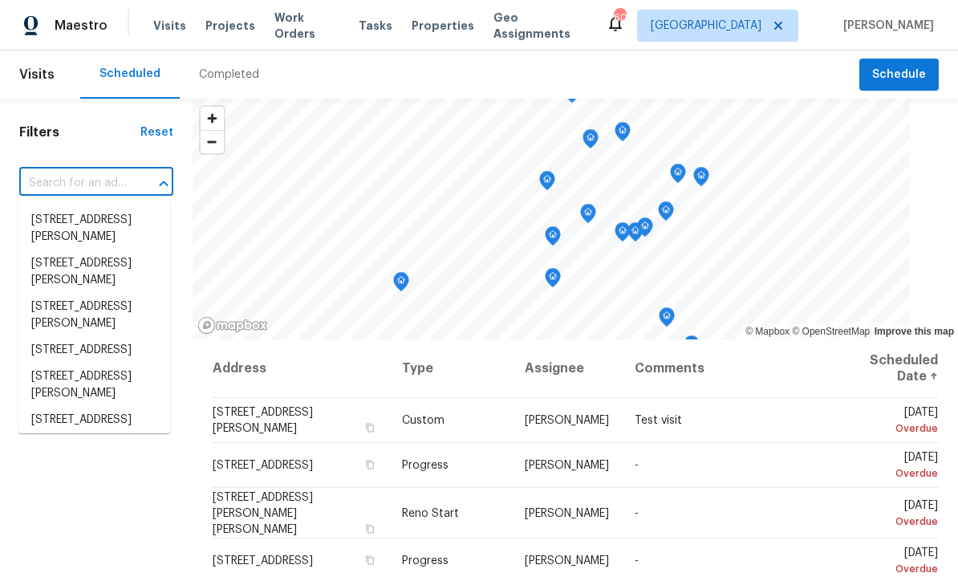
click at [61, 183] on input "text" at bounding box center [73, 183] width 109 height 25
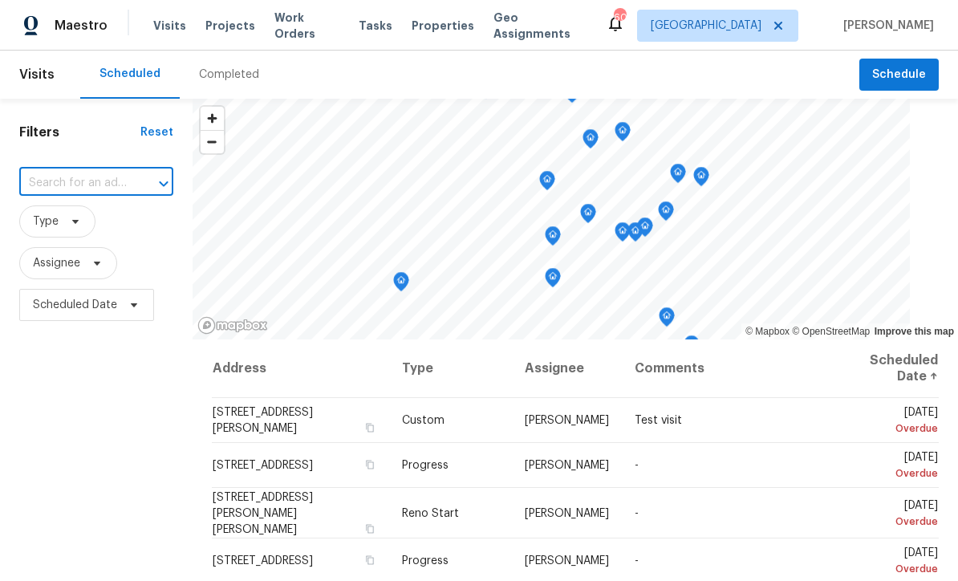
paste input "3624 Silvery Way, Powder Springs, GA 30127"
type input "3624 Silvery Way, Powder Springs, GA 30127"
click at [73, 222] on li "3624 Silvery Way, Powder Springs, GA 30127" at bounding box center [94, 220] width 152 height 26
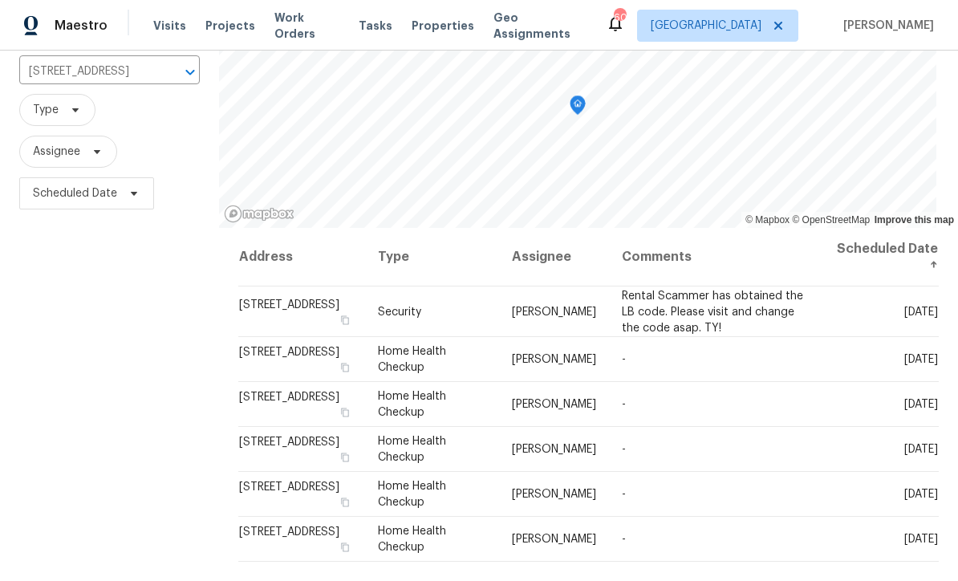
scroll to position [112, 0]
click at [0, 0] on icon at bounding box center [0, 0] width 0 height 0
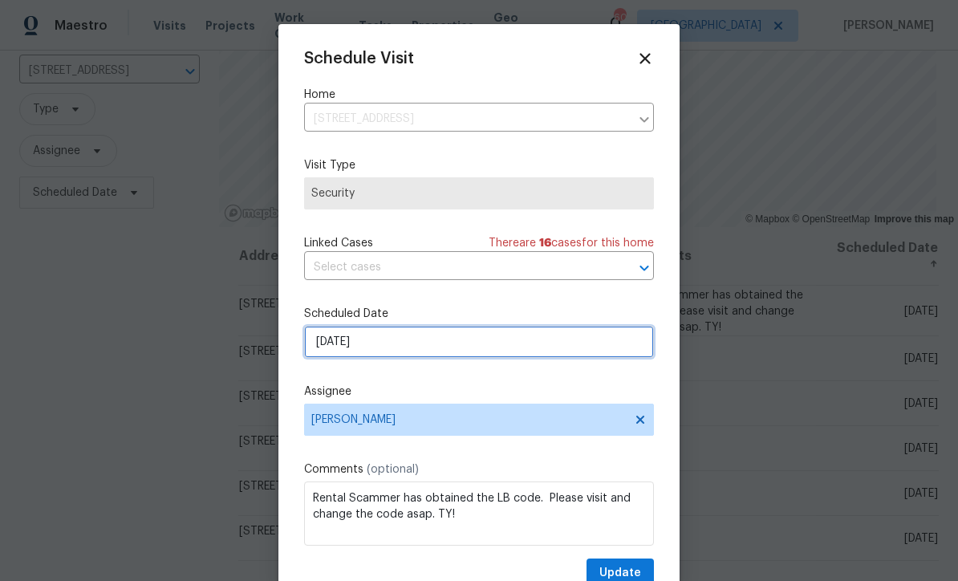
click at [337, 346] on input "8/11/2025" at bounding box center [479, 342] width 350 height 32
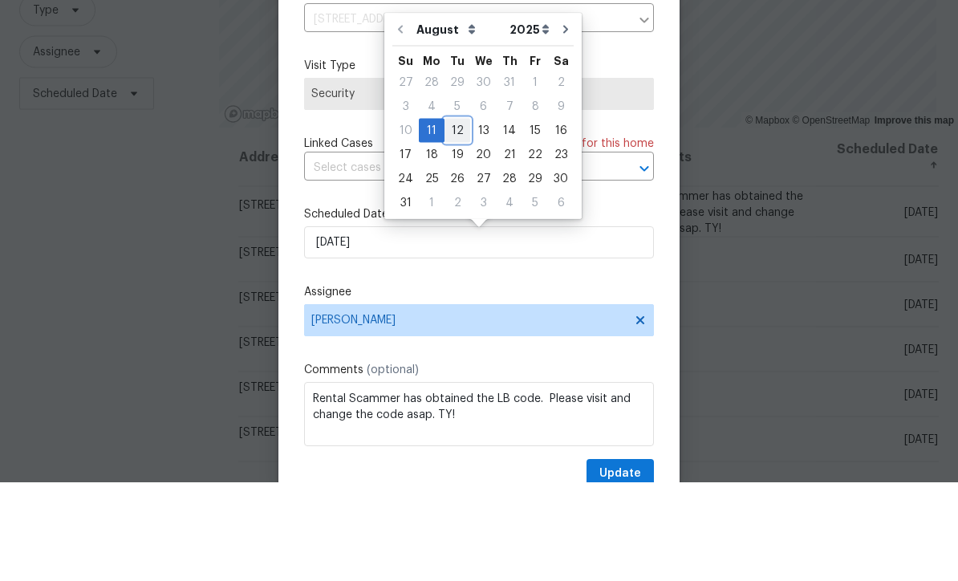
click at [460, 218] on div "12" at bounding box center [457, 229] width 26 height 22
type input "8/12/2025"
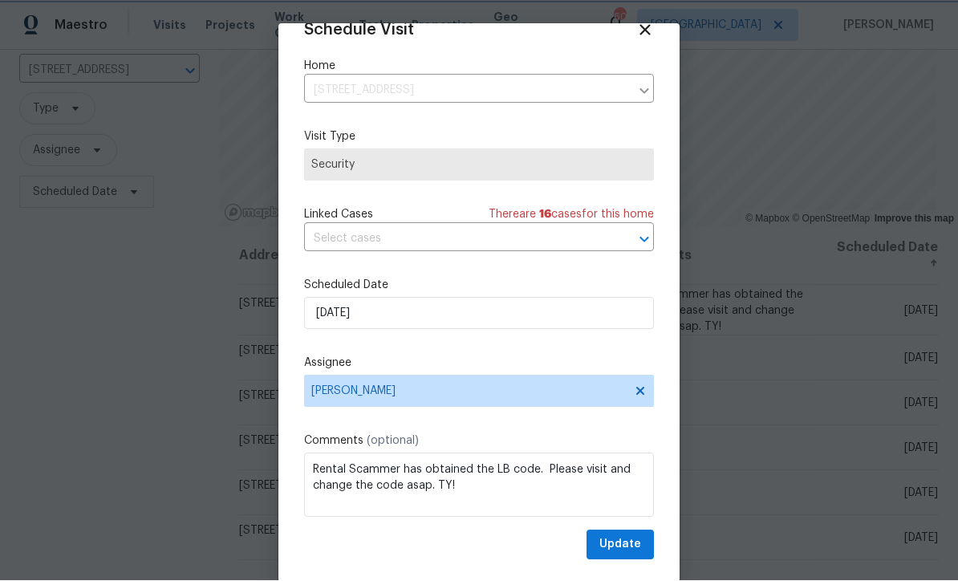
scroll to position [31, 0]
click at [618, 543] on span "Update" at bounding box center [620, 545] width 42 height 20
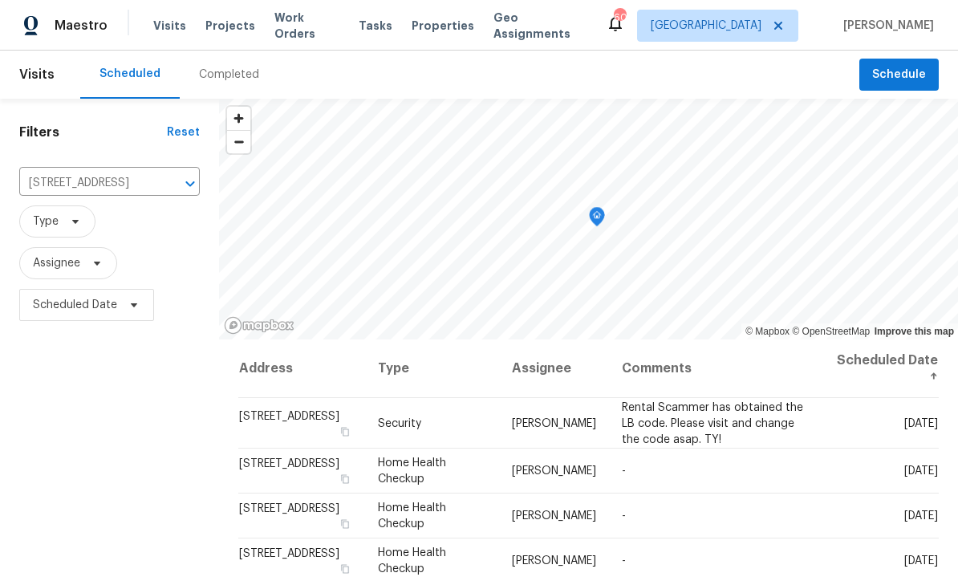
scroll to position [0, 0]
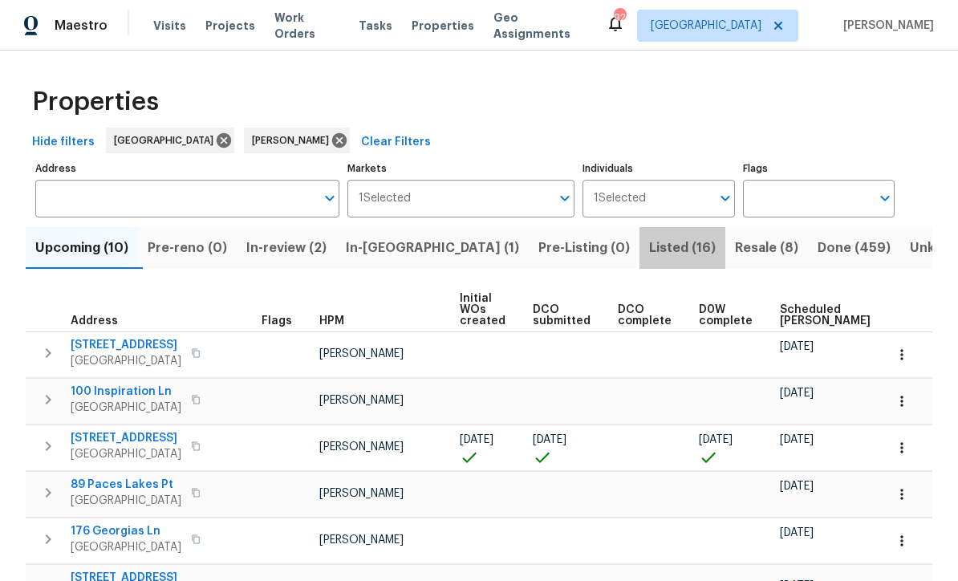
click at [649, 242] on span "Listed (16)" at bounding box center [682, 248] width 67 height 22
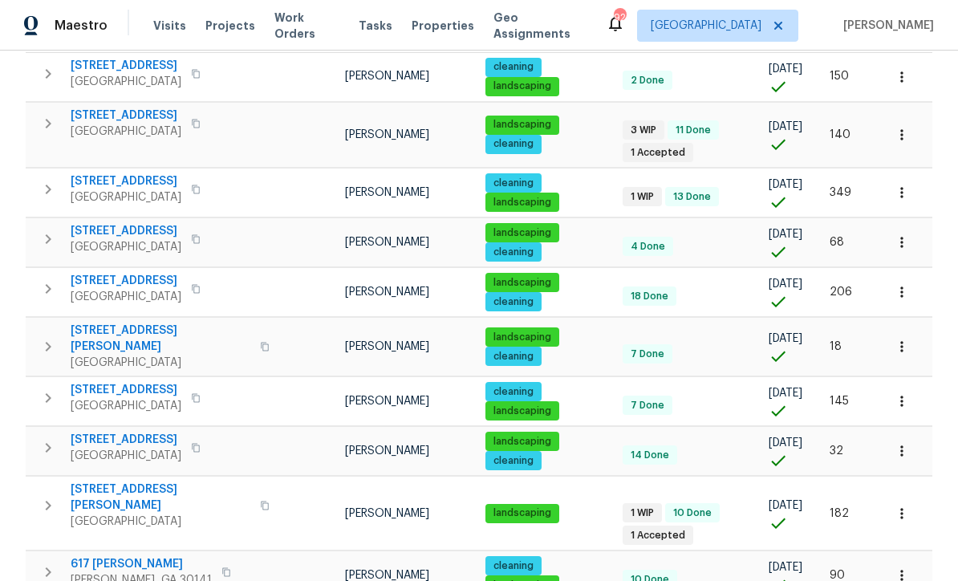
scroll to position [266, 0]
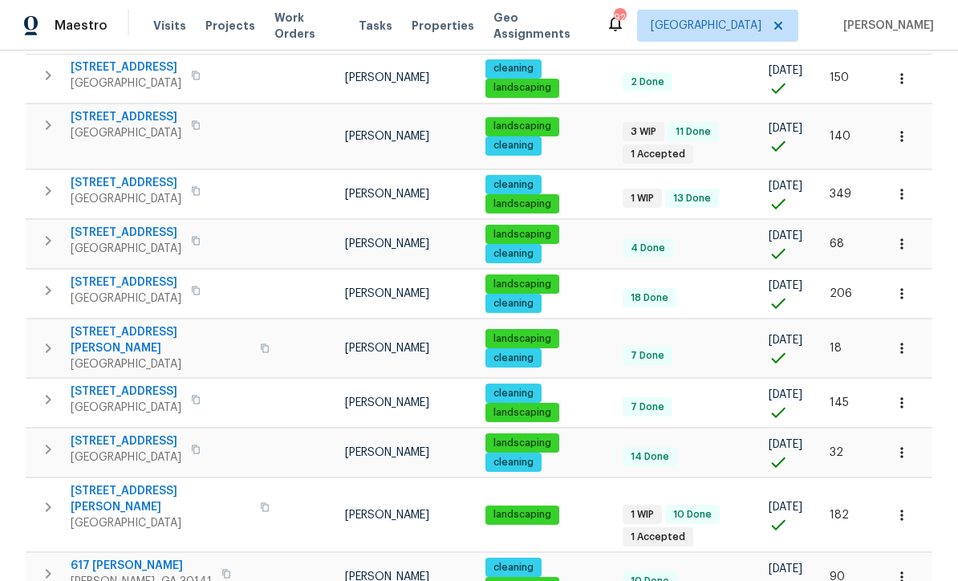
click at [122, 115] on span "3686 Sweetbriar Cir" at bounding box center [126, 117] width 111 height 16
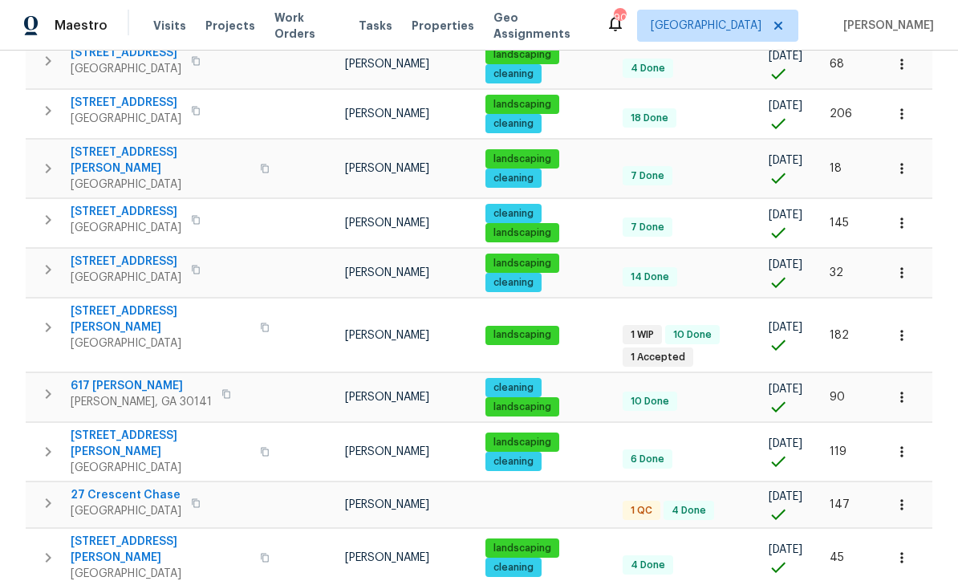
scroll to position [448, 0]
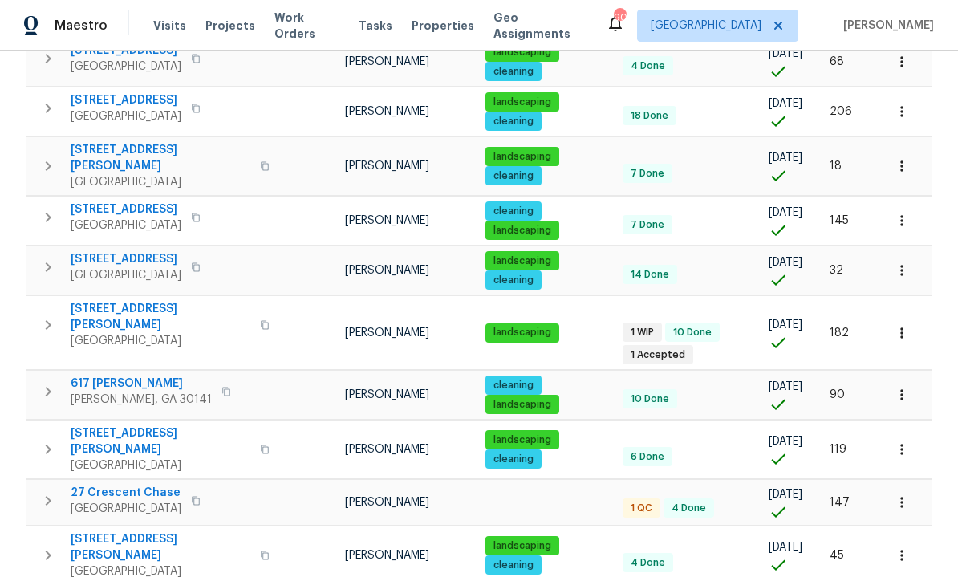
click at [102, 484] on span "27 Crescent Chase" at bounding box center [126, 492] width 111 height 16
click at [104, 301] on span "17 Cedars Glen Pl" at bounding box center [161, 317] width 180 height 32
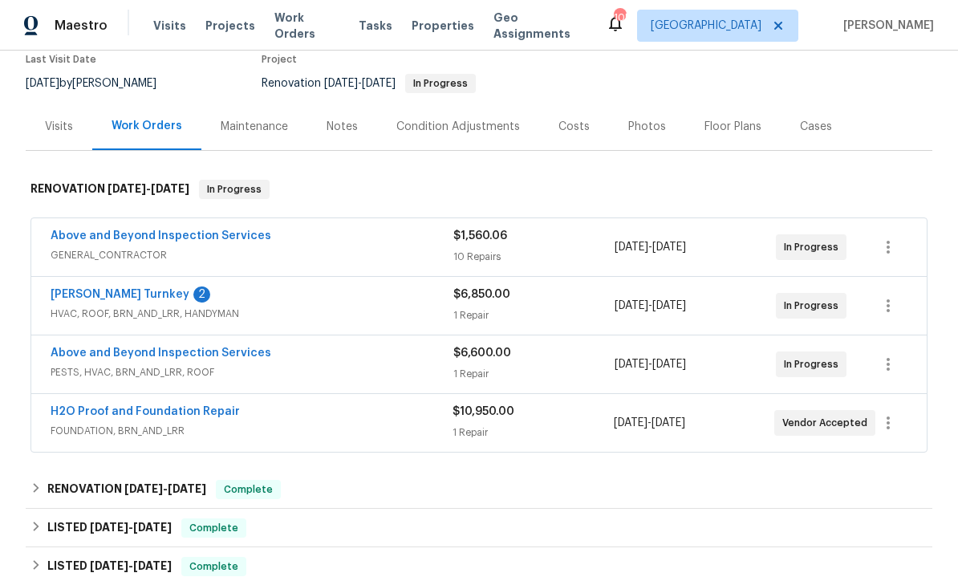
scroll to position [197, 0]
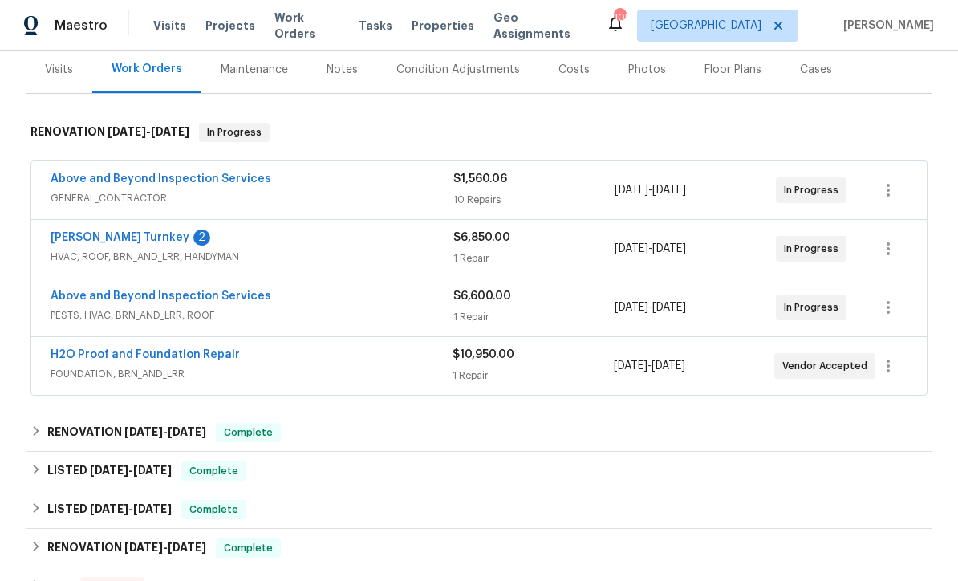
click at [83, 240] on link "[PERSON_NAME] Turnkey" at bounding box center [120, 237] width 139 height 11
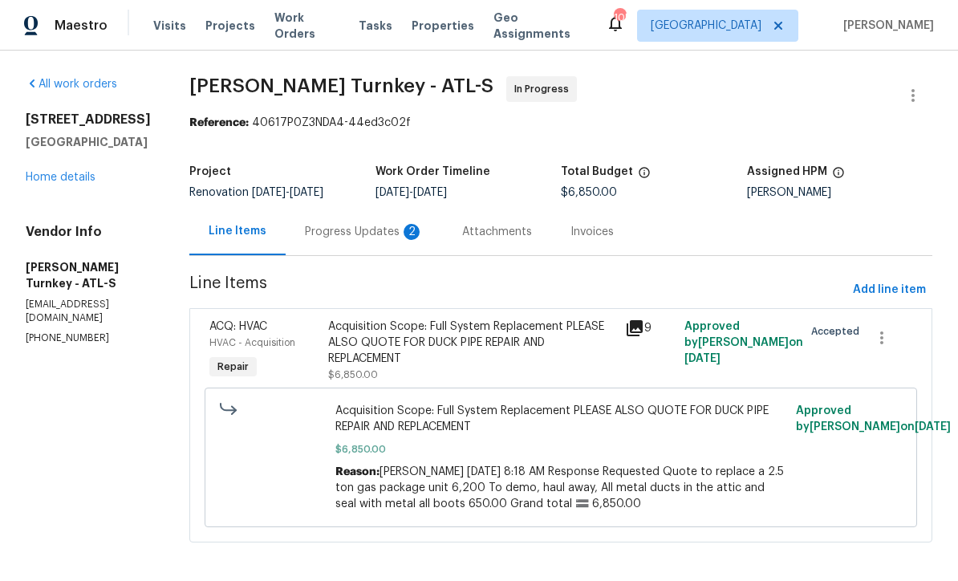
click at [338, 230] on div "Progress Updates 2" at bounding box center [364, 232] width 119 height 16
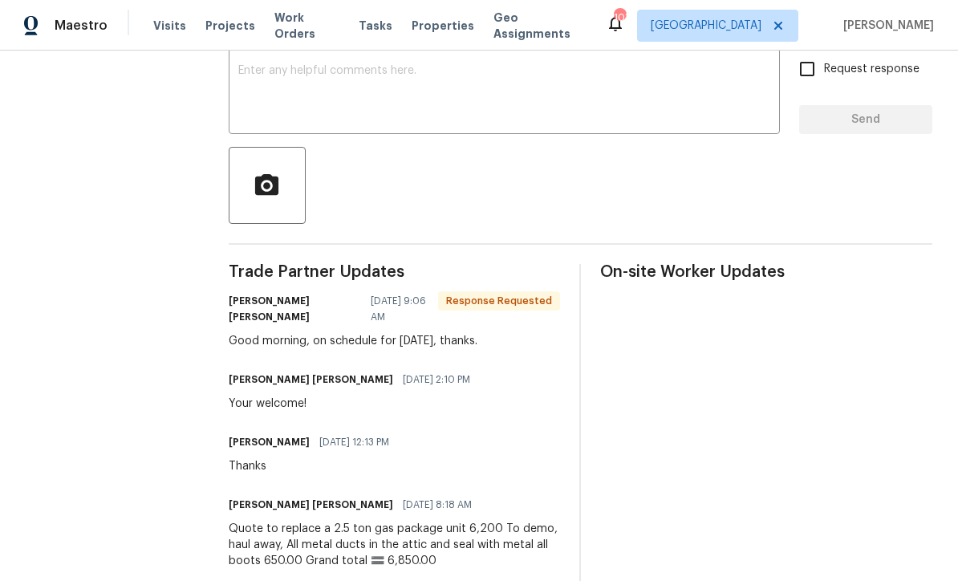
scroll to position [272, 0]
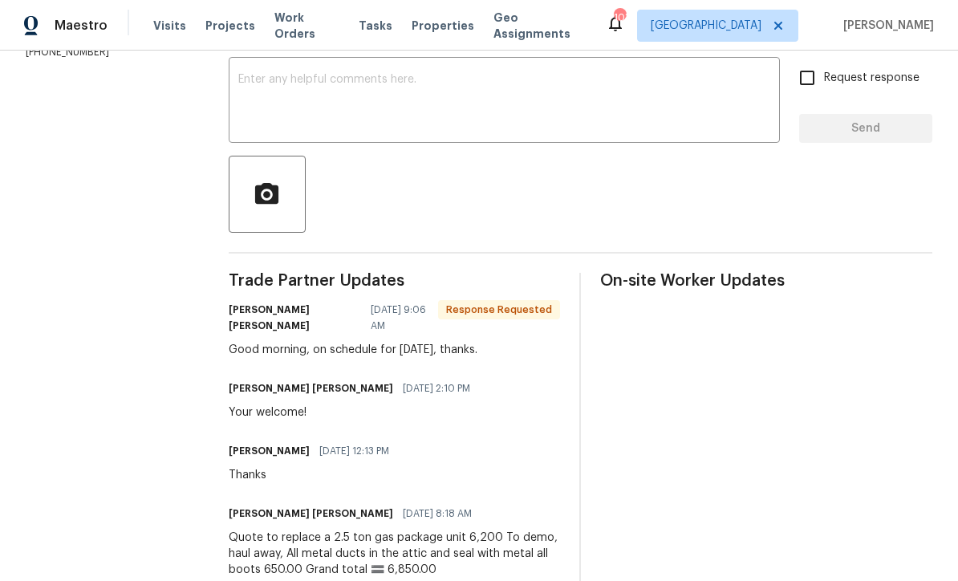
click at [249, 79] on textarea at bounding box center [504, 102] width 532 height 56
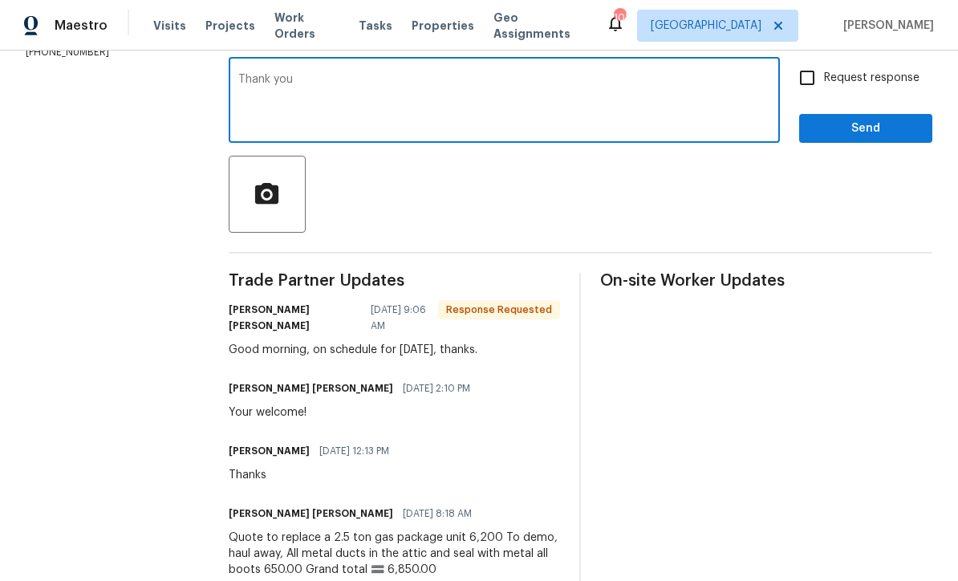
type textarea "Thank you"
click at [852, 128] on span "Send" at bounding box center [865, 129] width 107 height 20
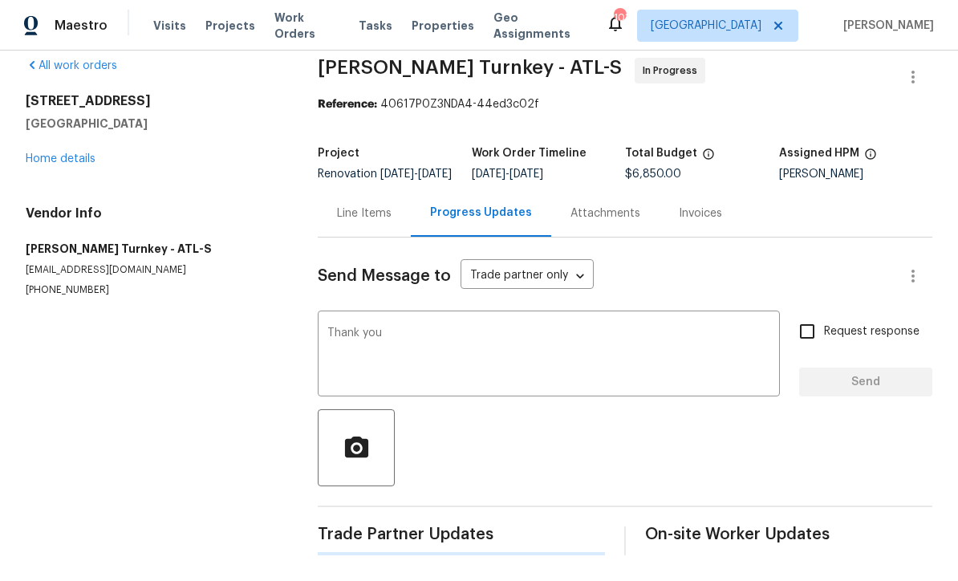
scroll to position [0, 0]
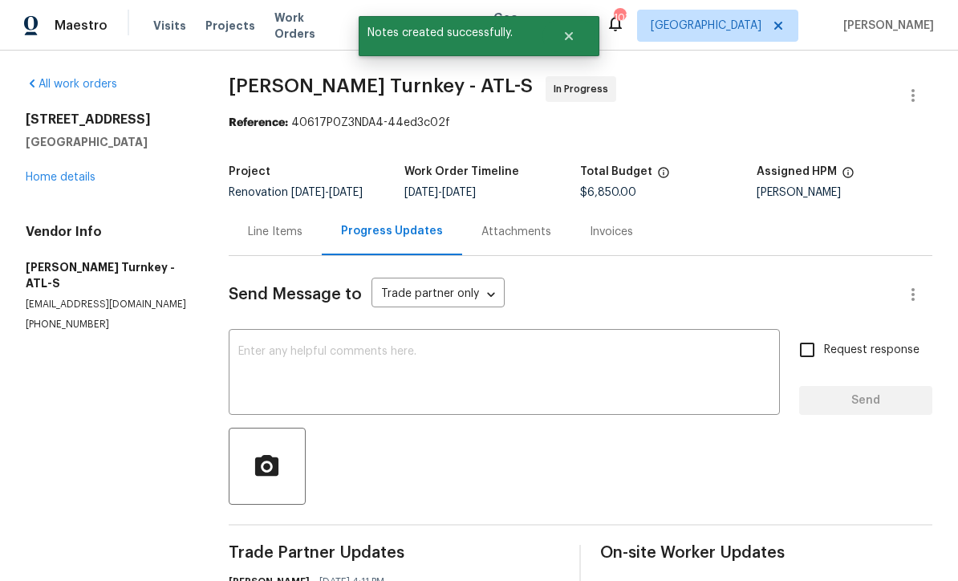
click at [54, 174] on link "Home details" at bounding box center [61, 177] width 70 height 11
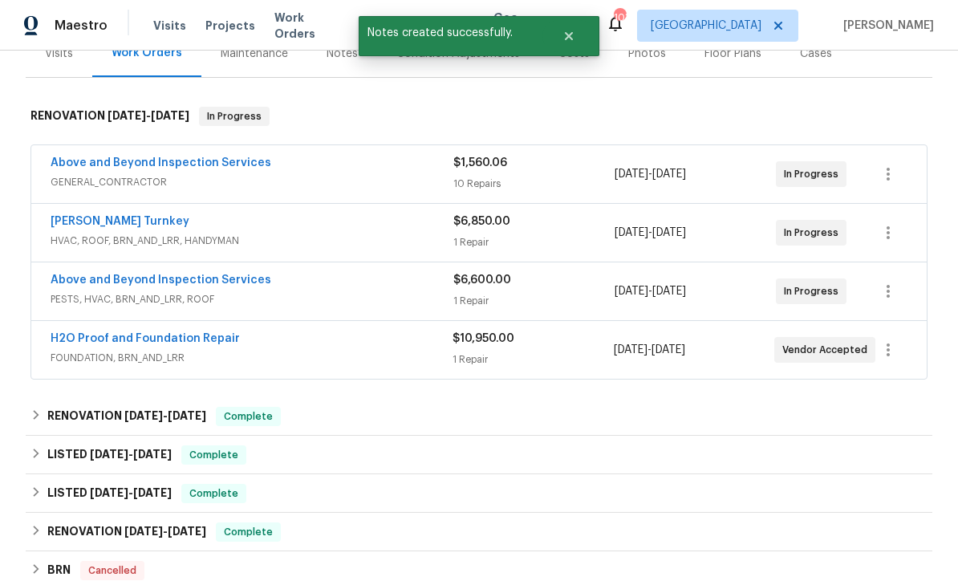
scroll to position [234, 0]
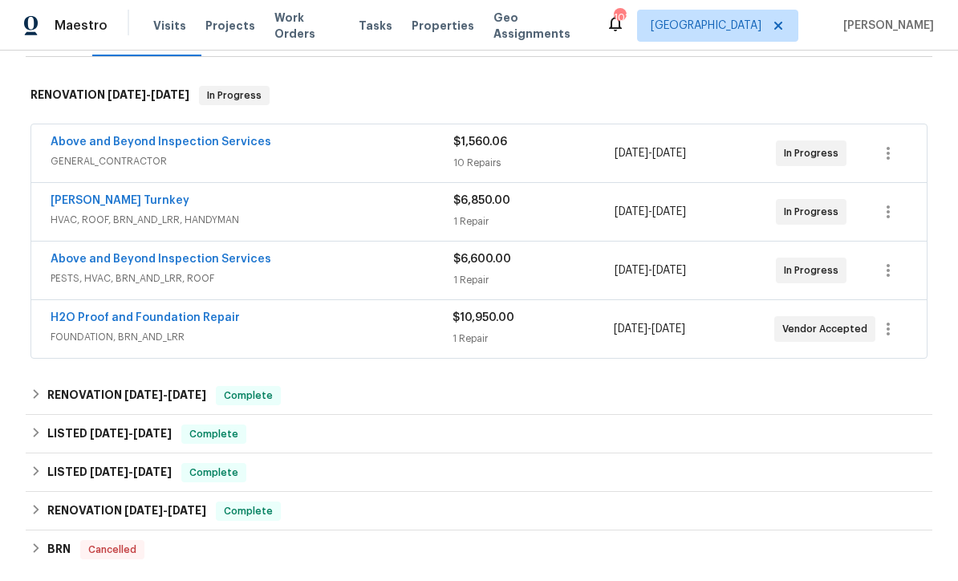
click at [124, 315] on link "H2O Proof and Foundation Repair" at bounding box center [145, 317] width 189 height 11
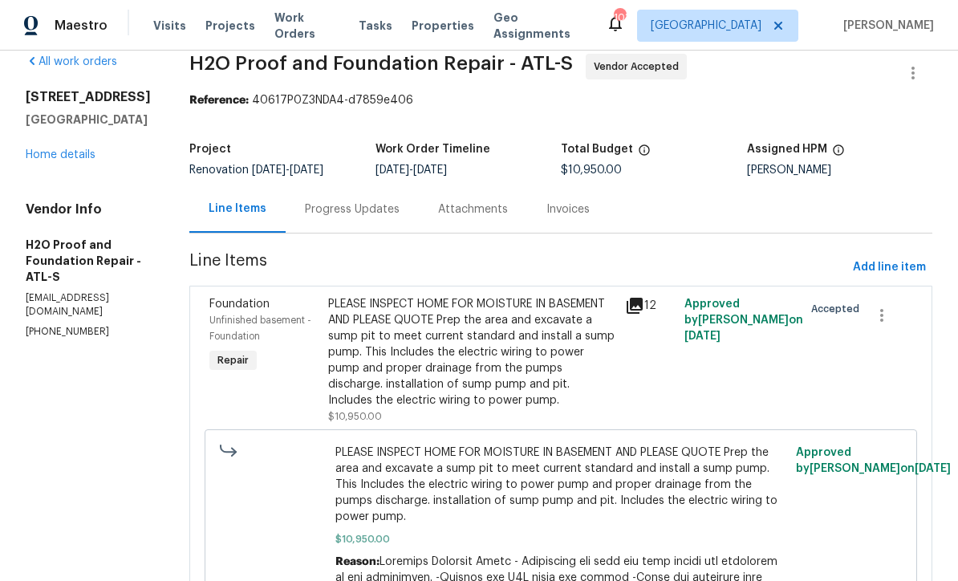
scroll to position [43, 0]
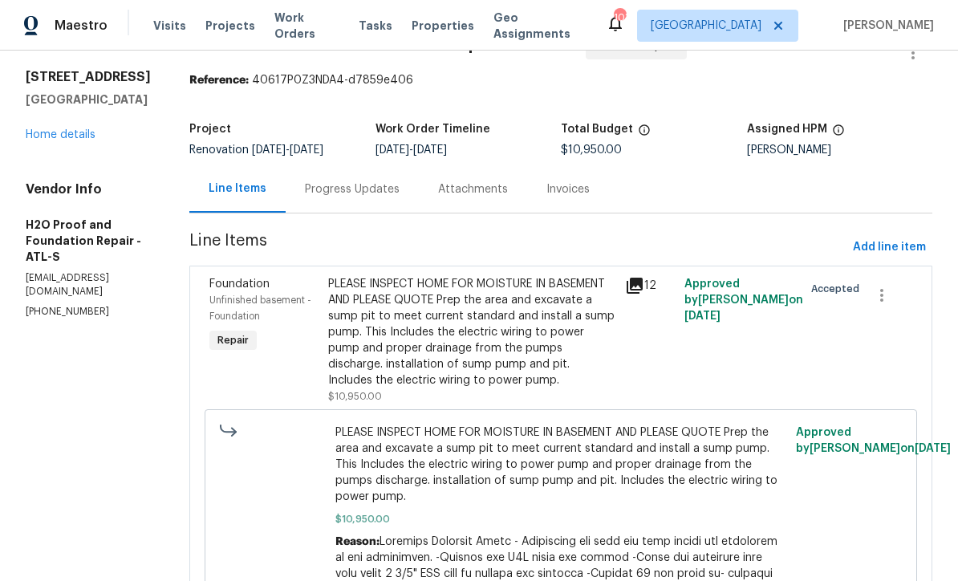
click at [305, 185] on div "Progress Updates" at bounding box center [352, 189] width 95 height 16
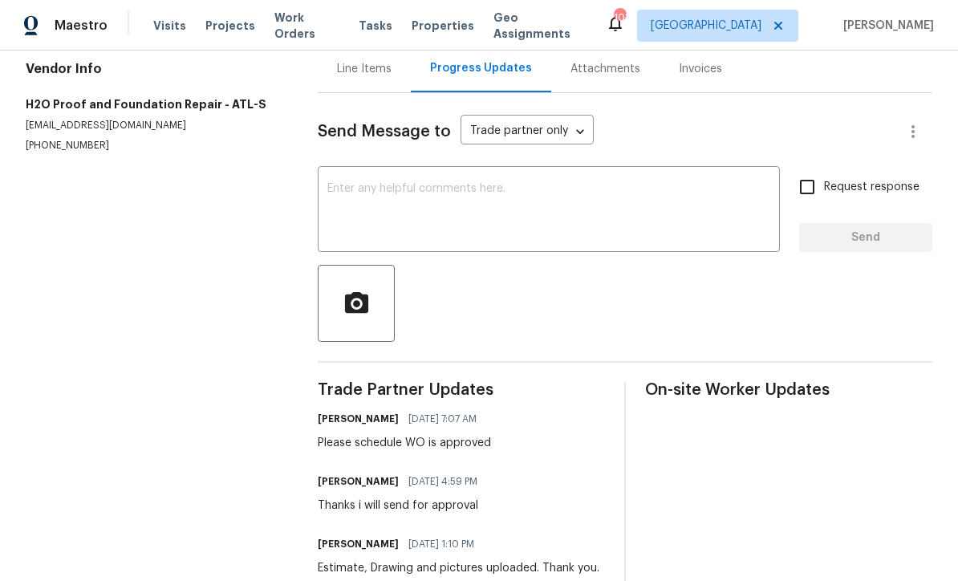
scroll to position [162, 0]
click at [338, 192] on div "x ​" at bounding box center [549, 212] width 462 height 82
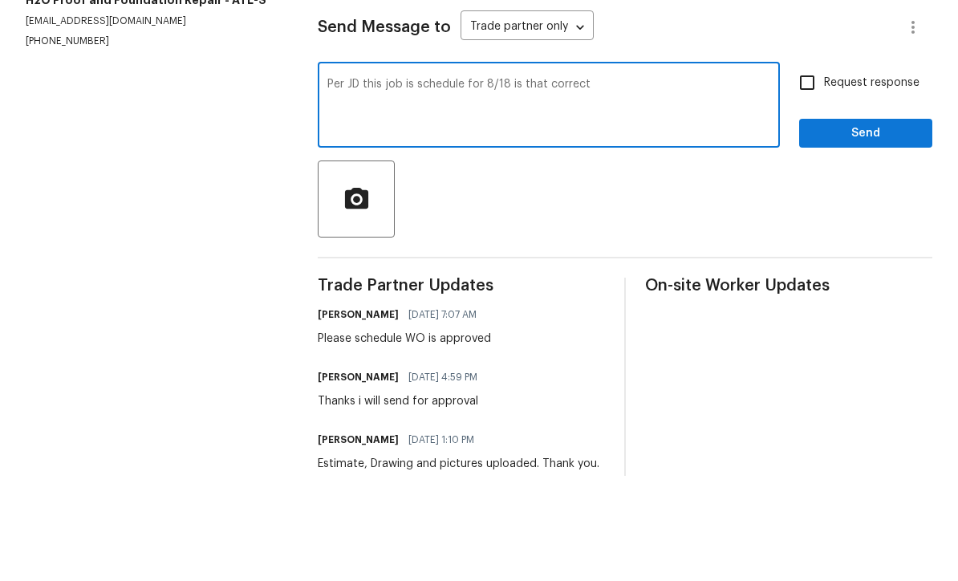
type textarea "Per JD this job is schedule for 8/18 is that correct"
click at [810, 171] on input "Request response" at bounding box center [807, 188] width 34 height 34
checkbox input "true"
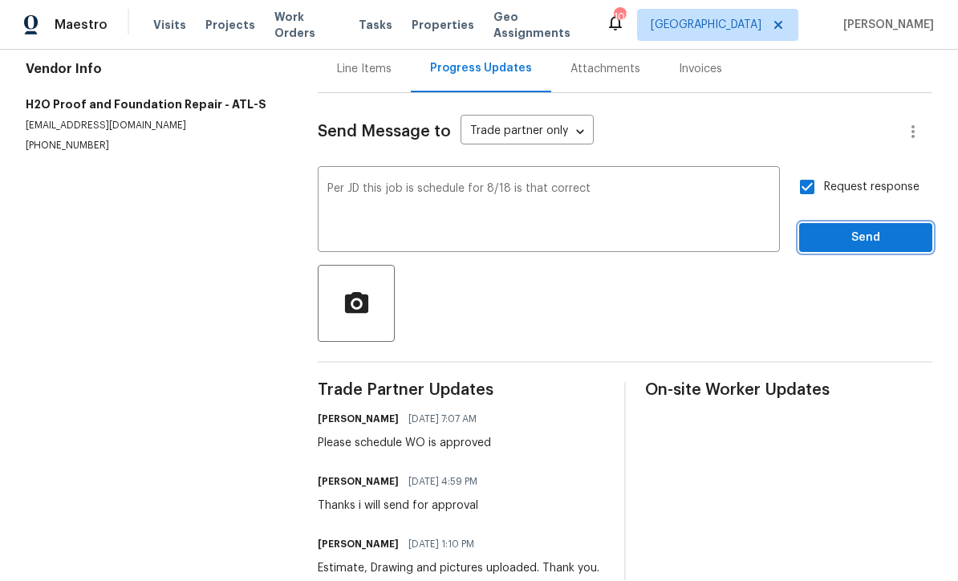
click at [861, 229] on span "Send" at bounding box center [865, 239] width 107 height 20
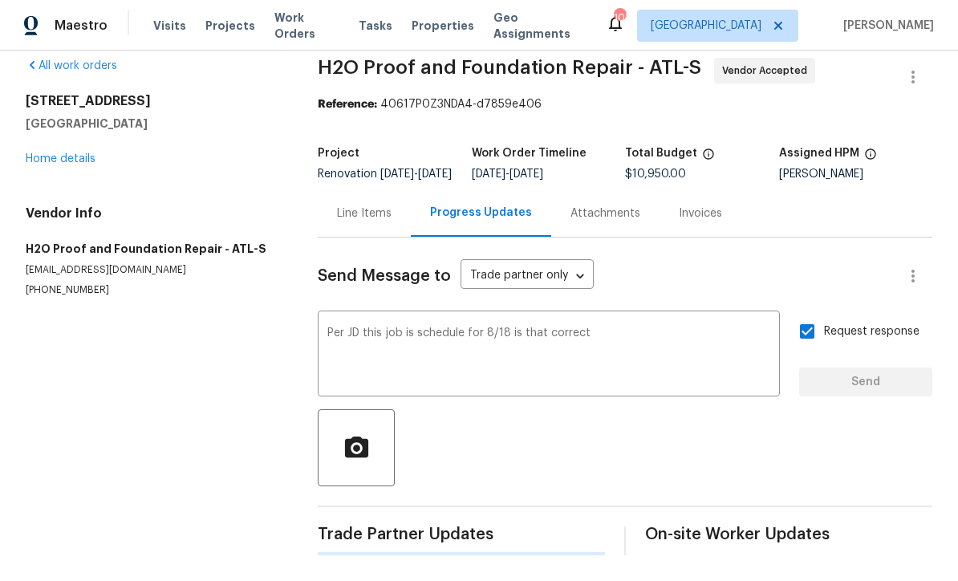
scroll to position [0, 0]
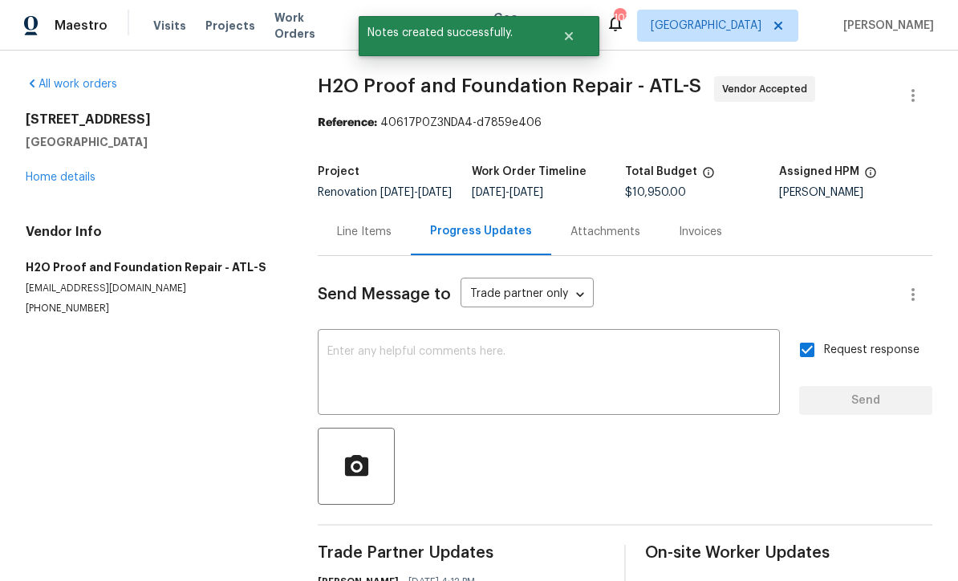
click at [54, 172] on link "Home details" at bounding box center [61, 177] width 70 height 11
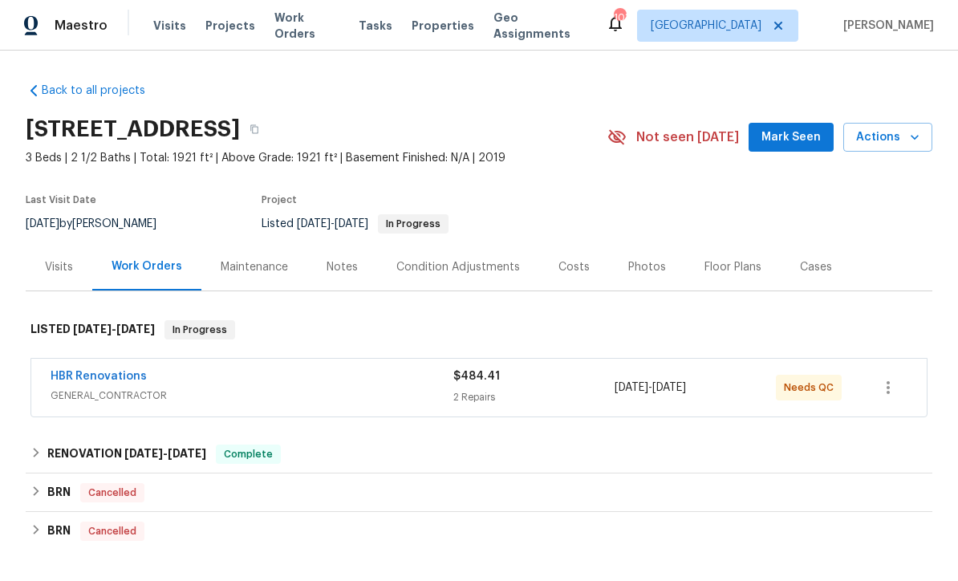
click at [93, 374] on link "HBR Renovations" at bounding box center [99, 376] width 96 height 11
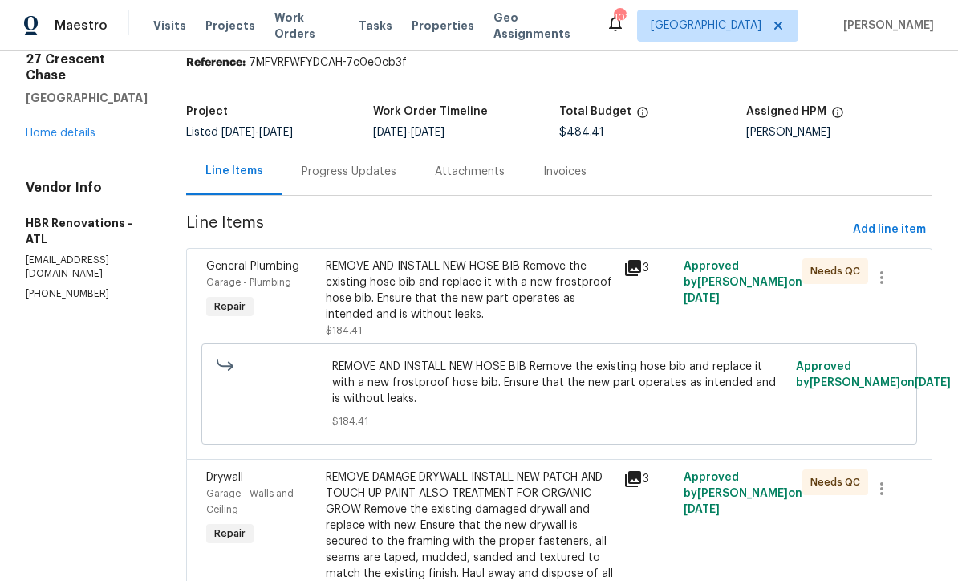
scroll to position [63, 0]
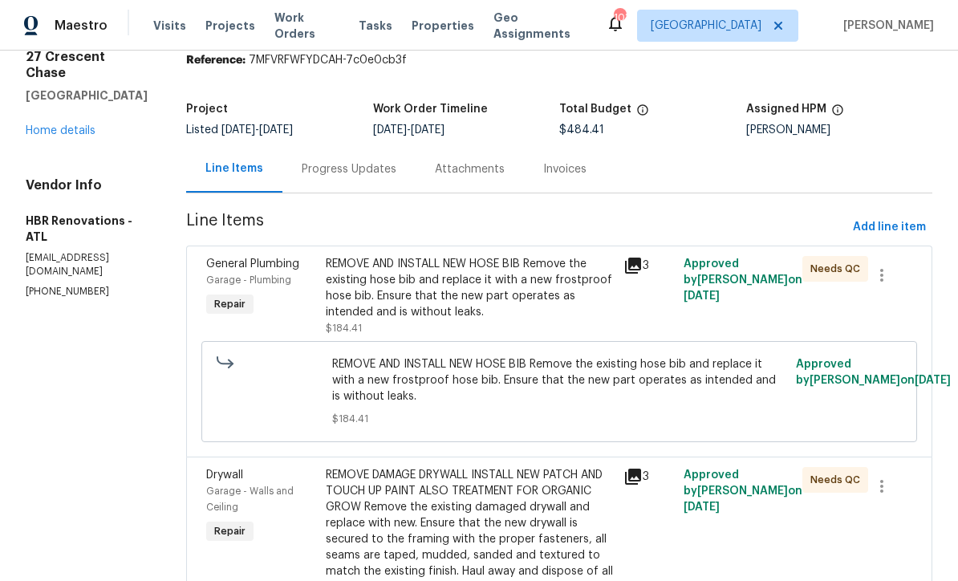
click at [330, 162] on div "Progress Updates" at bounding box center [349, 169] width 95 height 16
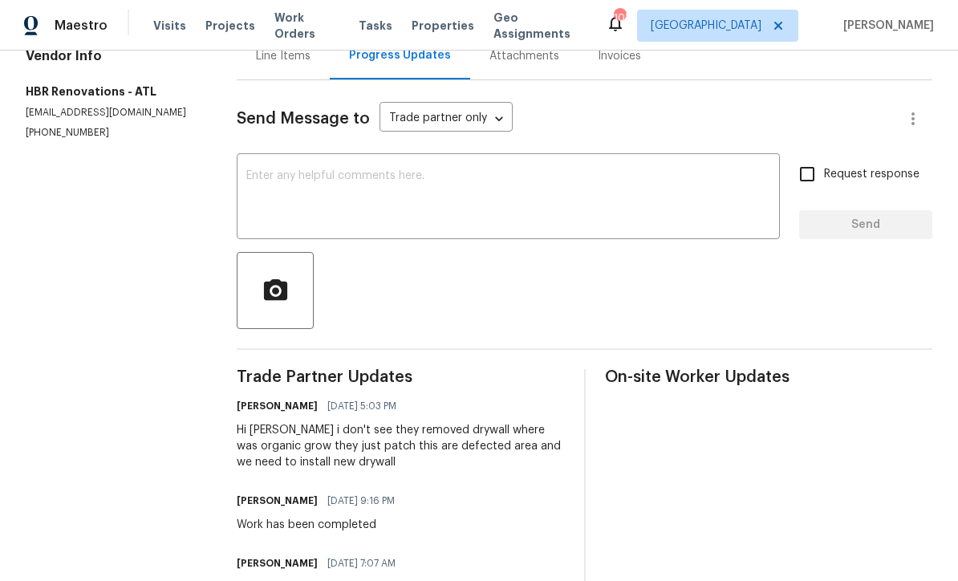
scroll to position [177, 0]
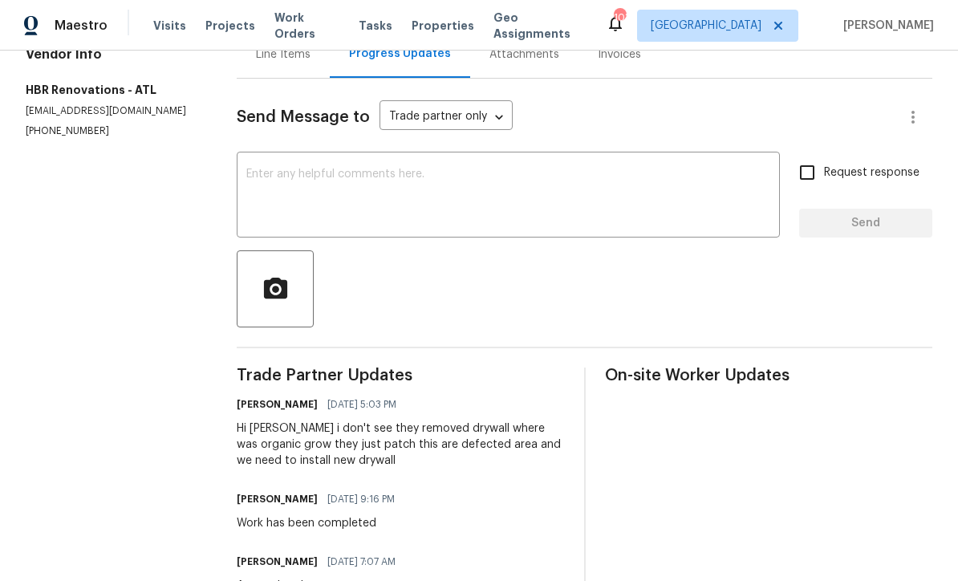
click at [267, 163] on div "x ​" at bounding box center [508, 197] width 543 height 82
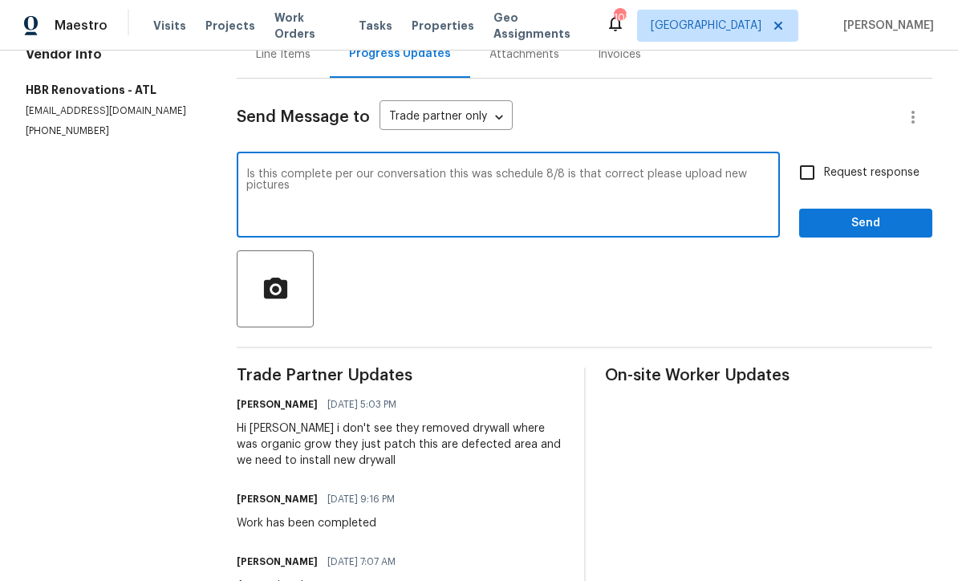
type textarea "Is this complete per our conversation this was schedule 8/8 is that correct ple…"
click at [811, 165] on input "Request response" at bounding box center [807, 173] width 34 height 34
checkbox input "true"
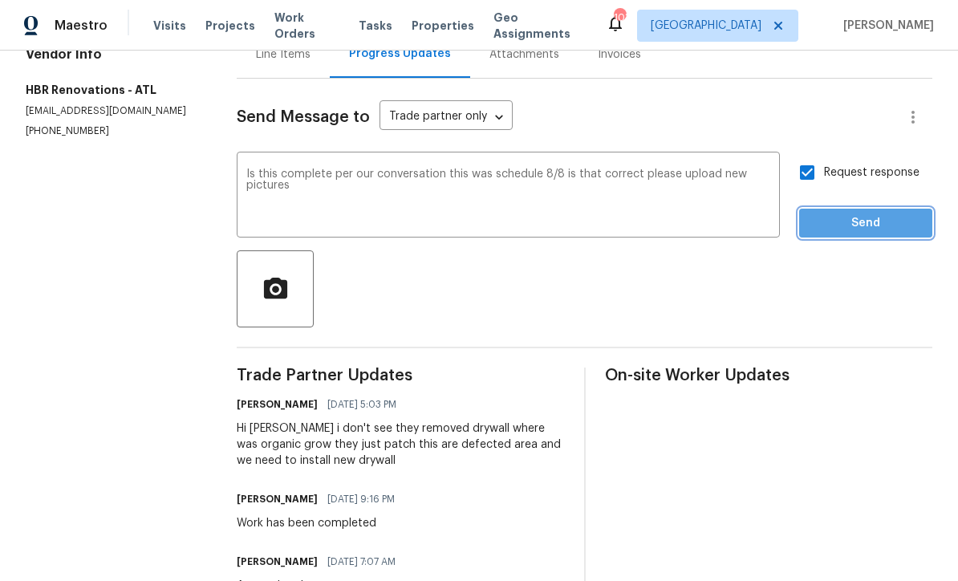
click at [870, 219] on span "Send" at bounding box center [865, 223] width 107 height 20
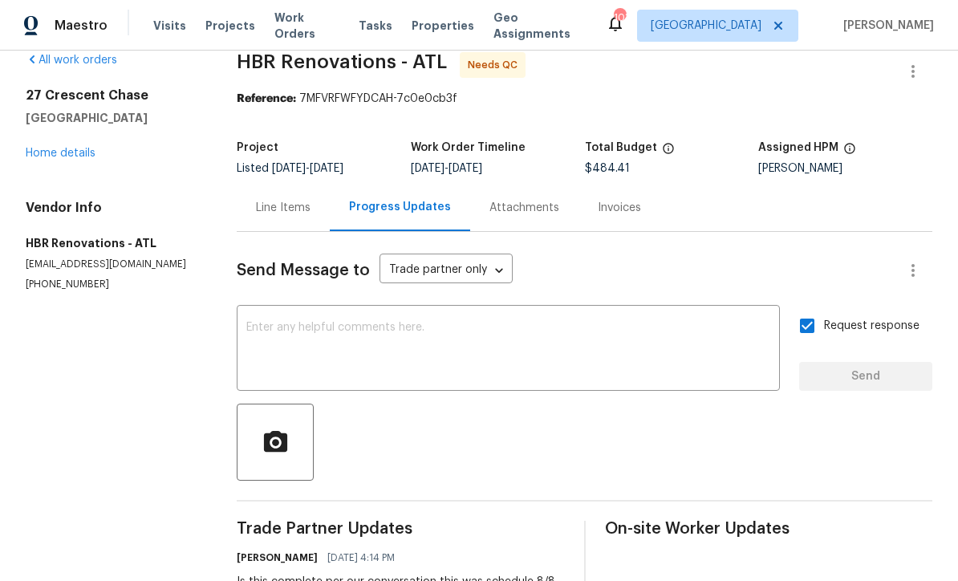
scroll to position [23, 0]
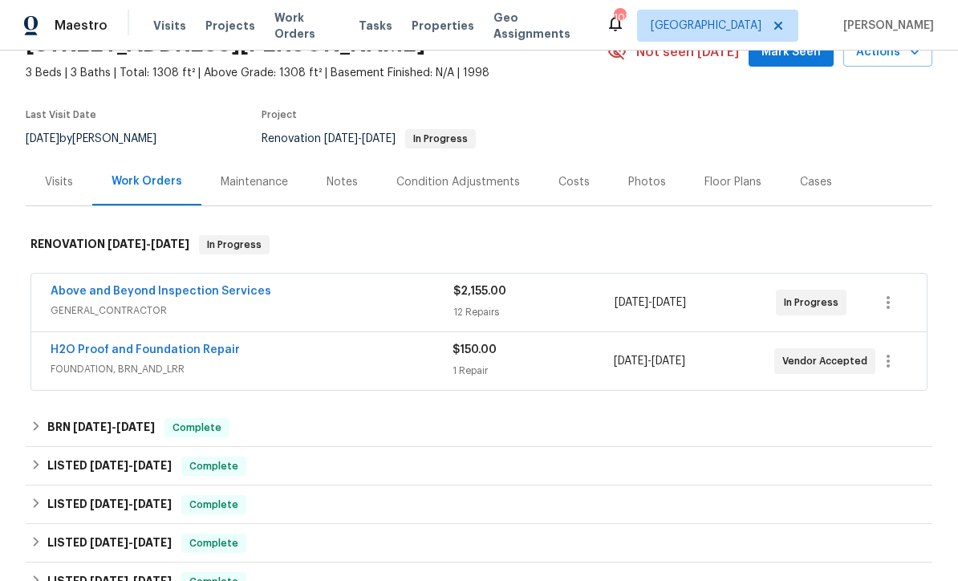
scroll to position [87, 0]
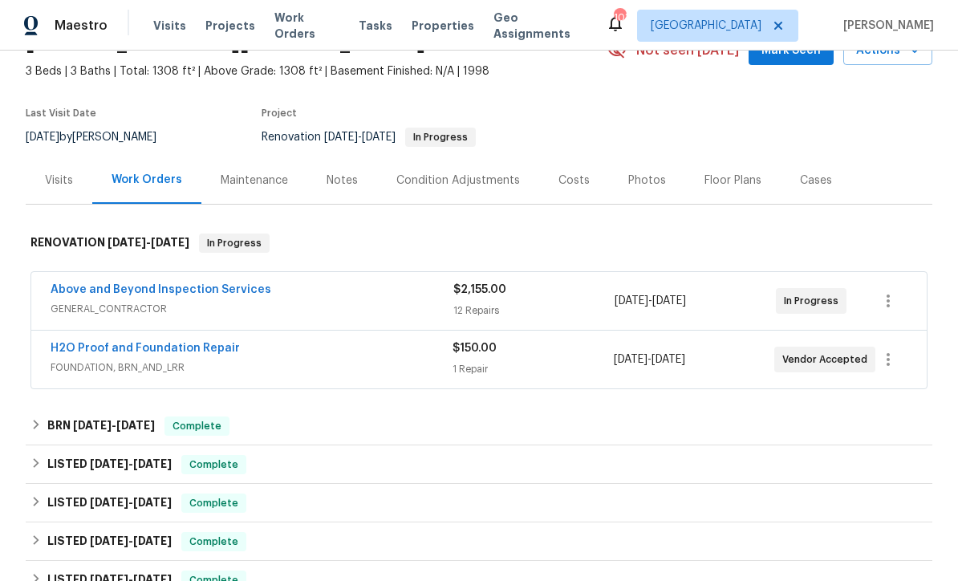
click at [108, 342] on link "H2O Proof and Foundation Repair" at bounding box center [145, 347] width 189 height 11
